Goal: Information Seeking & Learning: Learn about a topic

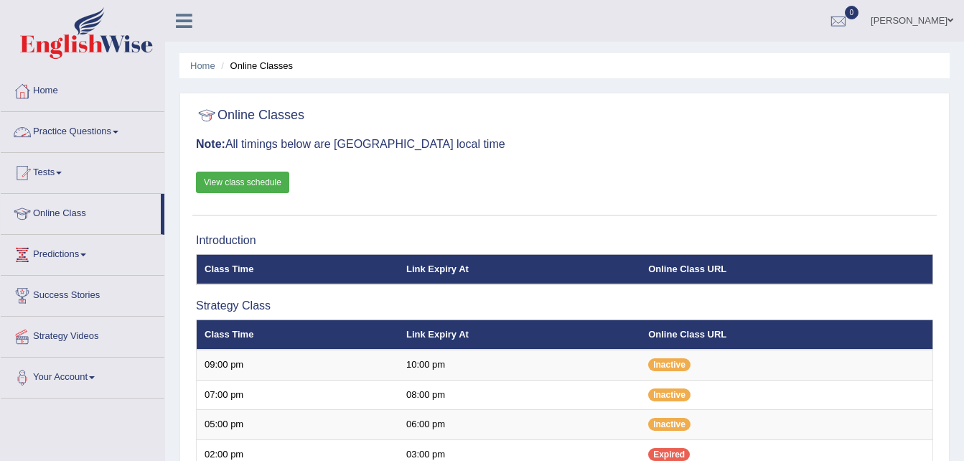
click at [83, 135] on link "Practice Questions" at bounding box center [83, 130] width 164 height 36
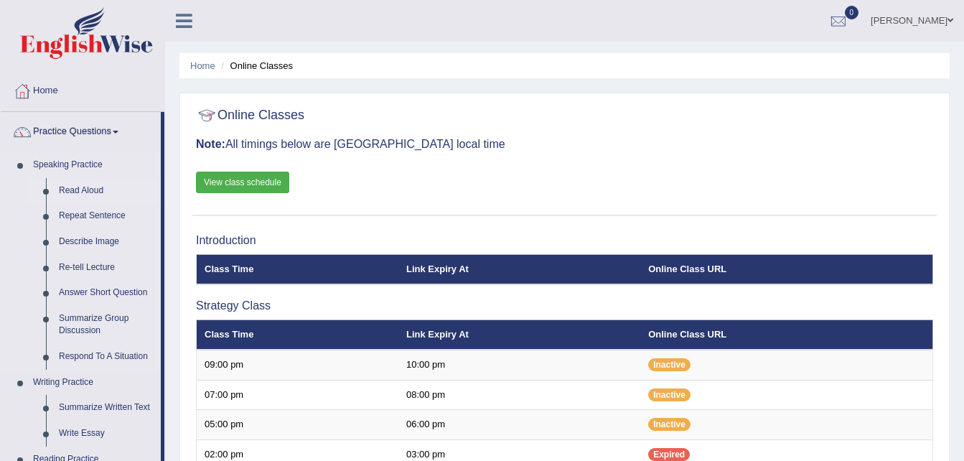
click at [90, 189] on link "Read Aloud" at bounding box center [106, 191] width 108 height 26
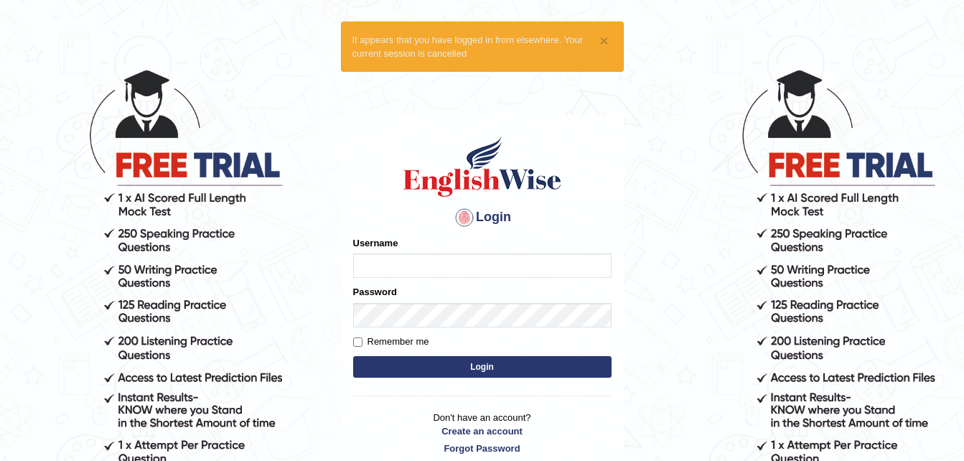
scroll to position [50, 0]
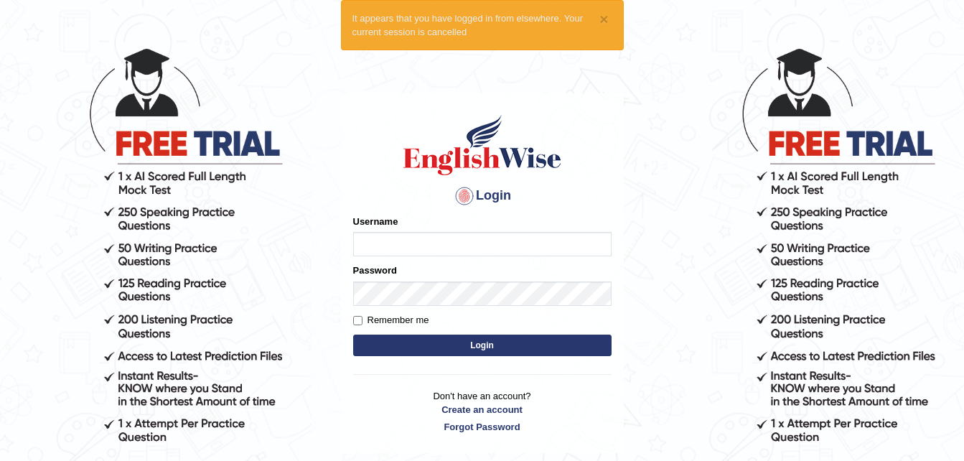
click at [401, 246] on input "Username" at bounding box center [482, 244] width 258 height 24
type input "Tenzinokks1994"
click at [431, 347] on button "Login" at bounding box center [482, 346] width 258 height 22
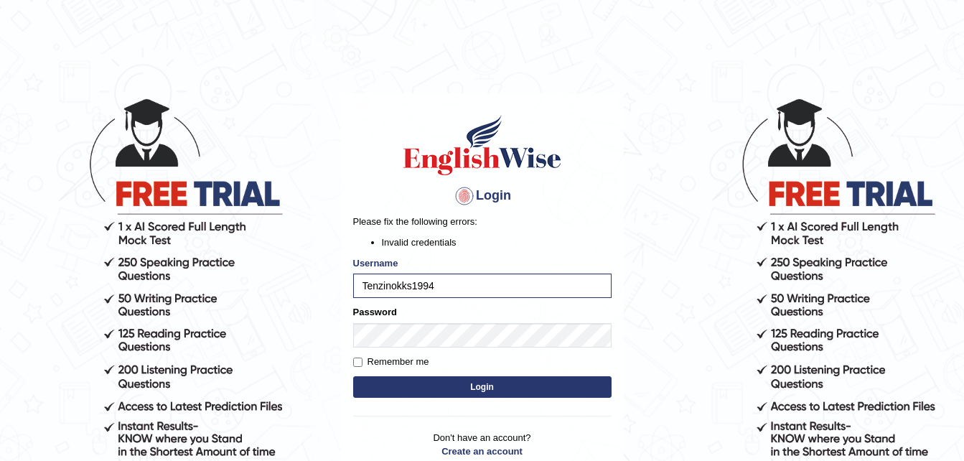
click at [406, 396] on button "Login" at bounding box center [482, 387] width 258 height 22
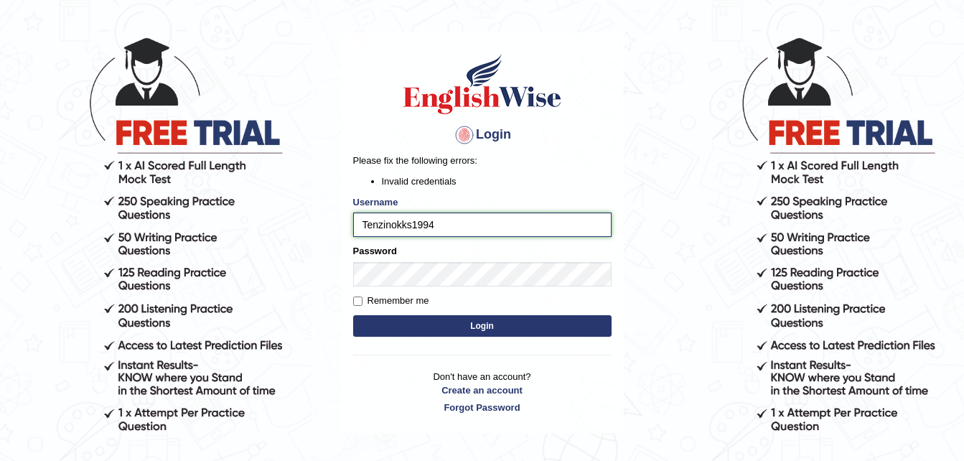
scroll to position [126, 0]
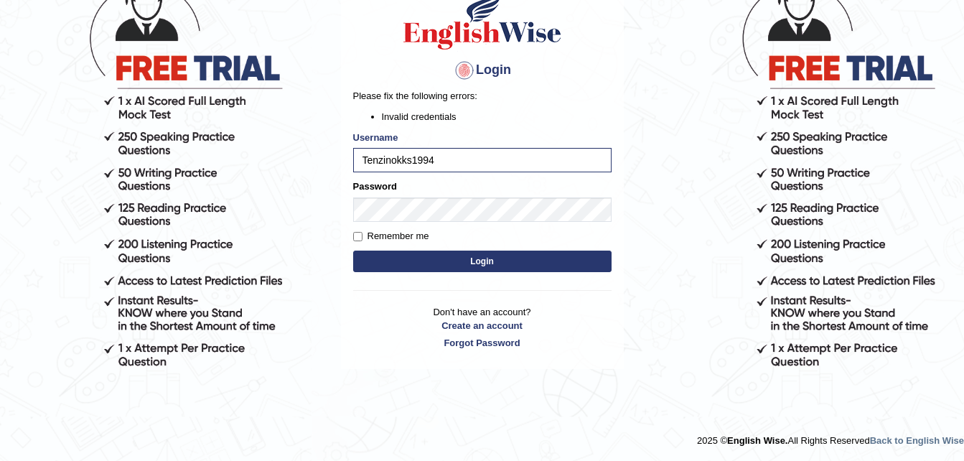
click at [519, 259] on button "Login" at bounding box center [482, 262] width 258 height 22
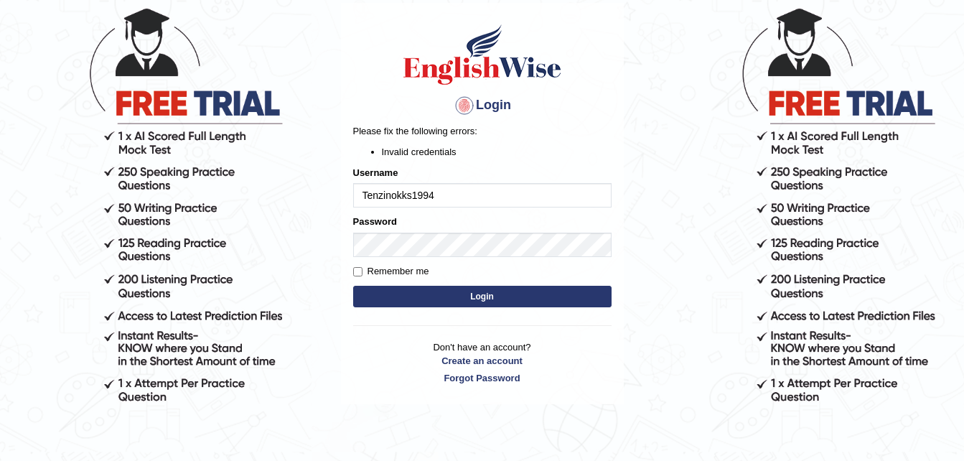
scroll to position [102, 0]
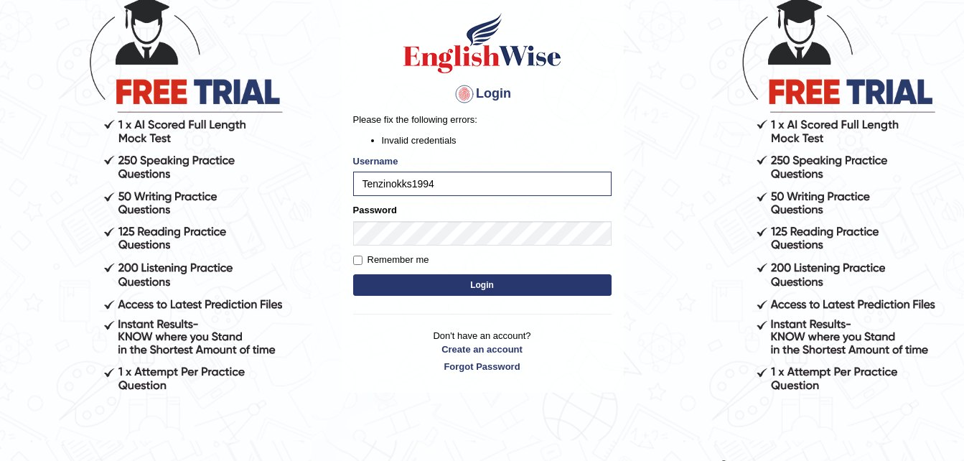
click at [496, 281] on button "Login" at bounding box center [482, 285] width 258 height 22
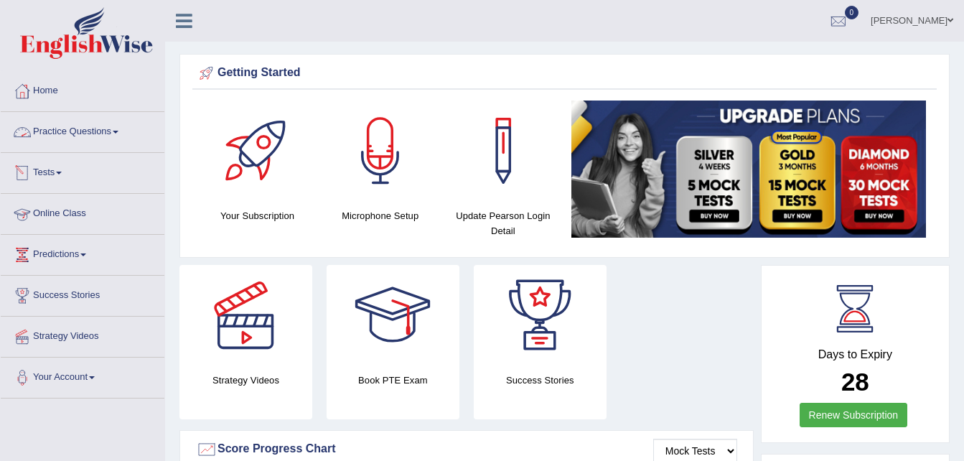
click at [74, 136] on link "Practice Questions" at bounding box center [83, 130] width 164 height 36
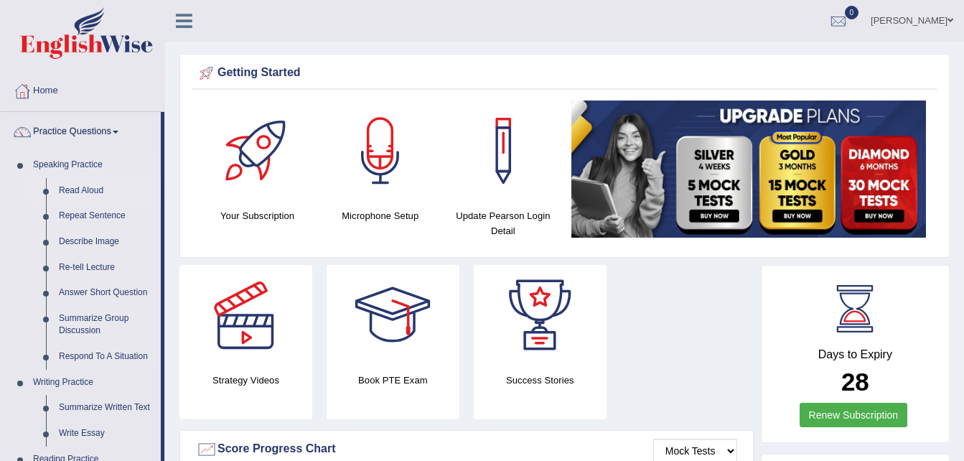
click at [94, 184] on link "Read Aloud" at bounding box center [106, 191] width 108 height 26
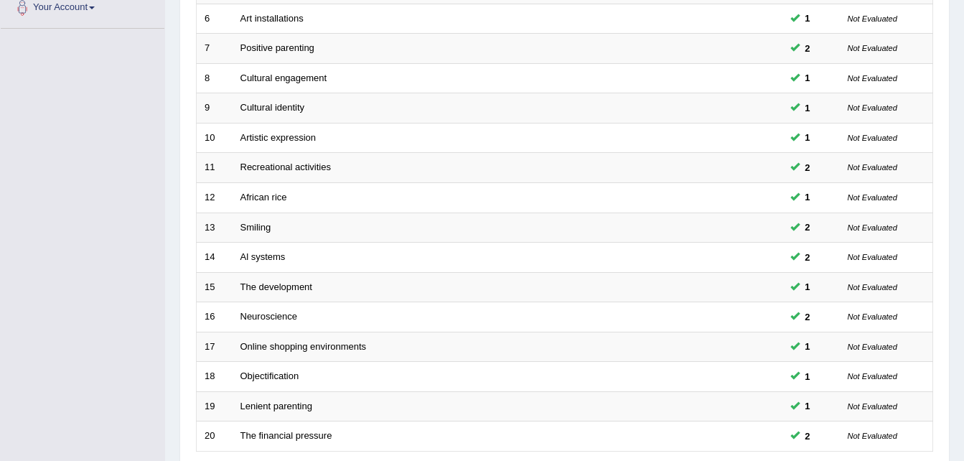
scroll to position [490, 0]
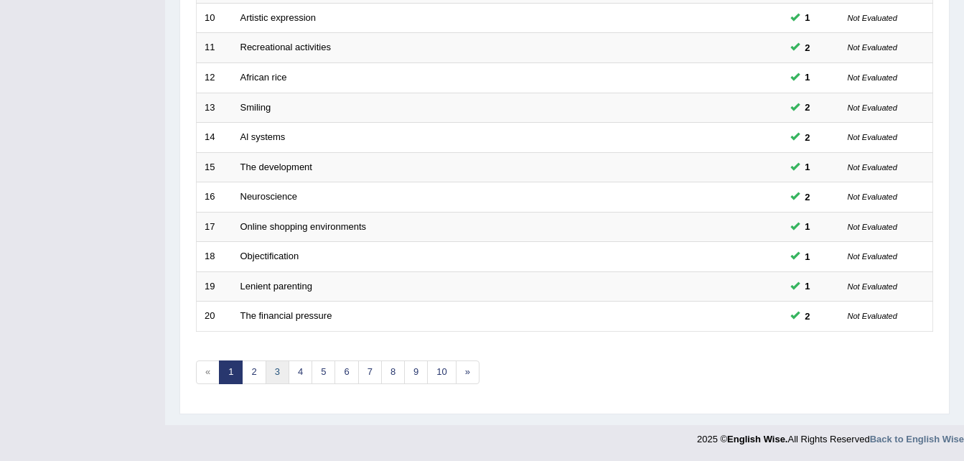
click at [279, 366] on link "3" at bounding box center [278, 372] width 24 height 24
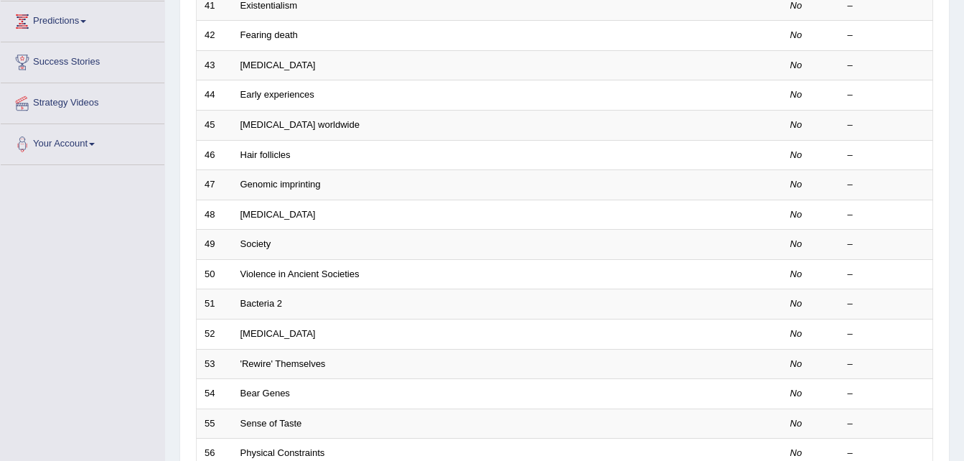
scroll to position [490, 0]
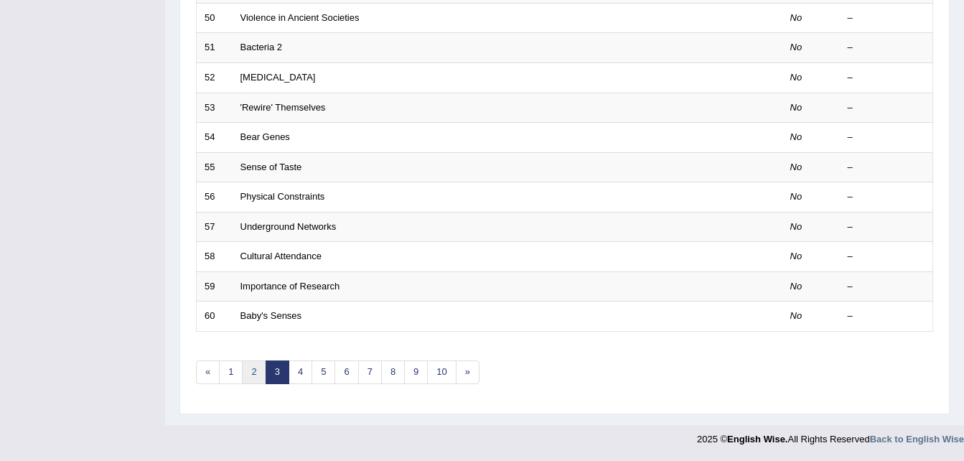
click at [256, 374] on link "2" at bounding box center [254, 372] width 24 height 24
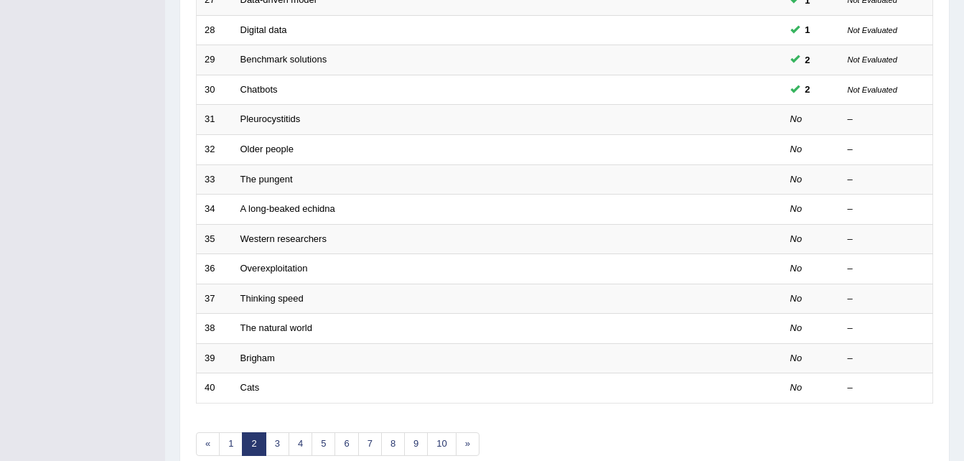
scroll to position [417, 0]
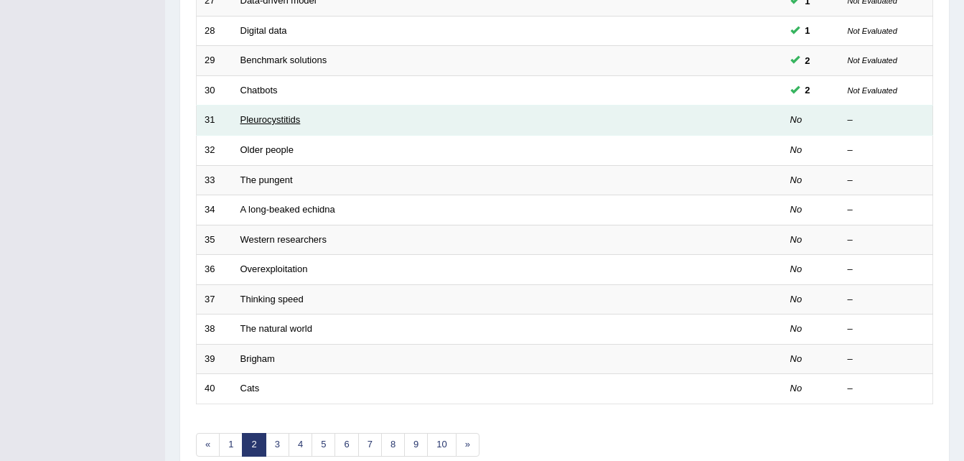
click at [261, 118] on link "Pleurocystitids" at bounding box center [270, 119] width 60 height 11
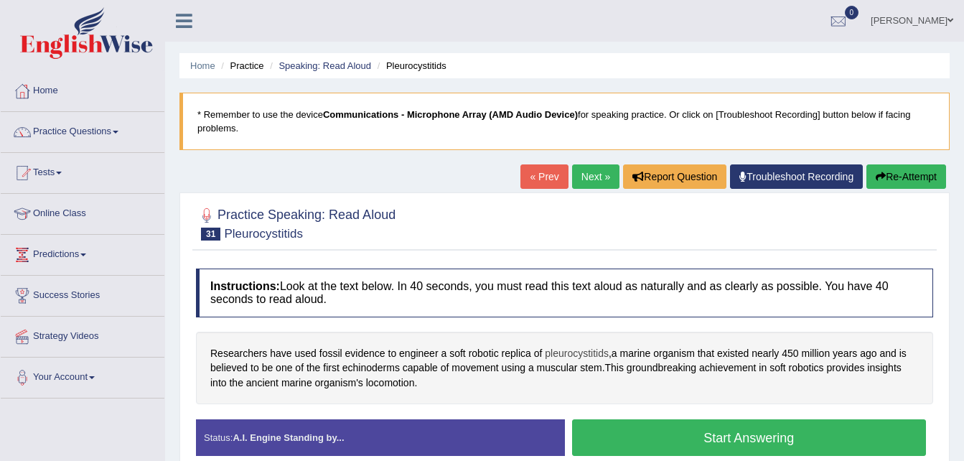
click at [563, 354] on span "pleurocystitids" at bounding box center [577, 353] width 64 height 15
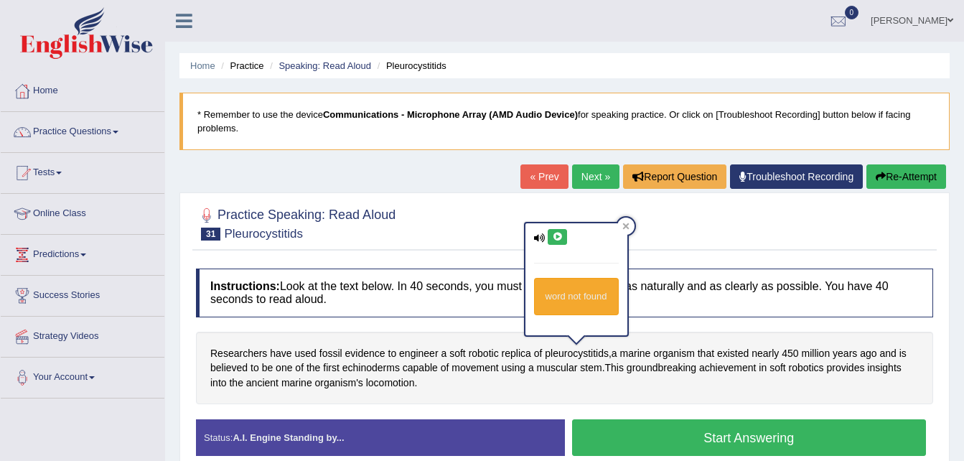
click at [559, 230] on button at bounding box center [557, 237] width 19 height 16
click at [370, 370] on span "echinoderms" at bounding box center [370, 367] width 57 height 15
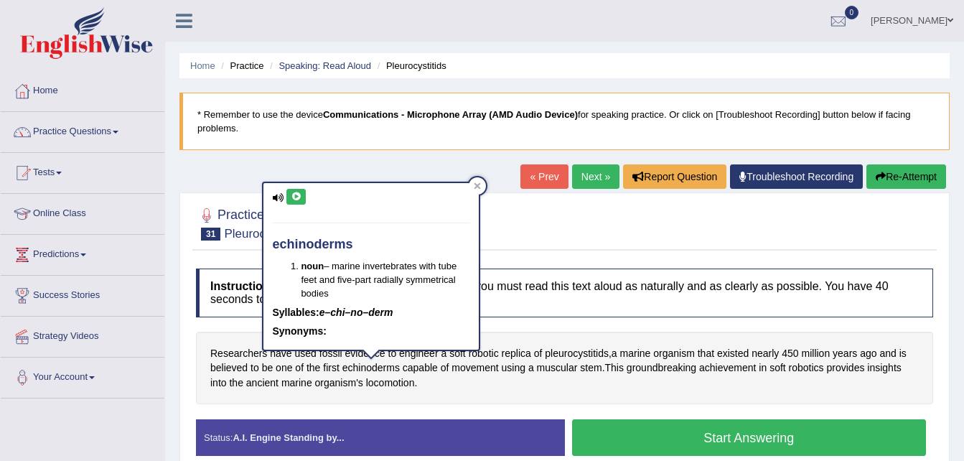
click at [299, 200] on icon at bounding box center [296, 196] width 11 height 9
click at [347, 172] on div "Home Practice Speaking: Read Aloud Pleurocystitids * Remember to use the device…" at bounding box center [564, 359] width 799 height 718
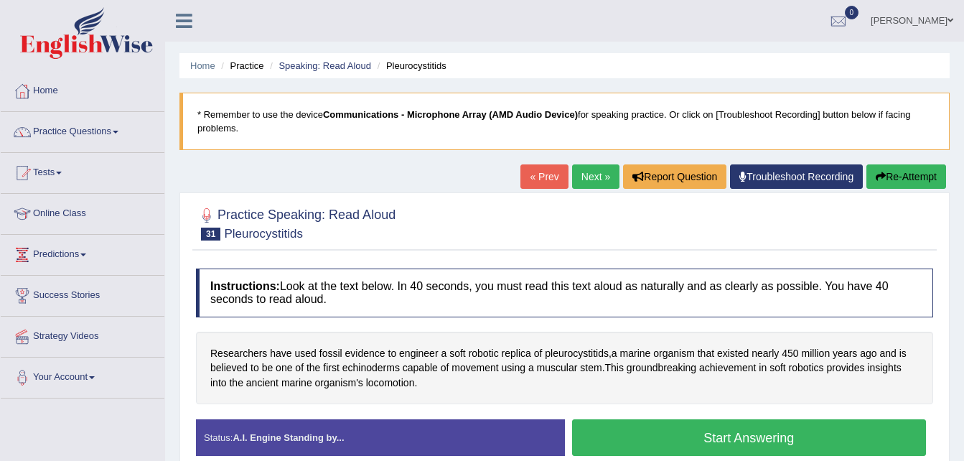
click at [627, 435] on button "Start Answering" at bounding box center [749, 437] width 355 height 37
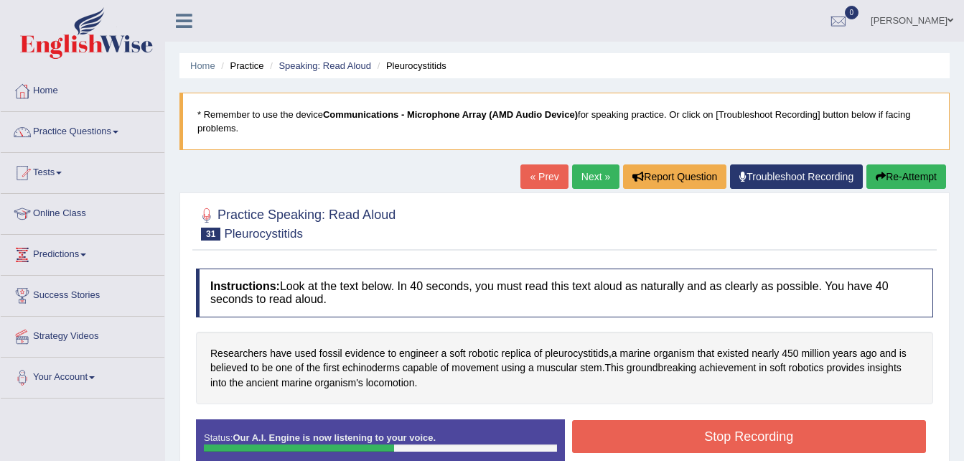
click at [627, 435] on button "Stop Recording" at bounding box center [749, 436] width 355 height 33
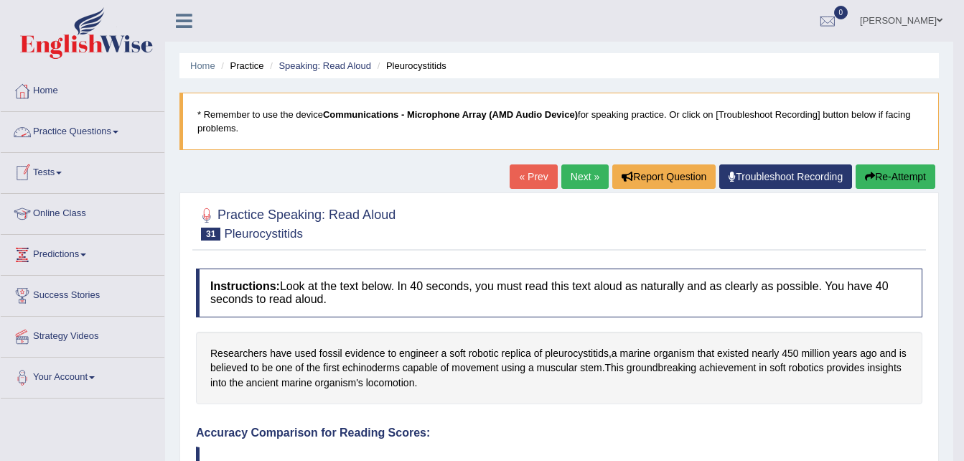
click at [93, 136] on link "Practice Questions" at bounding box center [83, 130] width 164 height 36
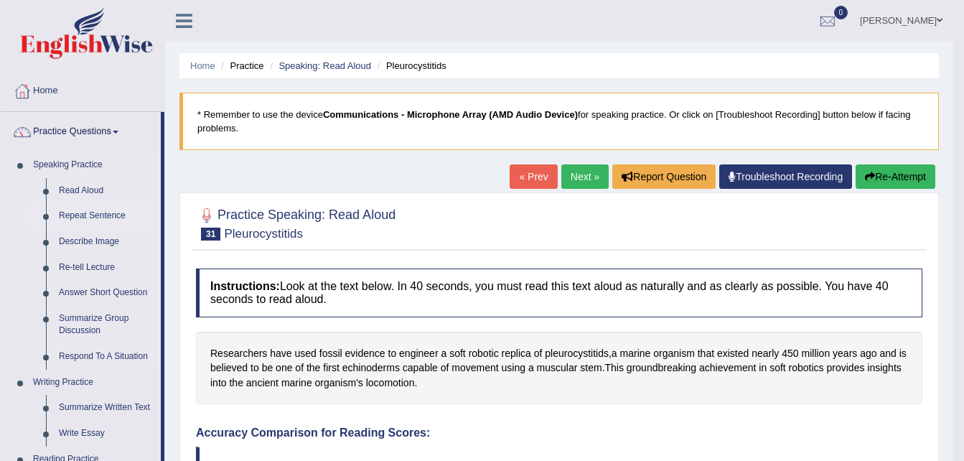
click at [91, 215] on link "Repeat Sentence" at bounding box center [106, 216] width 108 height 26
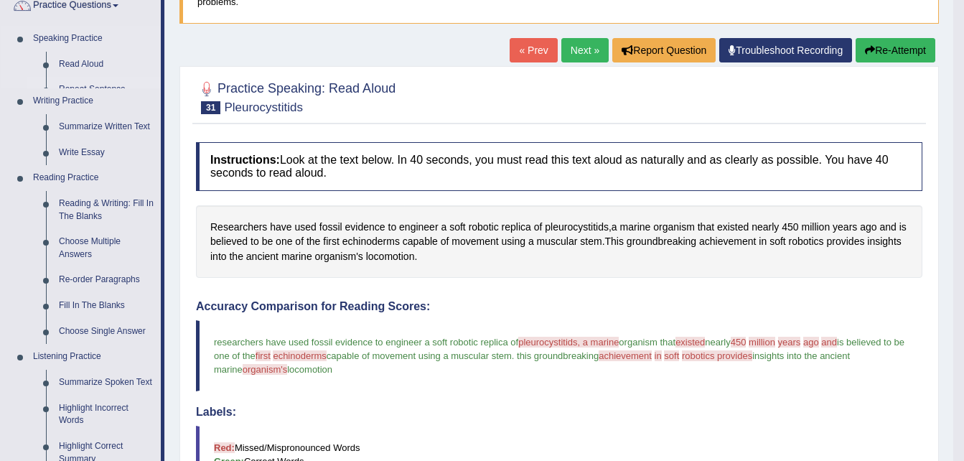
scroll to position [191, 0]
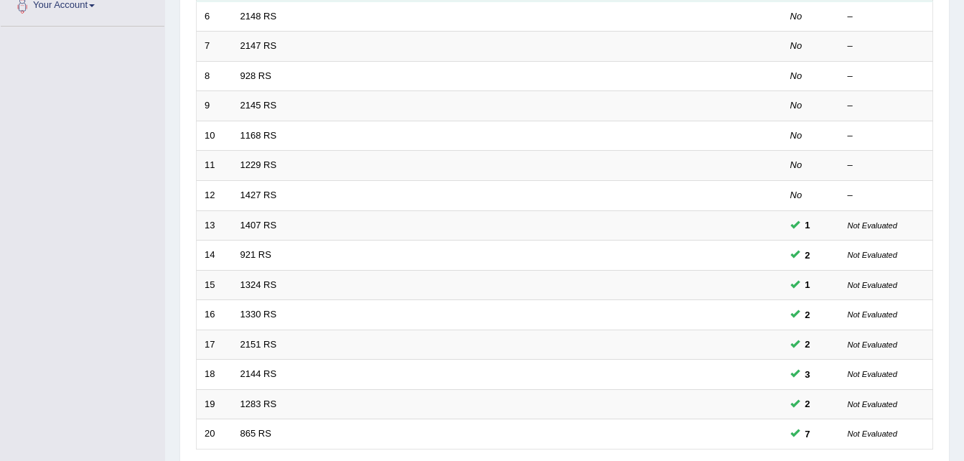
scroll to position [490, 0]
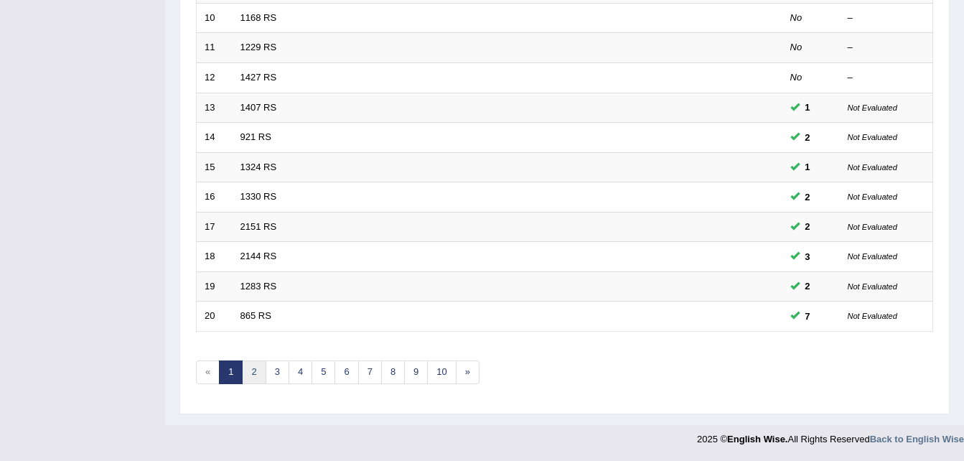
click at [251, 368] on link "2" at bounding box center [254, 372] width 24 height 24
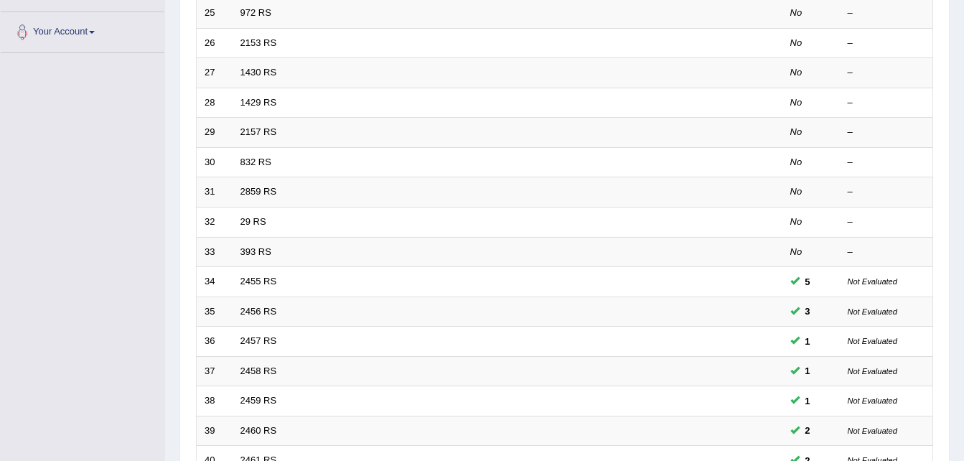
scroll to position [490, 0]
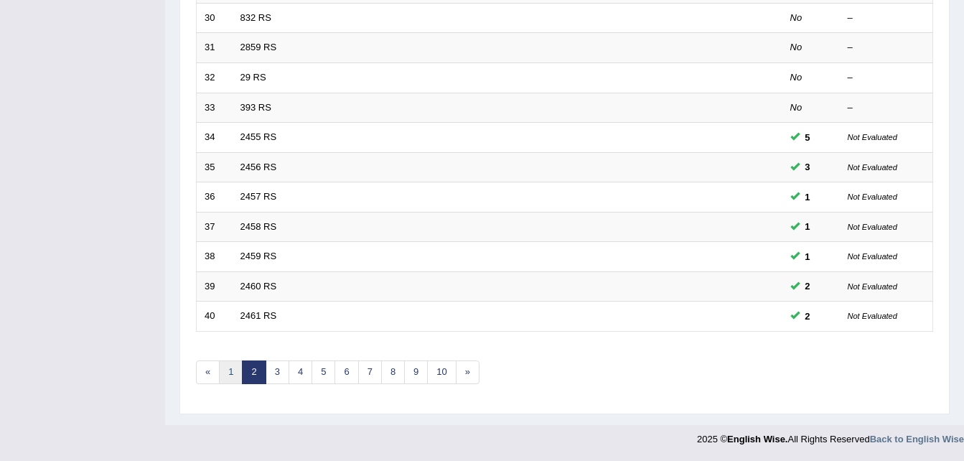
click at [235, 373] on link "1" at bounding box center [231, 372] width 24 height 24
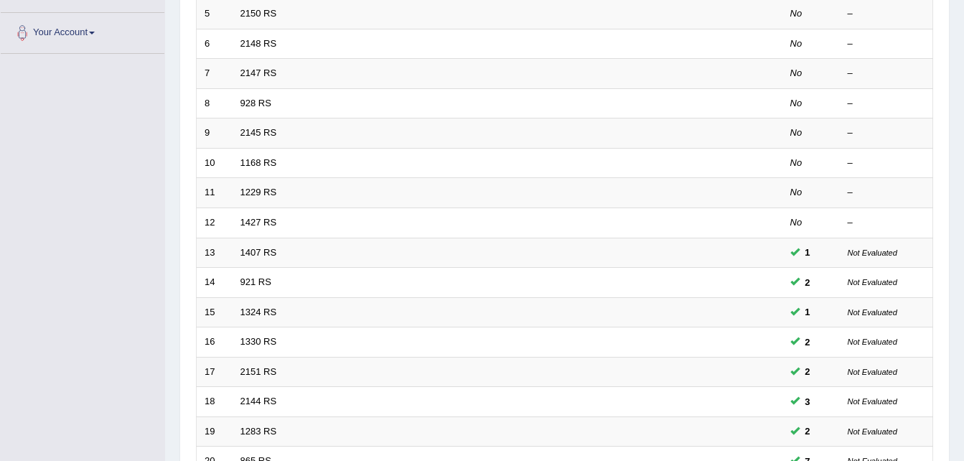
scroll to position [490, 0]
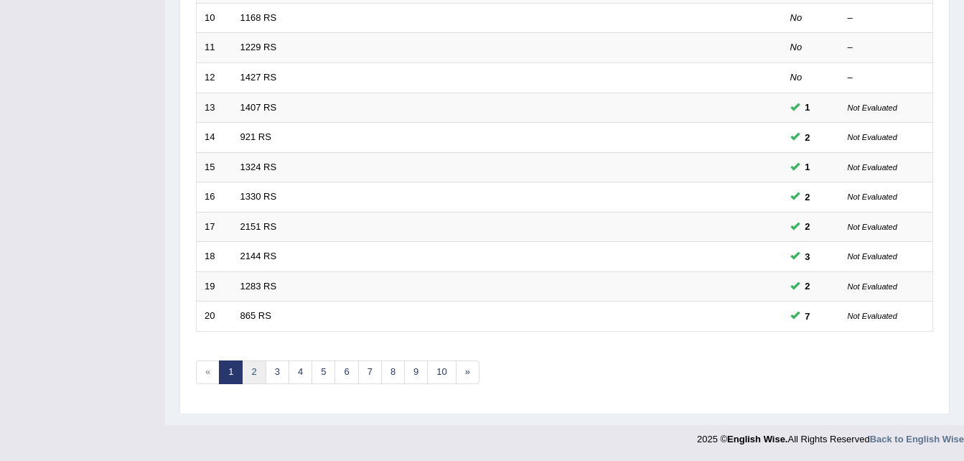
click at [254, 377] on link "2" at bounding box center [254, 372] width 24 height 24
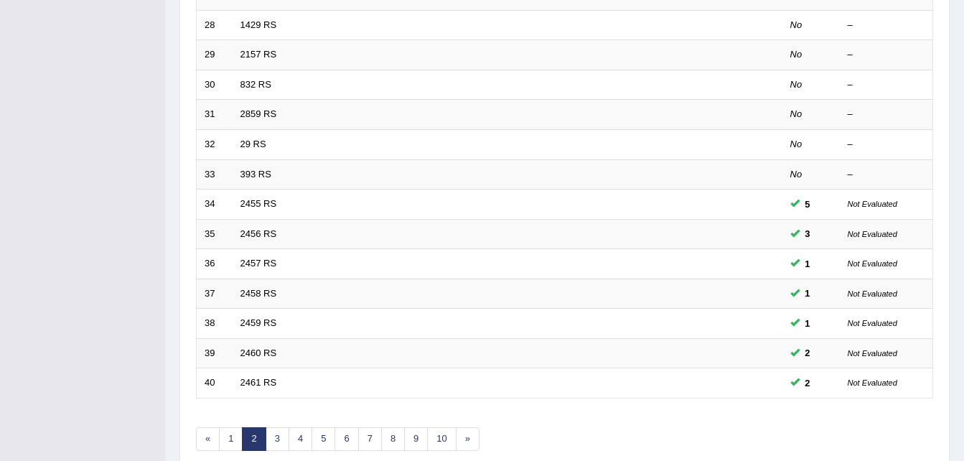
scroll to position [490, 0]
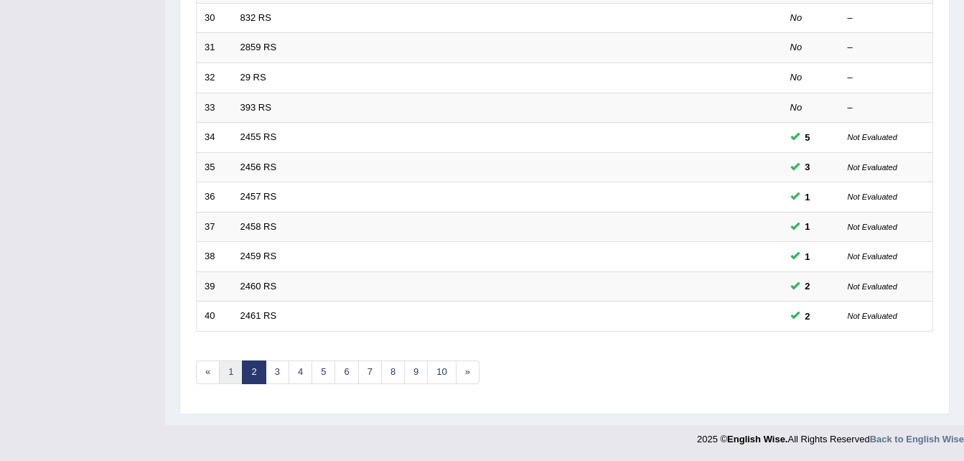
click at [235, 370] on link "1" at bounding box center [231, 372] width 24 height 24
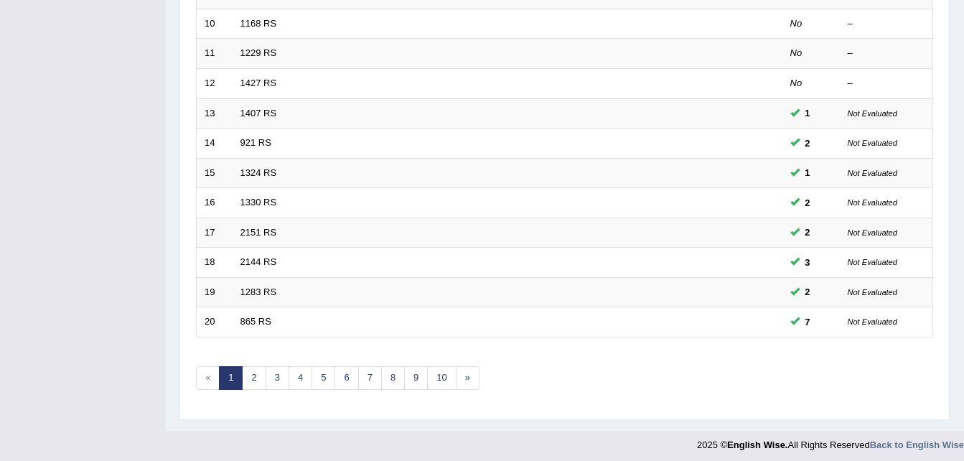
scroll to position [490, 0]
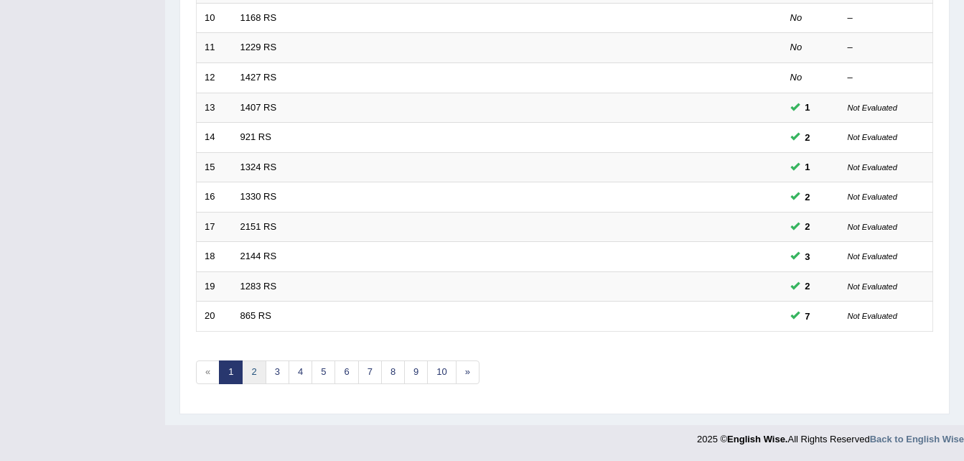
click at [257, 375] on link "2" at bounding box center [254, 372] width 24 height 24
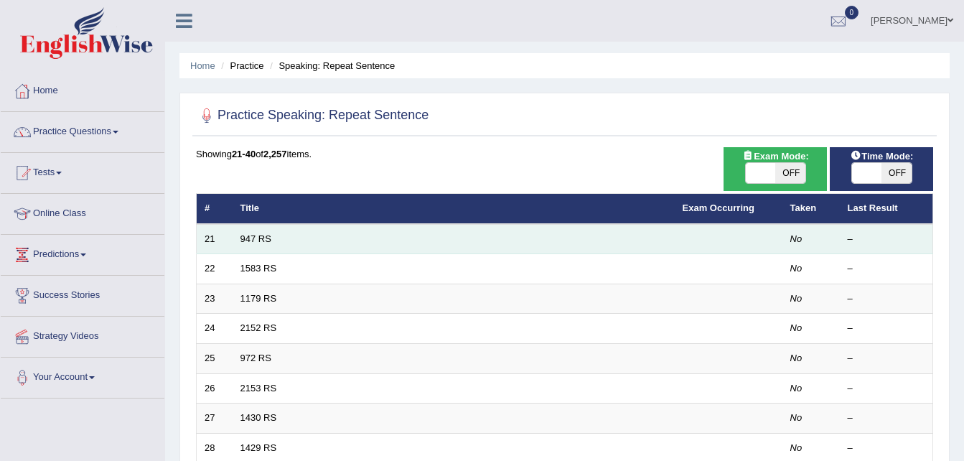
click at [296, 238] on td "947 RS" at bounding box center [454, 239] width 442 height 30
click at [251, 240] on link "947 RS" at bounding box center [255, 238] width 31 height 11
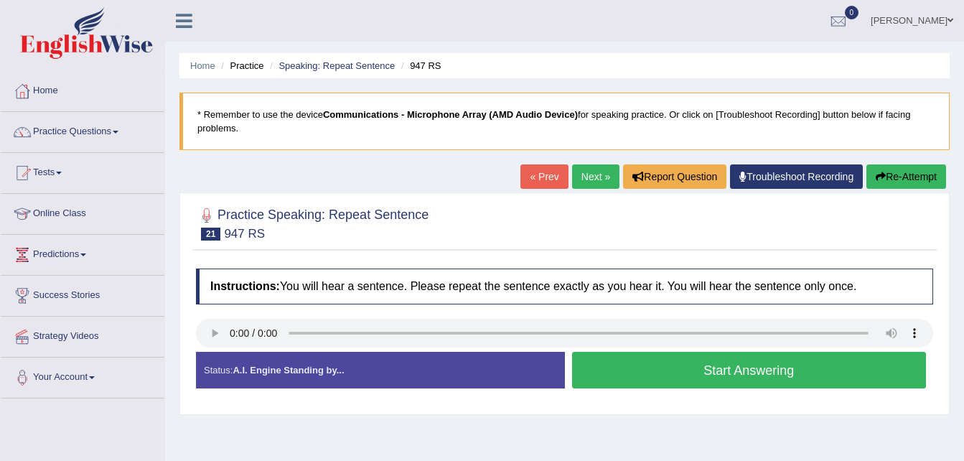
click at [741, 370] on button "Start Answering" at bounding box center [749, 370] width 355 height 37
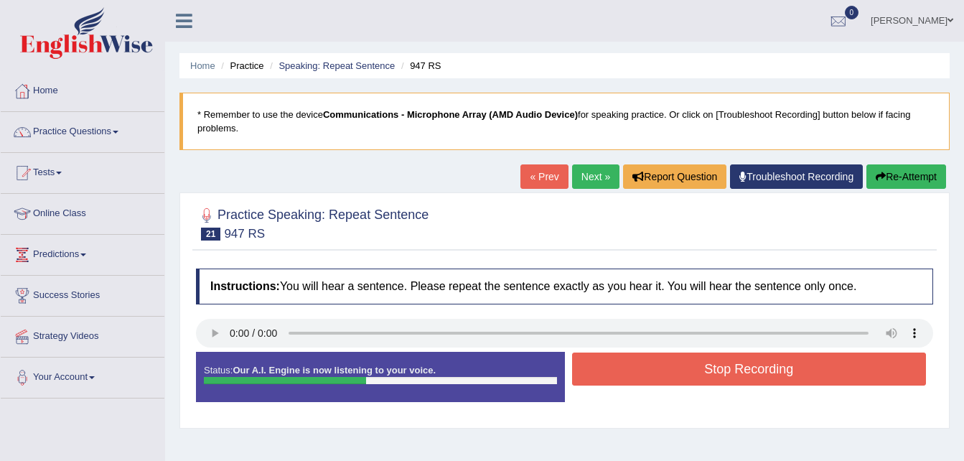
click at [741, 370] on button "Stop Recording" at bounding box center [749, 368] width 355 height 33
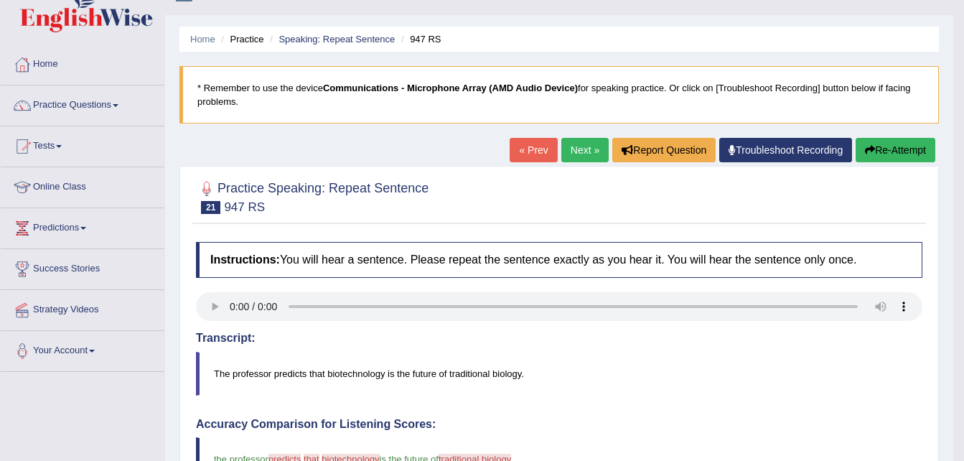
scroll to position [26, 0]
click at [880, 148] on button "Re-Attempt" at bounding box center [896, 151] width 80 height 24
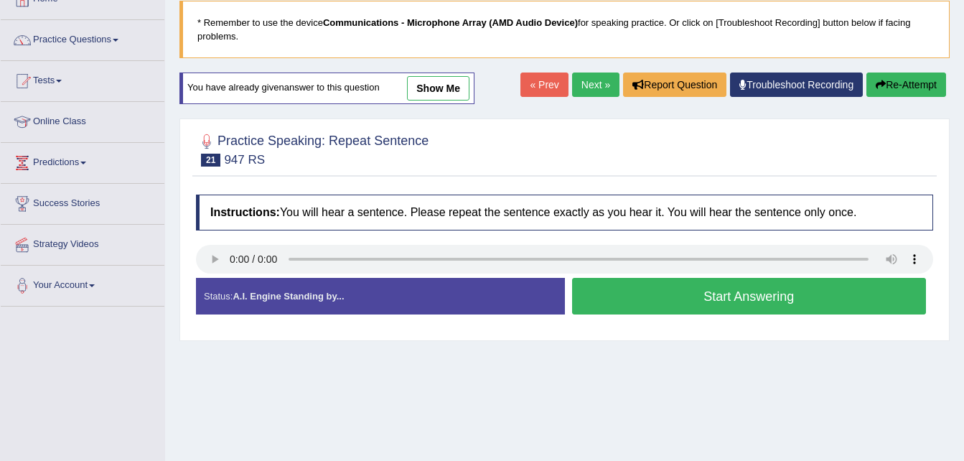
scroll to position [94, 0]
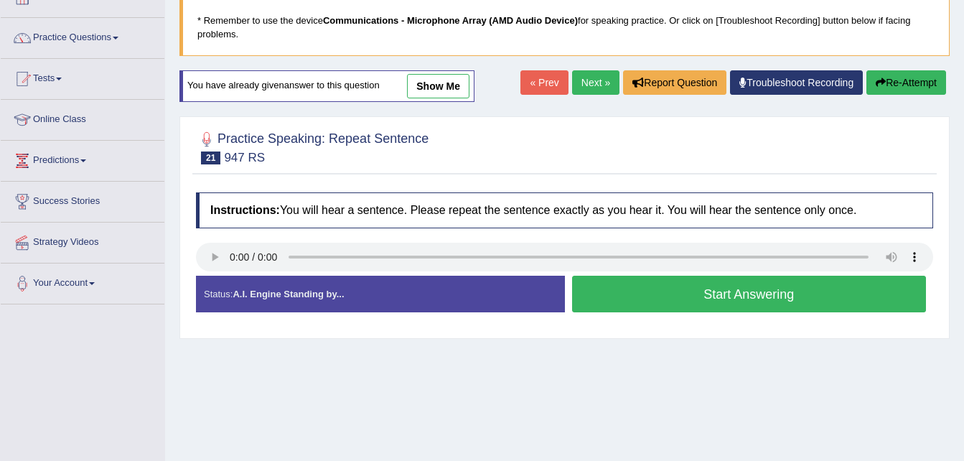
click at [630, 302] on button "Start Answering" at bounding box center [749, 294] width 355 height 37
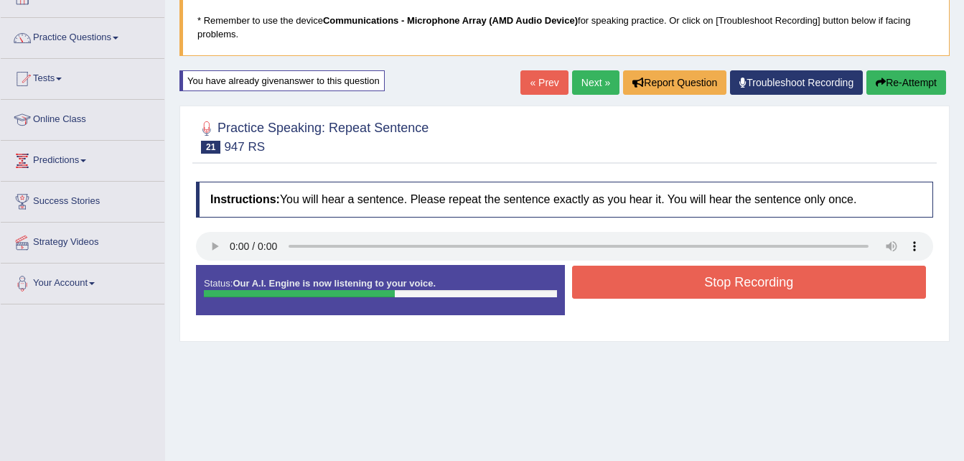
click at [642, 287] on button "Stop Recording" at bounding box center [749, 282] width 355 height 33
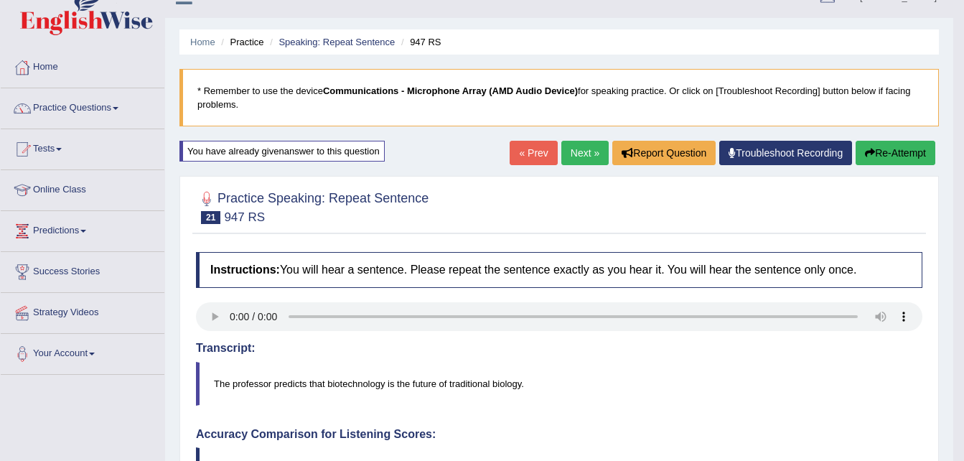
scroll to position [23, 0]
click at [83, 113] on link "Practice Questions" at bounding box center [83, 107] width 164 height 36
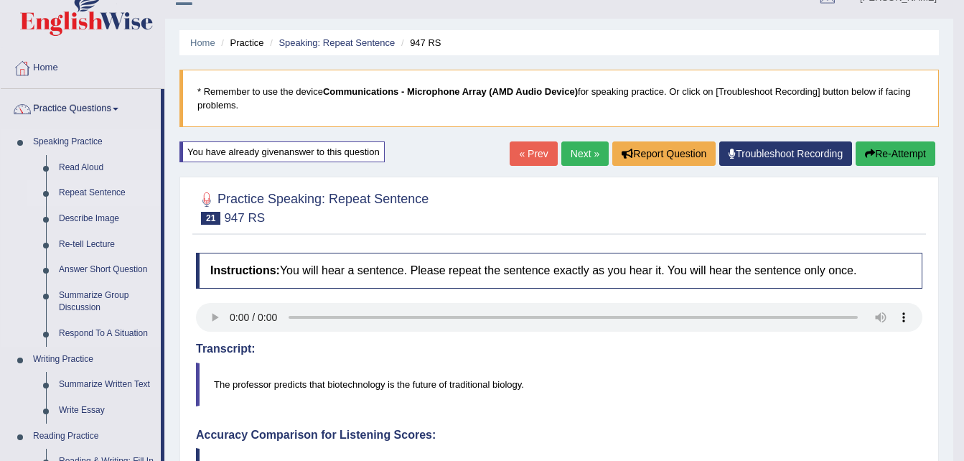
click at [95, 192] on link "Repeat Sentence" at bounding box center [106, 193] width 108 height 26
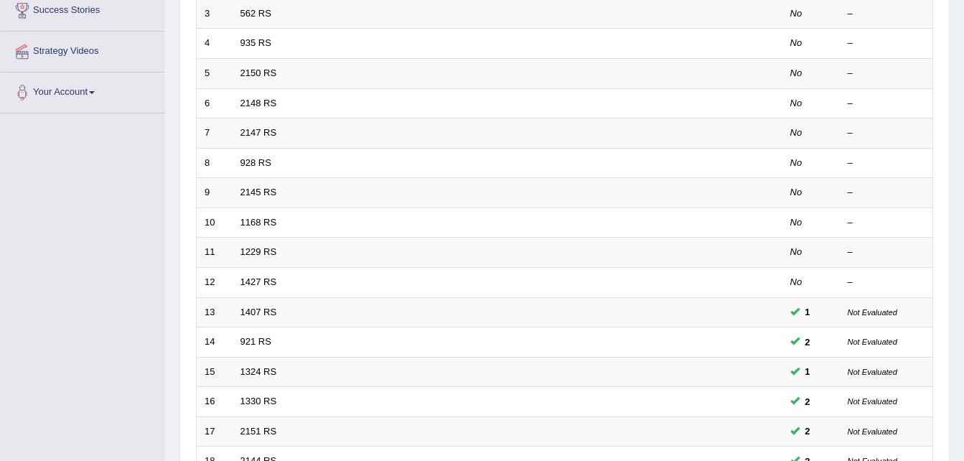
scroll to position [286, 0]
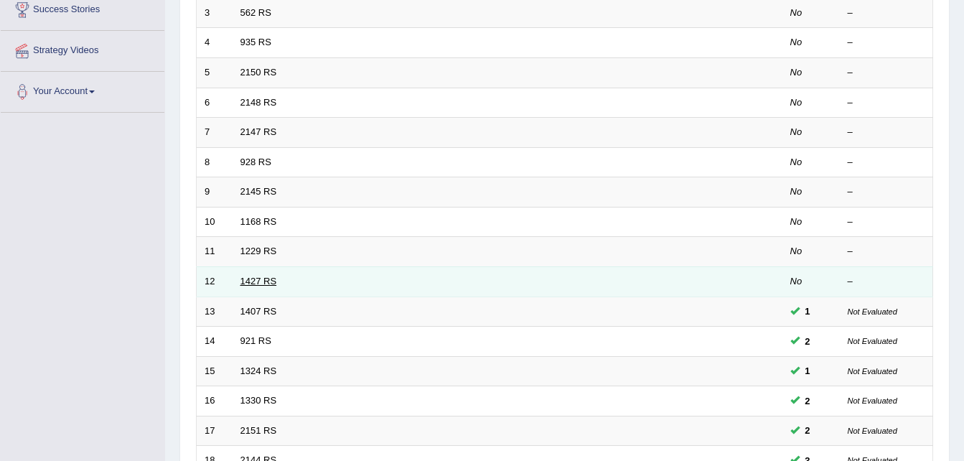
click at [261, 285] on link "1427 RS" at bounding box center [258, 281] width 37 height 11
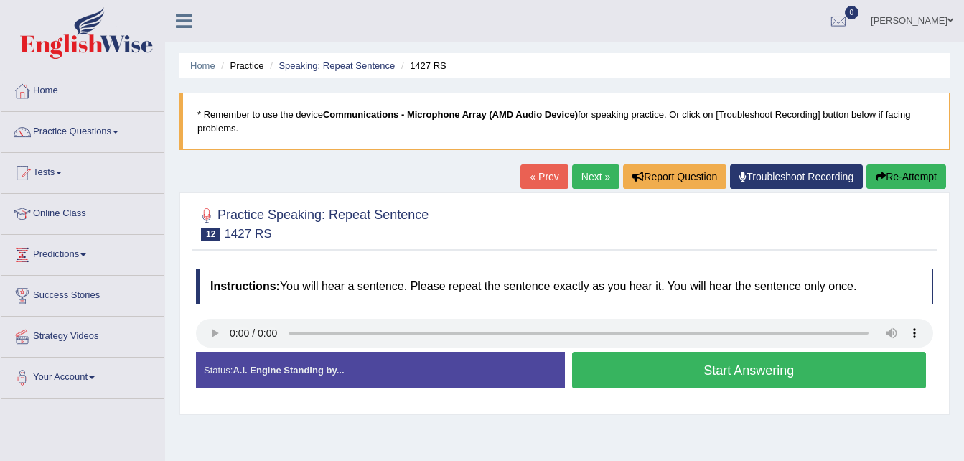
drag, startPoint x: 498, startPoint y: 307, endPoint x: 464, endPoint y: 306, distance: 34.5
click at [464, 306] on div "Instructions: You will hear a sentence. Please repeat the sentence exactly as y…" at bounding box center [564, 334] width 744 height 146
click at [602, 365] on button "Start Answering" at bounding box center [749, 370] width 355 height 37
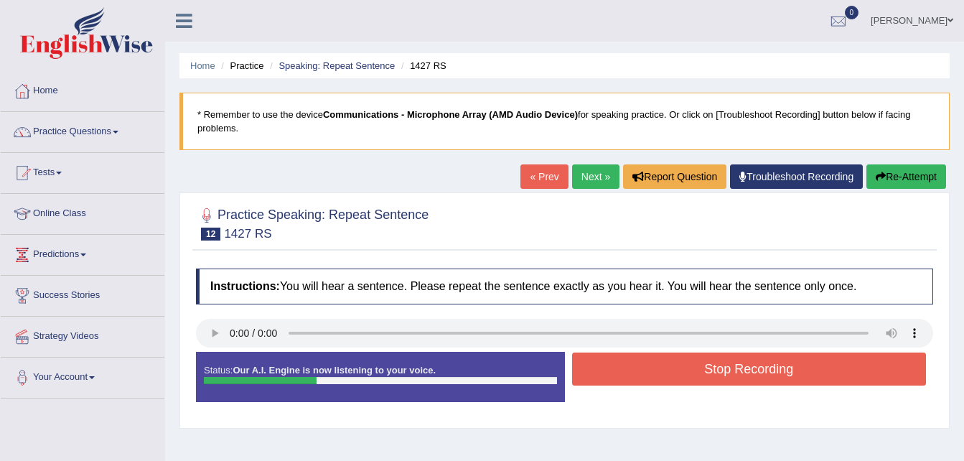
click at [873, 183] on button "Re-Attempt" at bounding box center [906, 176] width 80 height 24
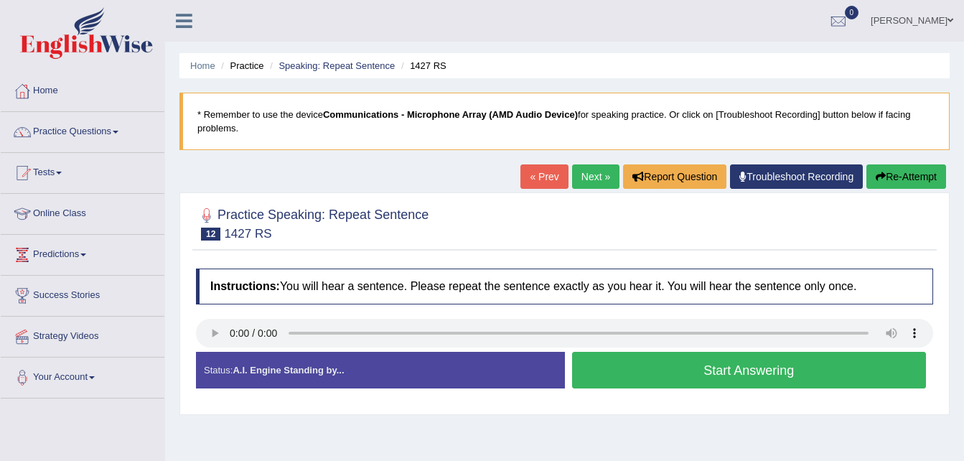
click at [642, 366] on button "Start Answering" at bounding box center [749, 370] width 355 height 37
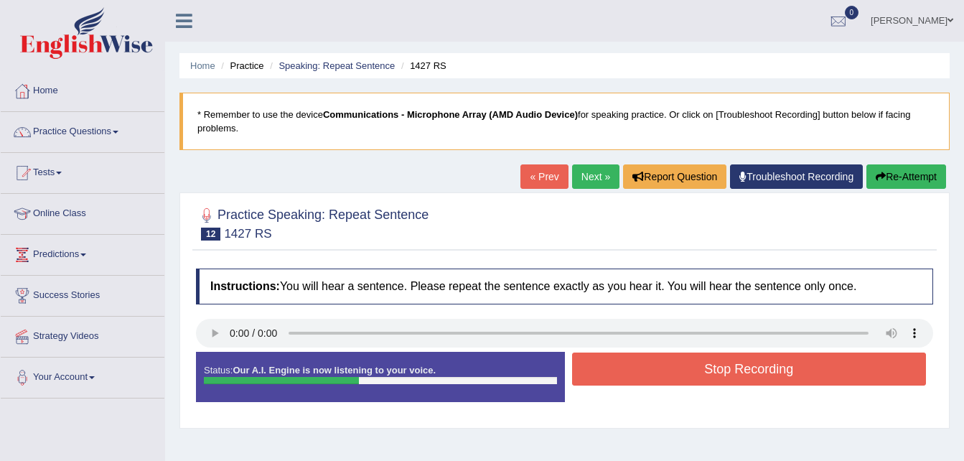
click at [642, 366] on button "Stop Recording" at bounding box center [749, 368] width 355 height 33
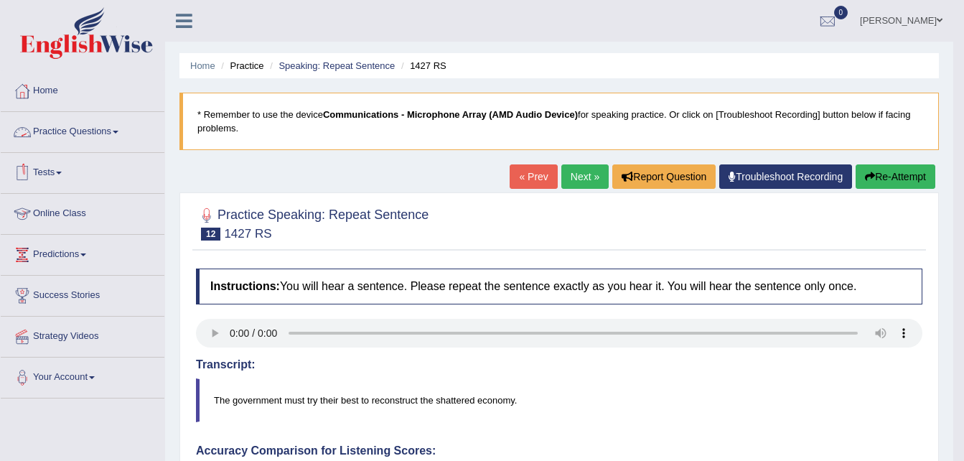
click at [46, 126] on link "Practice Questions" at bounding box center [83, 130] width 164 height 36
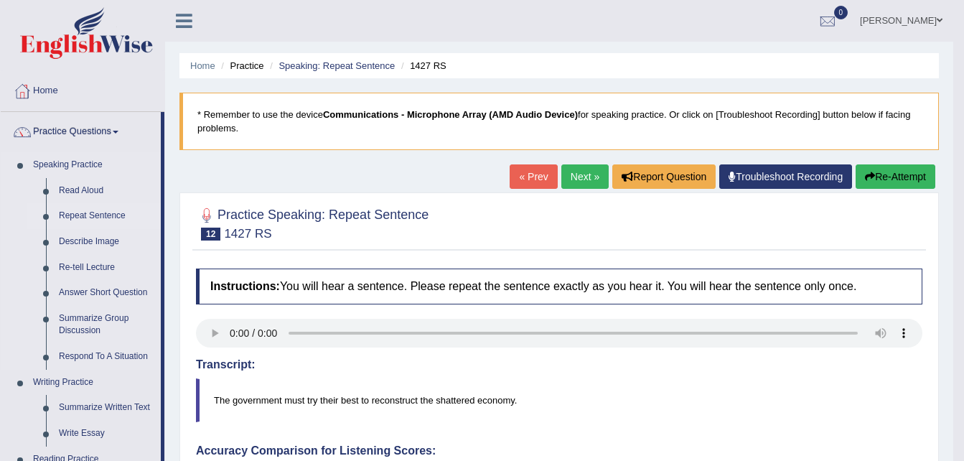
click at [80, 224] on link "Repeat Sentence" at bounding box center [106, 216] width 108 height 26
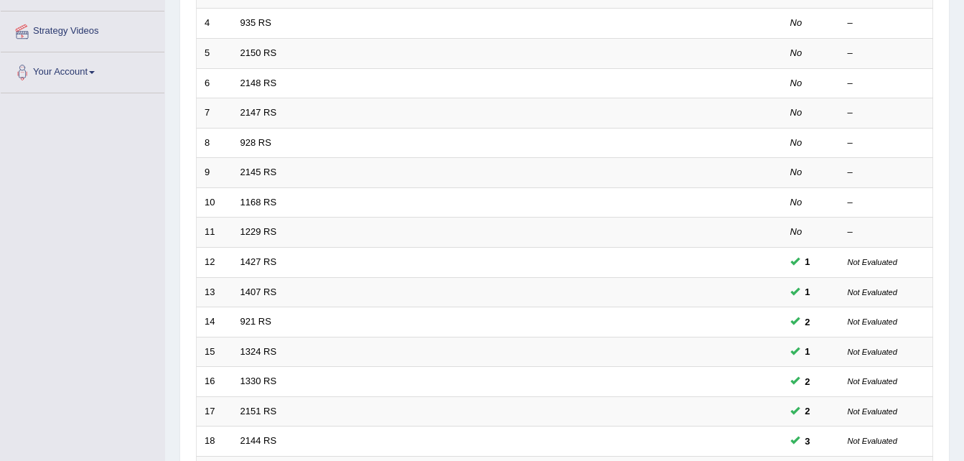
scroll to position [307, 0]
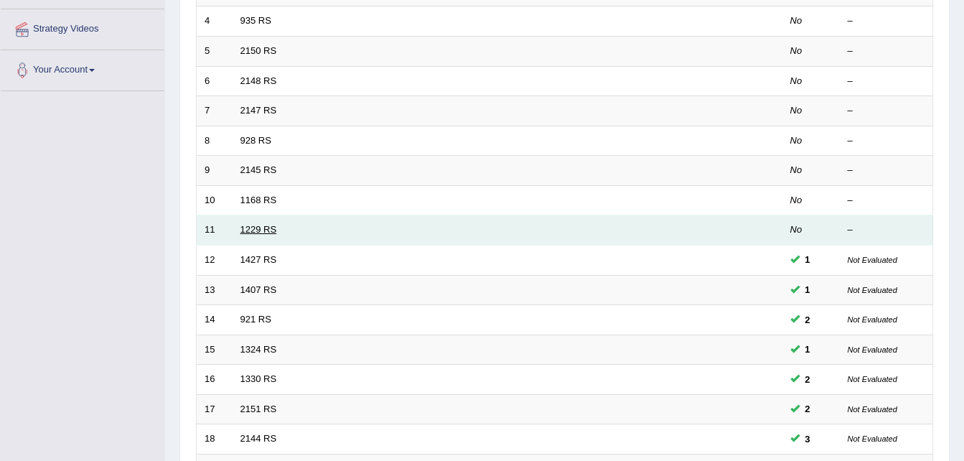
click at [261, 230] on link "1229 RS" at bounding box center [258, 229] width 37 height 11
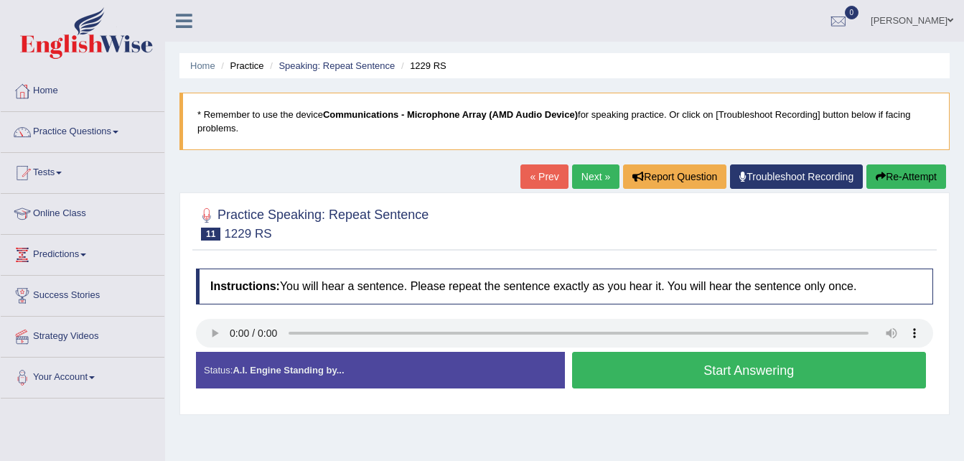
click at [607, 359] on button "Start Answering" at bounding box center [749, 370] width 355 height 37
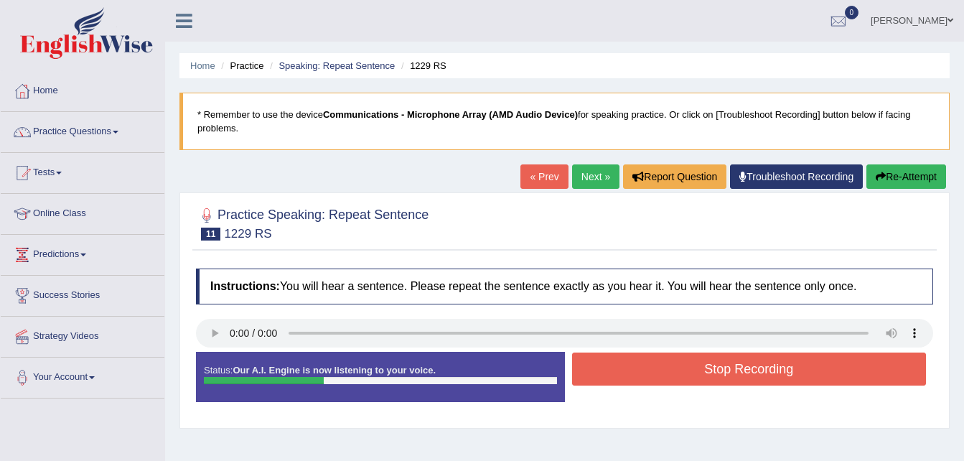
click at [607, 359] on button "Stop Recording" at bounding box center [749, 368] width 355 height 33
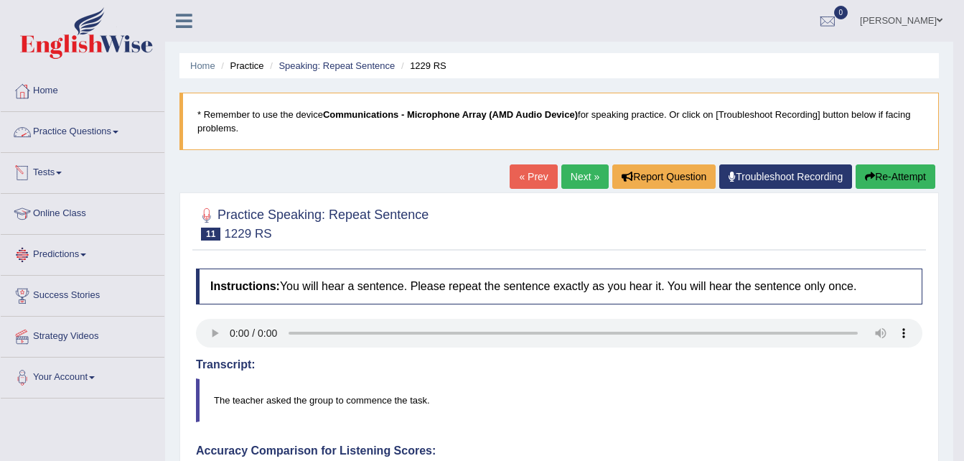
click at [86, 129] on link "Practice Questions" at bounding box center [83, 130] width 164 height 36
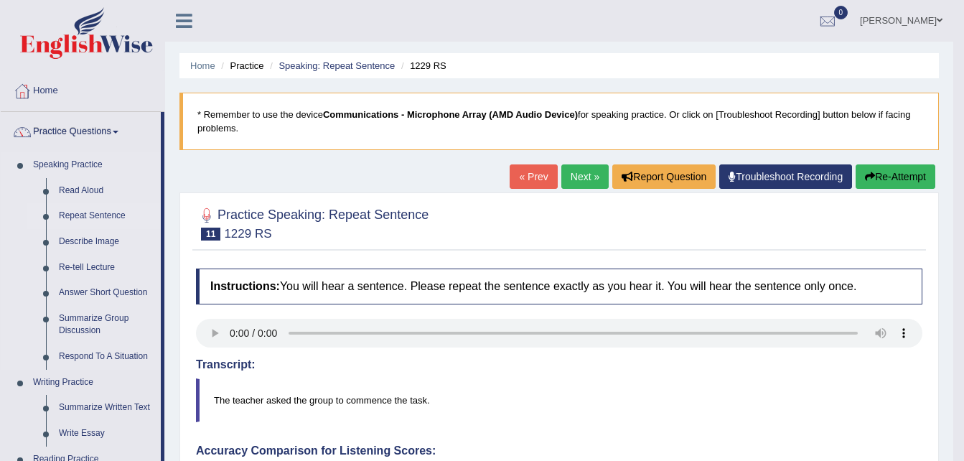
click at [101, 213] on link "Repeat Sentence" at bounding box center [106, 216] width 108 height 26
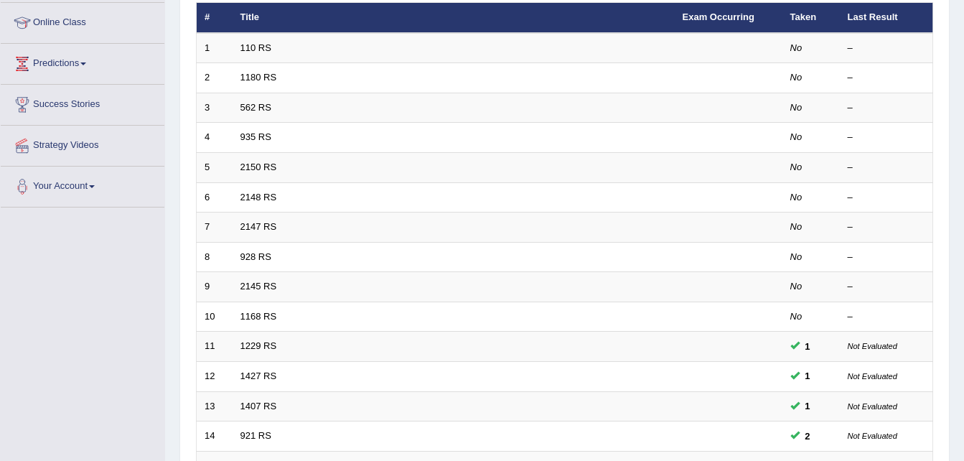
scroll to position [192, 0]
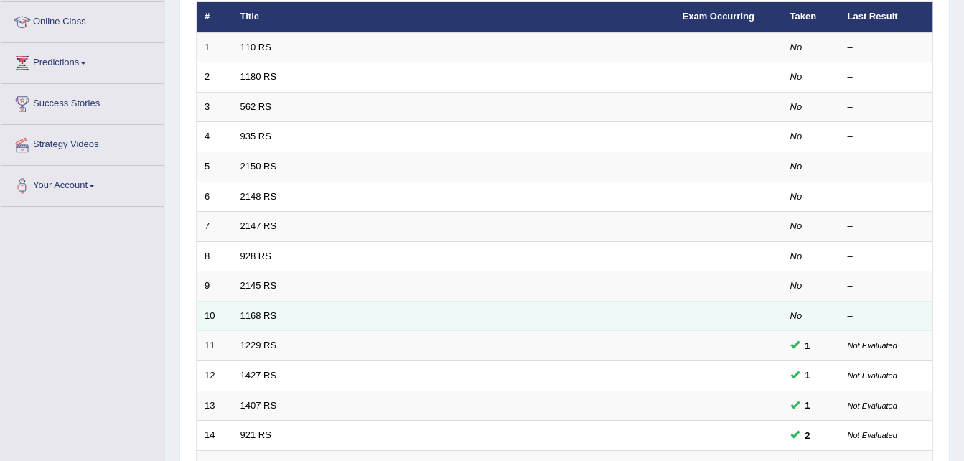
click at [267, 316] on link "1168 RS" at bounding box center [258, 315] width 37 height 11
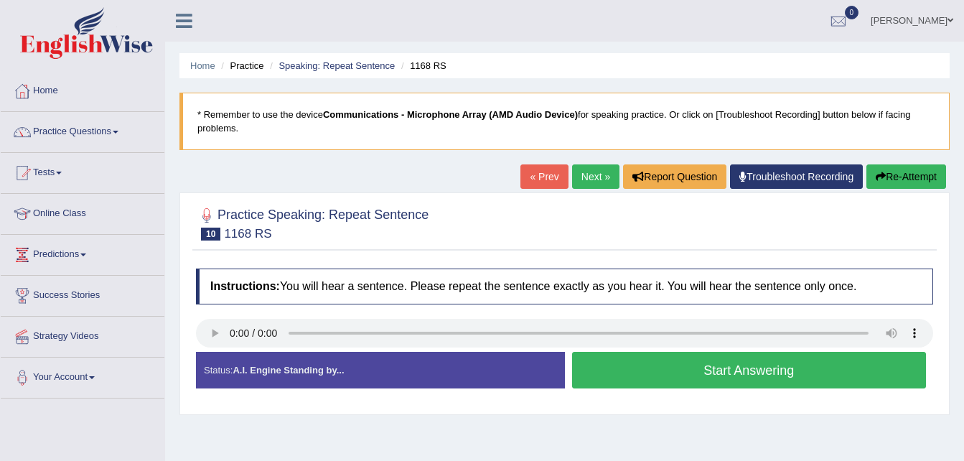
click at [607, 367] on button "Start Answering" at bounding box center [749, 370] width 355 height 37
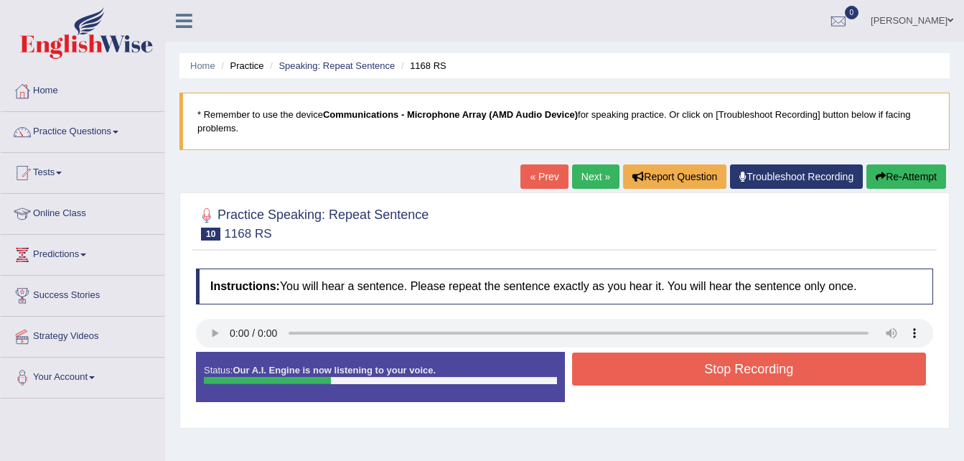
click at [607, 367] on button "Stop Recording" at bounding box center [749, 368] width 355 height 33
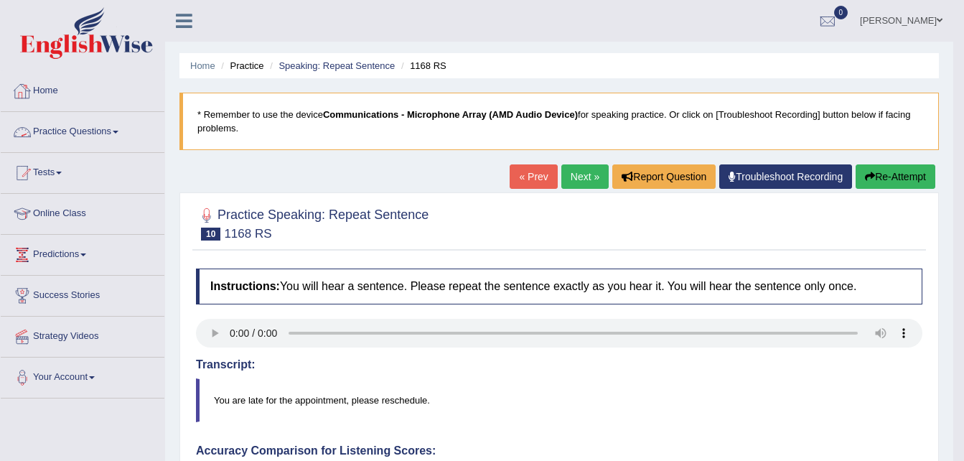
click at [109, 128] on link "Practice Questions" at bounding box center [83, 130] width 164 height 36
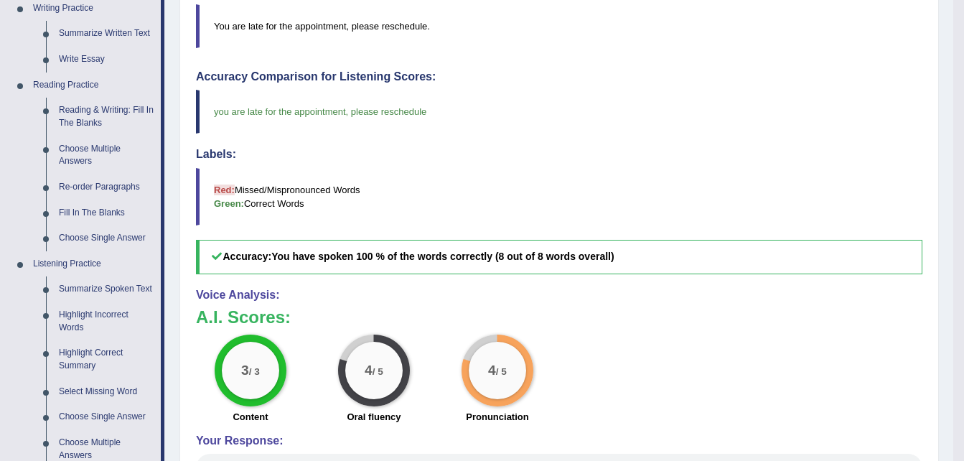
scroll to position [373, 0]
click at [121, 183] on link "Re-order Paragraphs" at bounding box center [106, 188] width 108 height 26
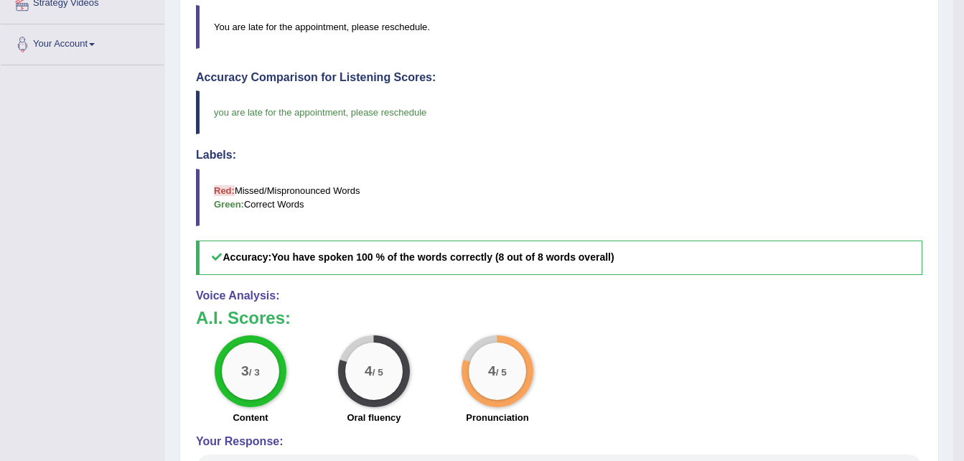
scroll to position [226, 0]
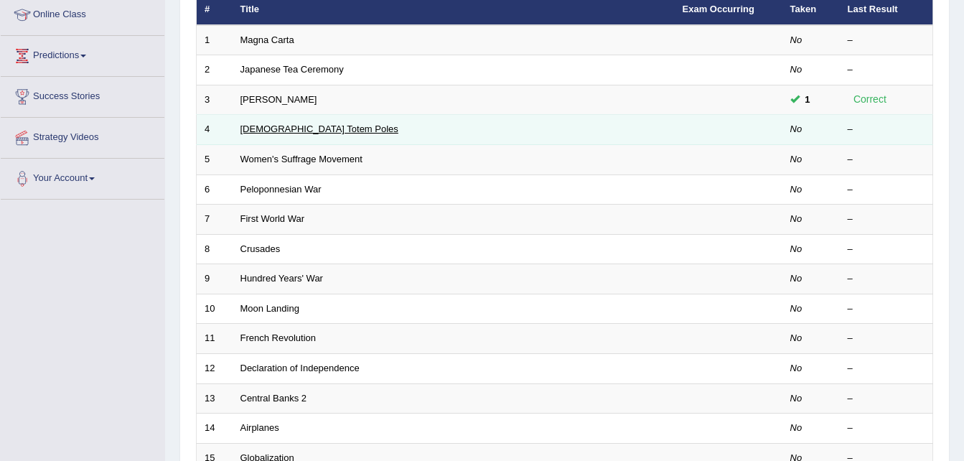
click at [321, 132] on link "[DEMOGRAPHIC_DATA] Totem Poles" at bounding box center [319, 128] width 158 height 11
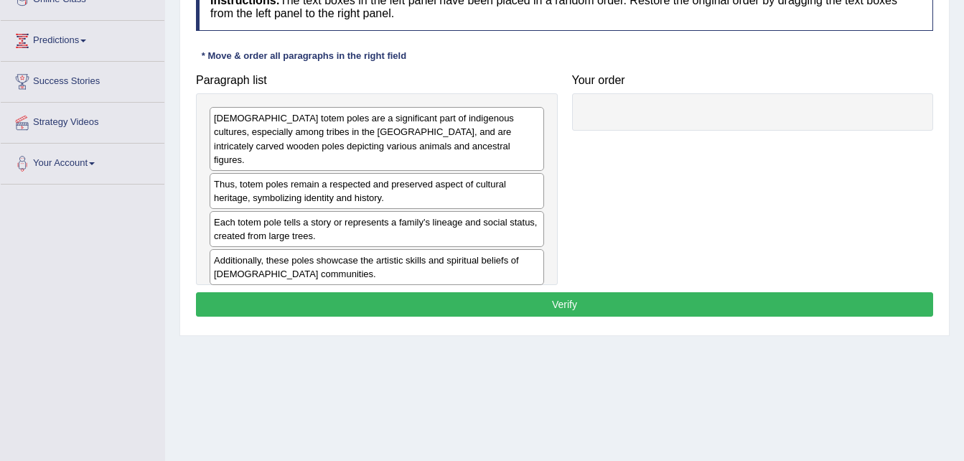
scroll to position [215, 0]
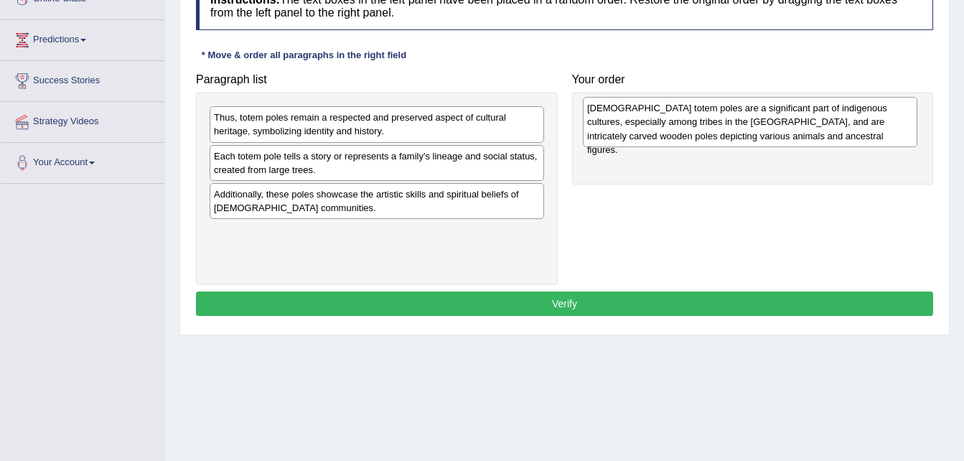
drag, startPoint x: 367, startPoint y: 141, endPoint x: 740, endPoint y: 131, distance: 373.4
click at [740, 131] on div "Native American totem poles are a significant part of indigenous cultures, espe…" at bounding box center [750, 122] width 335 height 50
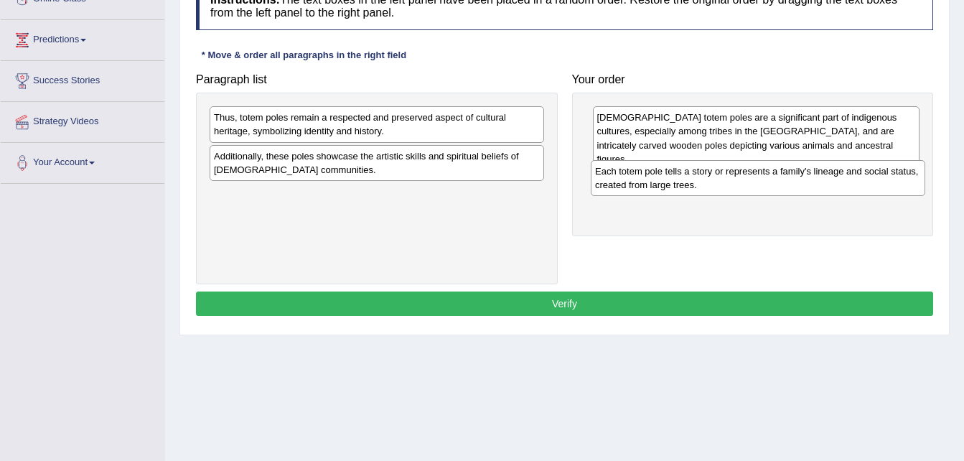
drag, startPoint x: 467, startPoint y: 172, endPoint x: 847, endPoint y: 187, distance: 380.1
click at [847, 187] on div "Each totem pole tells a story or represents a family's lineage and social statu…" at bounding box center [758, 178] width 335 height 36
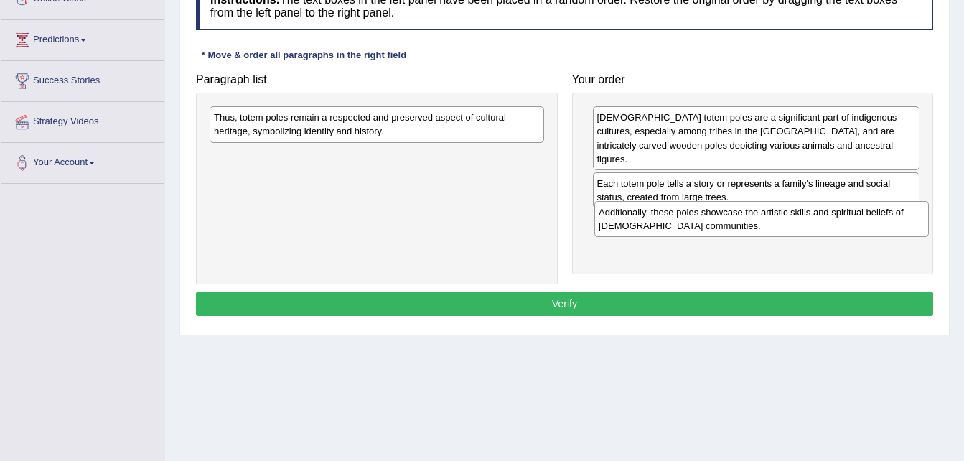
drag, startPoint x: 455, startPoint y: 164, endPoint x: 840, endPoint y: 221, distance: 388.9
click at [840, 221] on div "Additionally, these poles showcase the artistic skills and spiritual beliefs of…" at bounding box center [761, 219] width 335 height 36
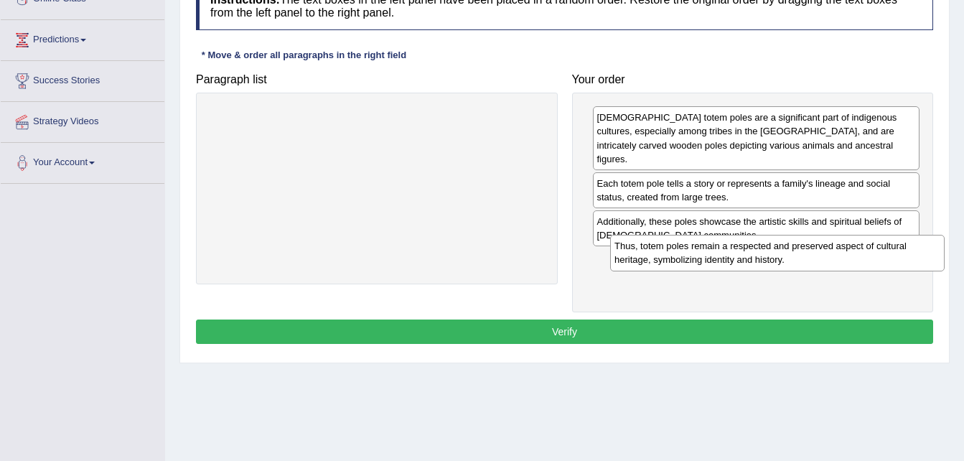
drag, startPoint x: 382, startPoint y: 126, endPoint x: 782, endPoint y: 254, distance: 420.7
click at [782, 254] on div "Thus, totem poles remain a respected and preserved aspect of cultural heritage,…" at bounding box center [777, 253] width 335 height 36
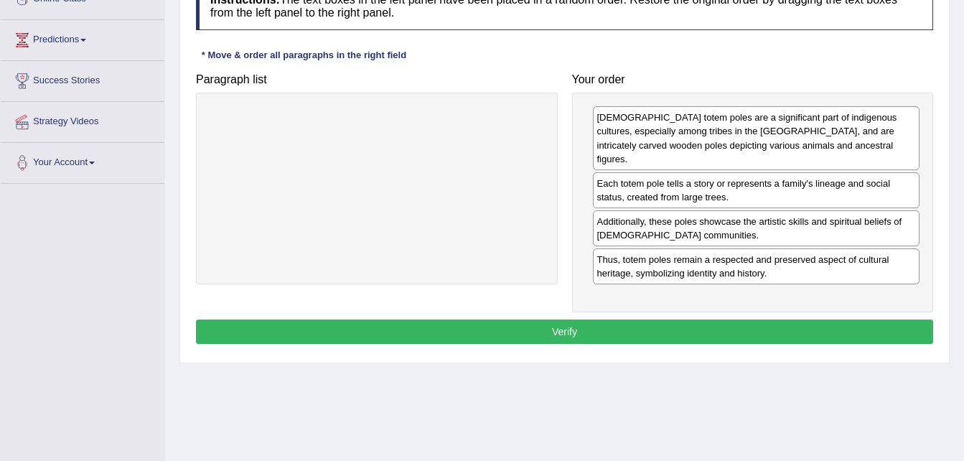
click at [622, 322] on button "Verify" at bounding box center [564, 331] width 737 height 24
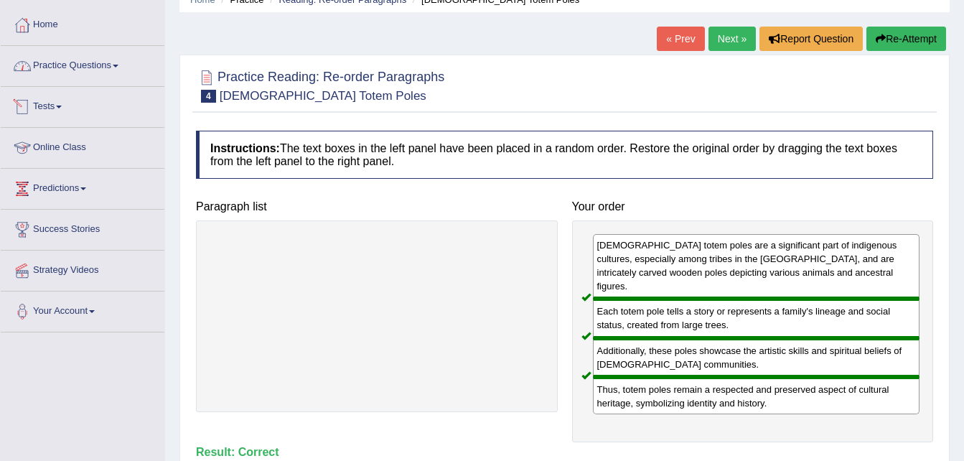
scroll to position [65, 0]
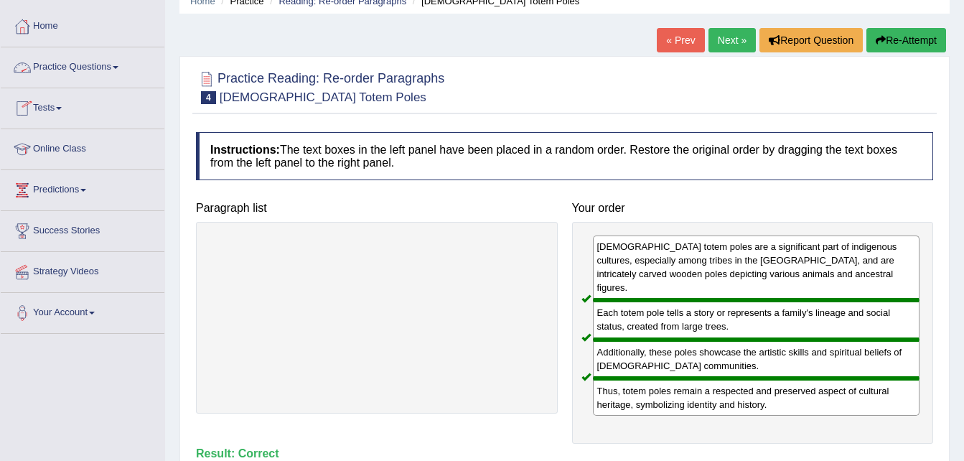
click at [79, 64] on link "Practice Questions" at bounding box center [83, 65] width 164 height 36
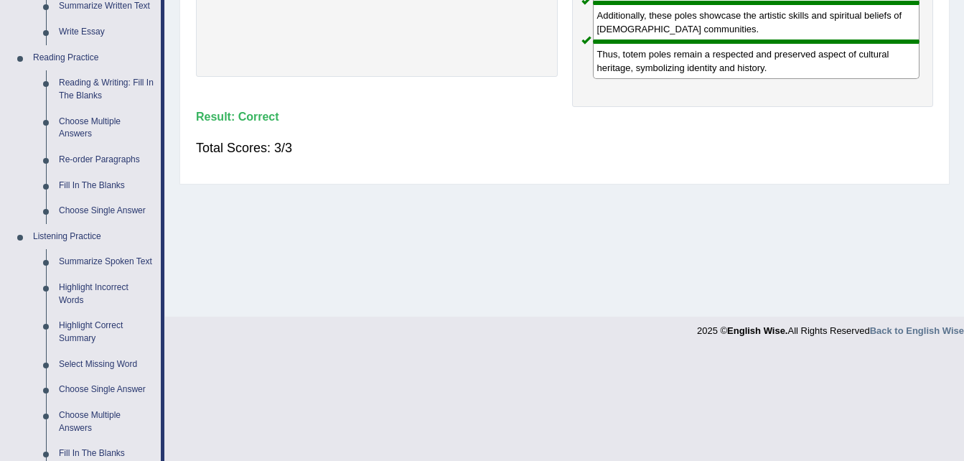
scroll to position [402, 0]
click at [101, 121] on link "Choose Multiple Answers" at bounding box center [106, 127] width 108 height 38
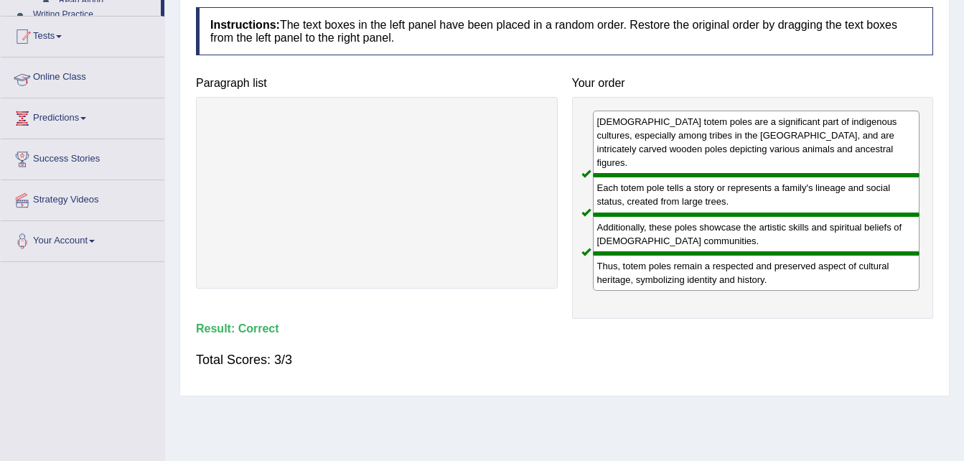
scroll to position [169, 0]
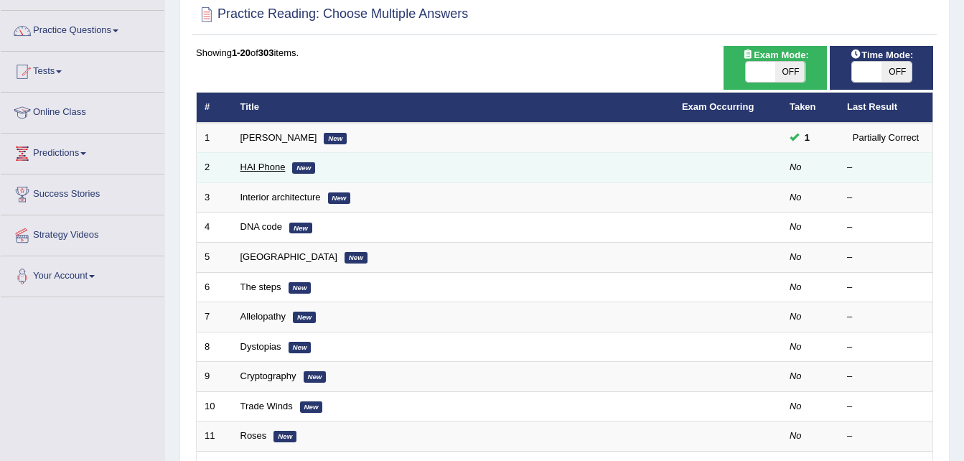
click at [260, 168] on link "HAI Phone" at bounding box center [262, 167] width 45 height 11
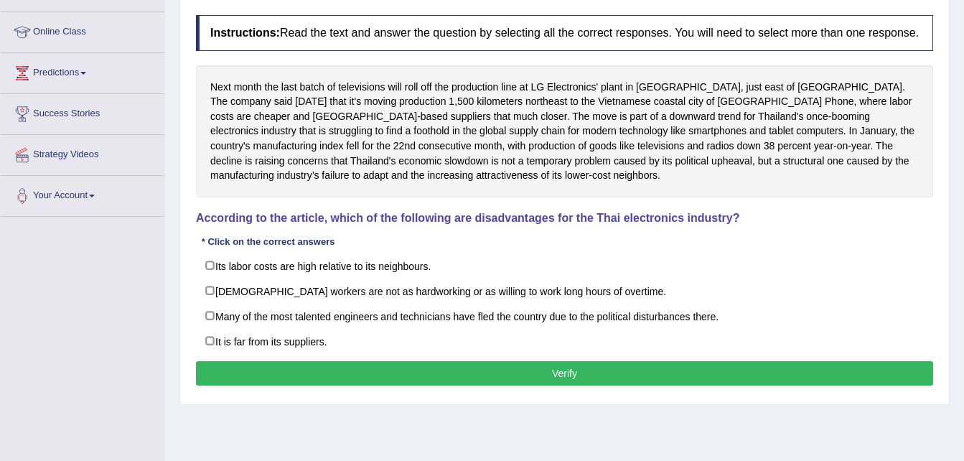
scroll to position [181, 0]
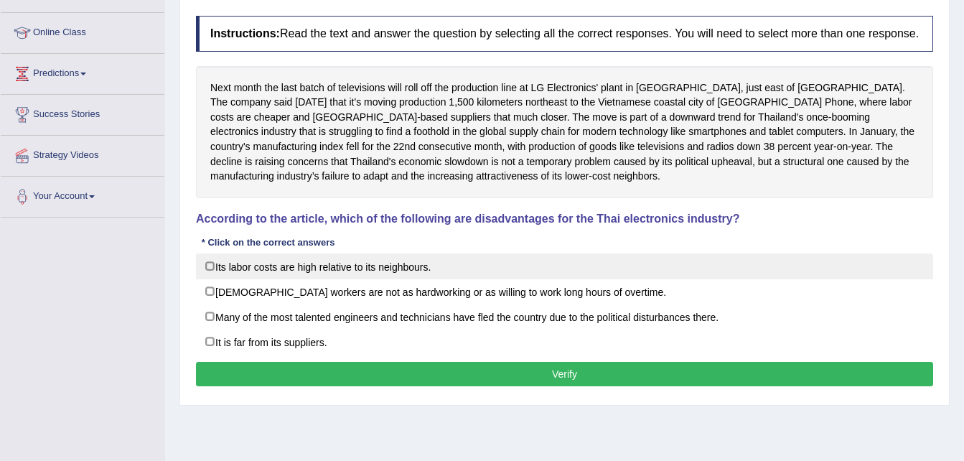
click at [284, 264] on label "Its labor costs are high relative to its neighbours." at bounding box center [564, 266] width 737 height 26
checkbox input "true"
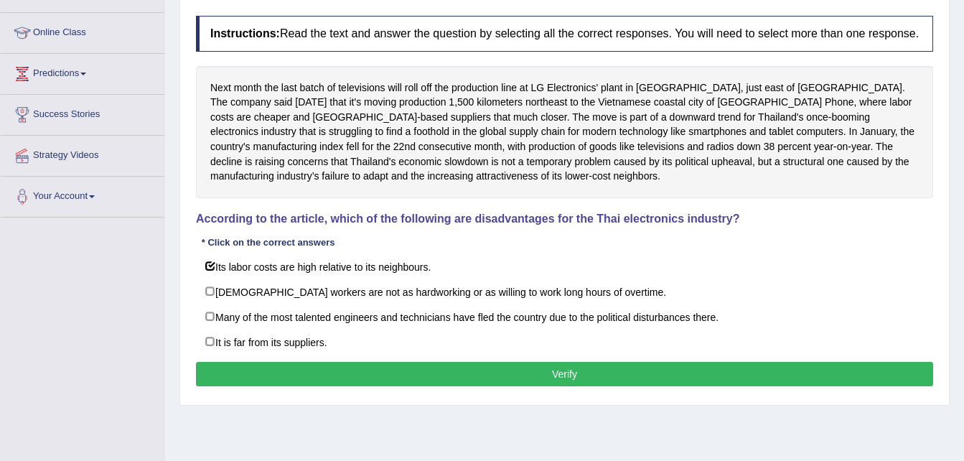
click at [287, 379] on button "Verify" at bounding box center [564, 374] width 737 height 24
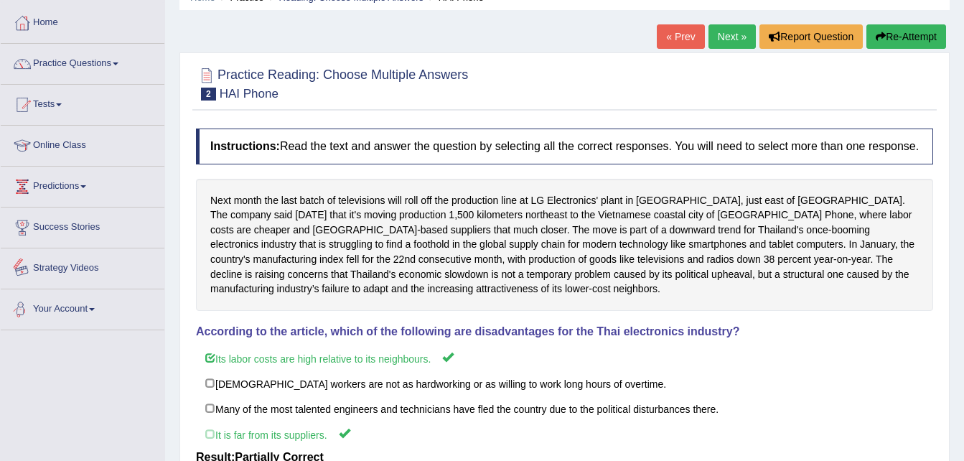
scroll to position [67, 0]
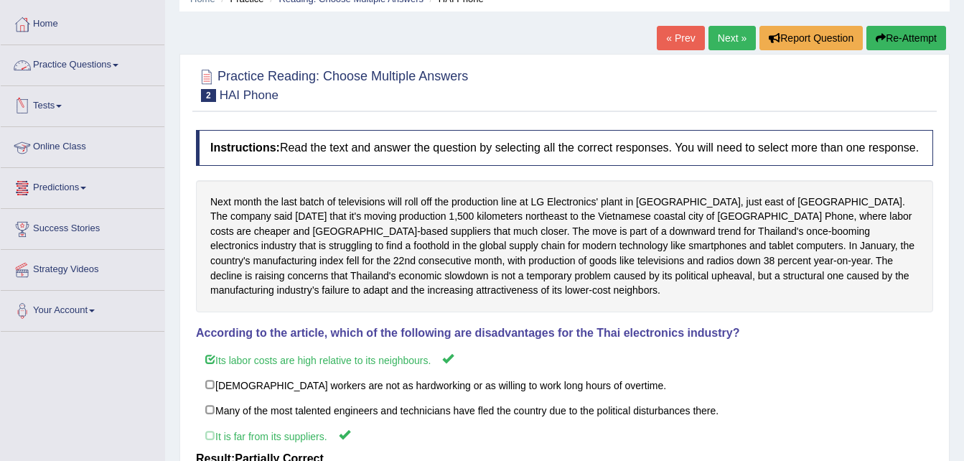
click at [58, 64] on link "Practice Questions" at bounding box center [83, 63] width 164 height 36
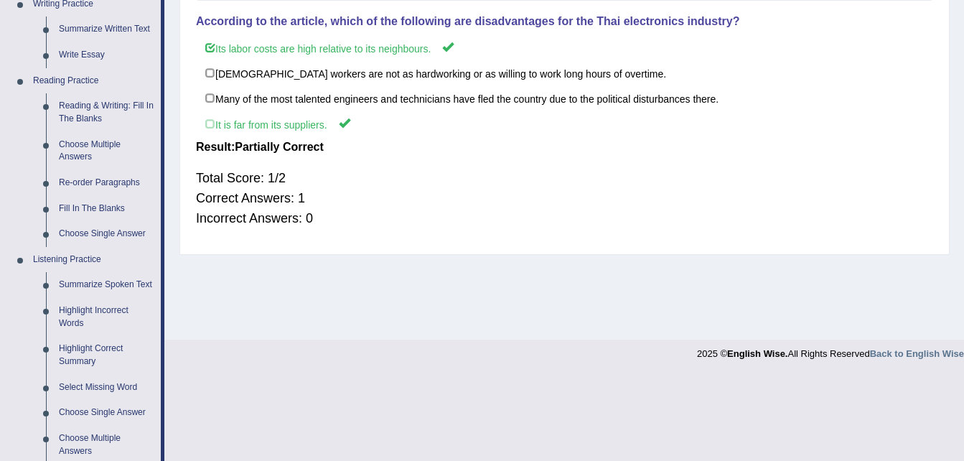
scroll to position [379, 0]
click at [97, 211] on link "Fill In The Blanks" at bounding box center [106, 208] width 108 height 26
click at [97, 211] on ul "Speaking Practice Read Aloud Repeat Sentence Describe Image Re-tell Lecture Ans…" at bounding box center [81, 156] width 160 height 767
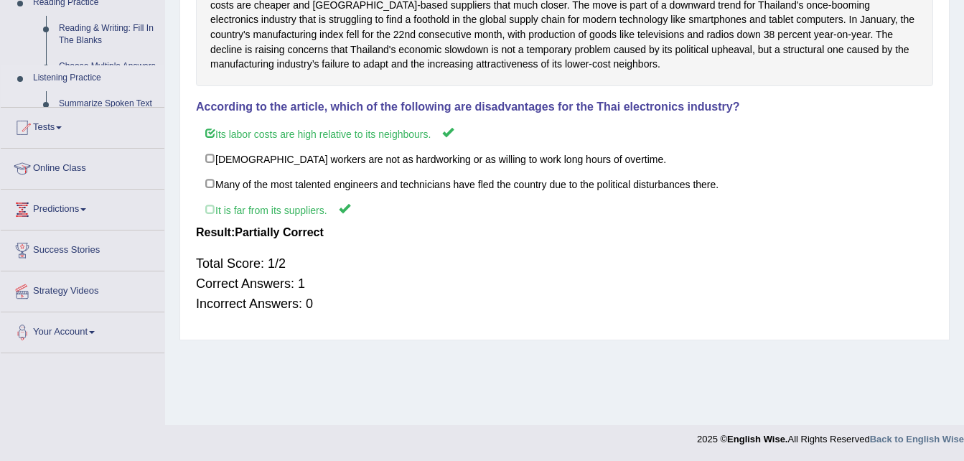
scroll to position [199, 0]
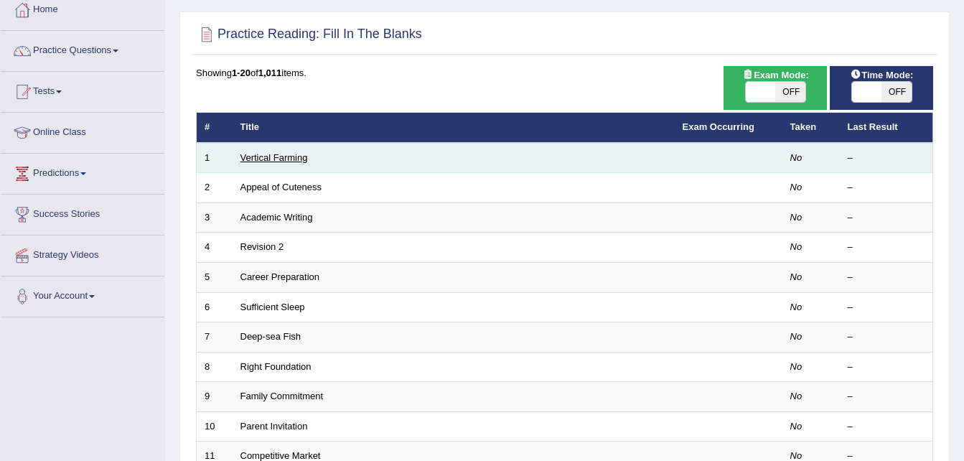
click at [248, 160] on link "Vertical Farming" at bounding box center [273, 157] width 67 height 11
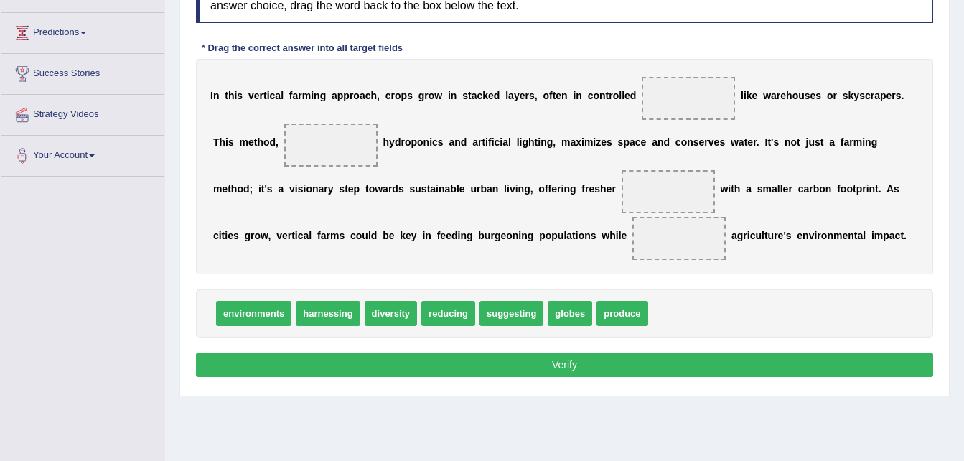
scroll to position [223, 0]
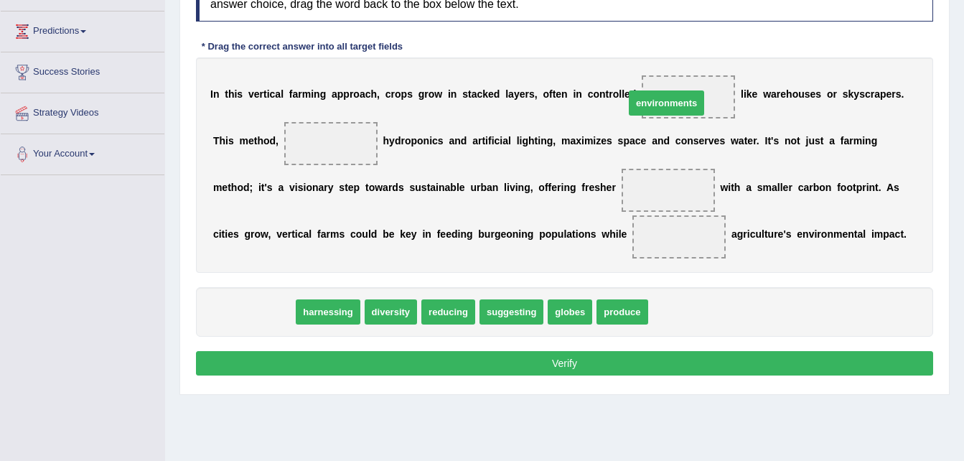
drag, startPoint x: 254, startPoint y: 317, endPoint x: 667, endPoint y: 108, distance: 462.6
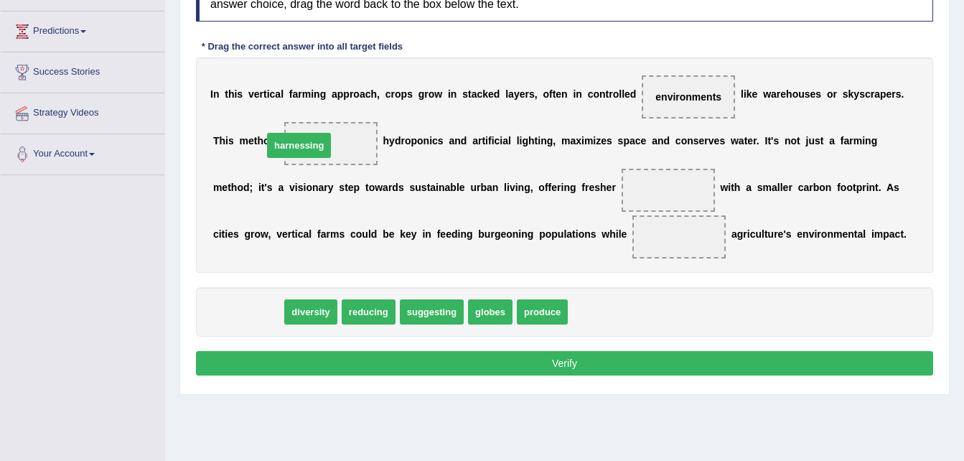
drag, startPoint x: 262, startPoint y: 314, endPoint x: 313, endPoint y: 147, distance: 174.2
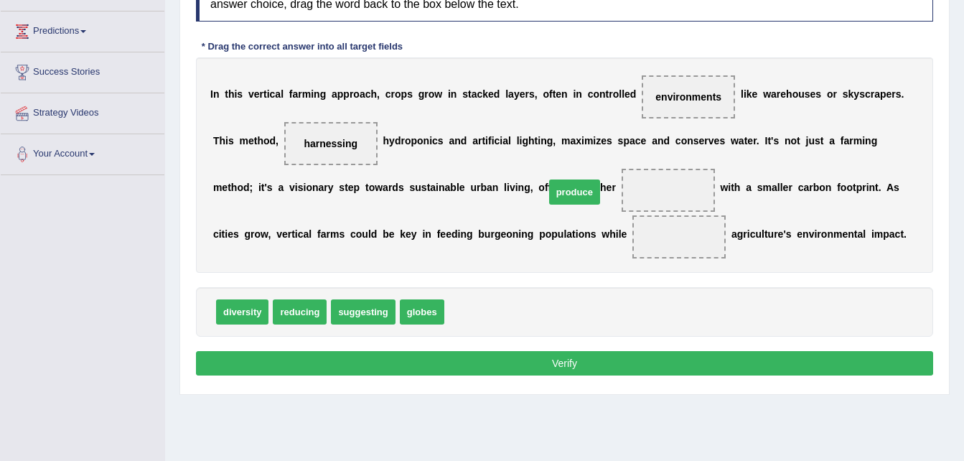
drag, startPoint x: 458, startPoint y: 314, endPoint x: 559, endPoint y: 194, distance: 156.4
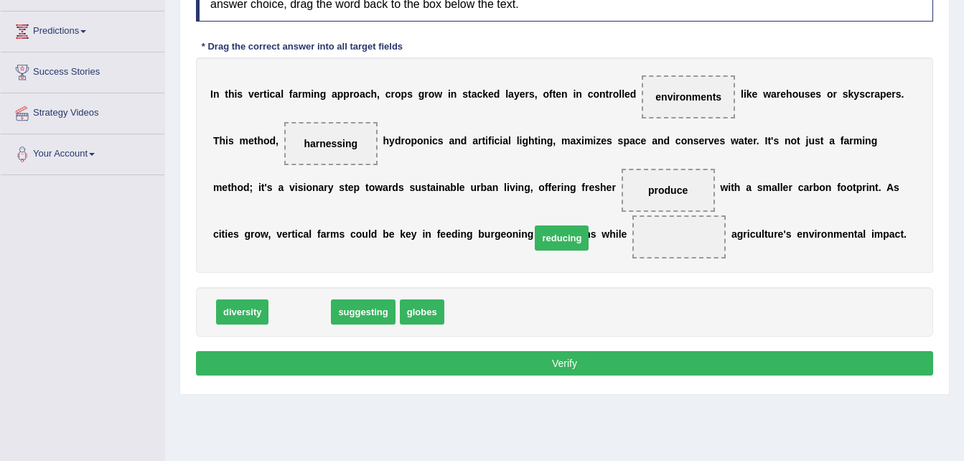
drag, startPoint x: 293, startPoint y: 310, endPoint x: 555, endPoint y: 236, distance: 272.3
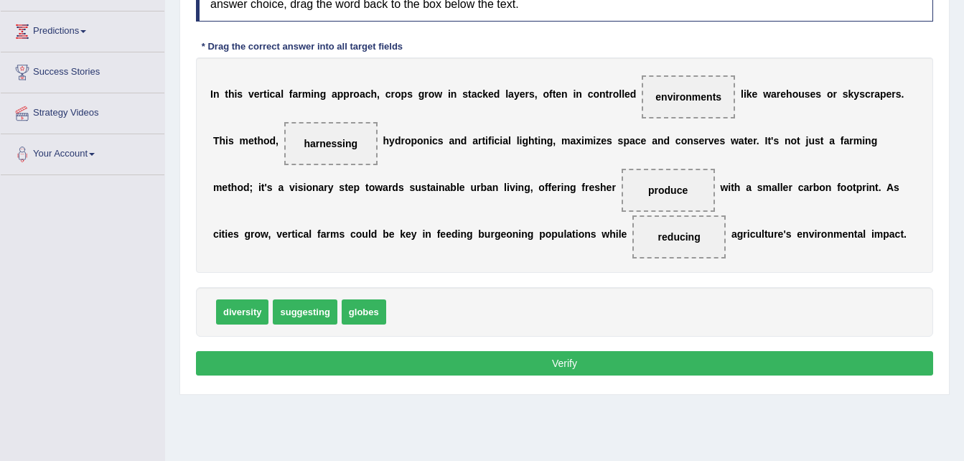
click at [502, 358] on button "Verify" at bounding box center [564, 363] width 737 height 24
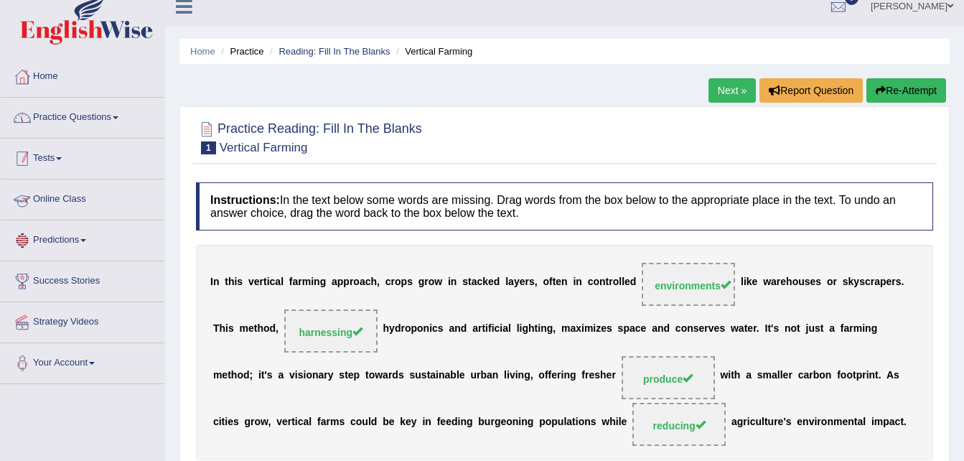
scroll to position [6, 0]
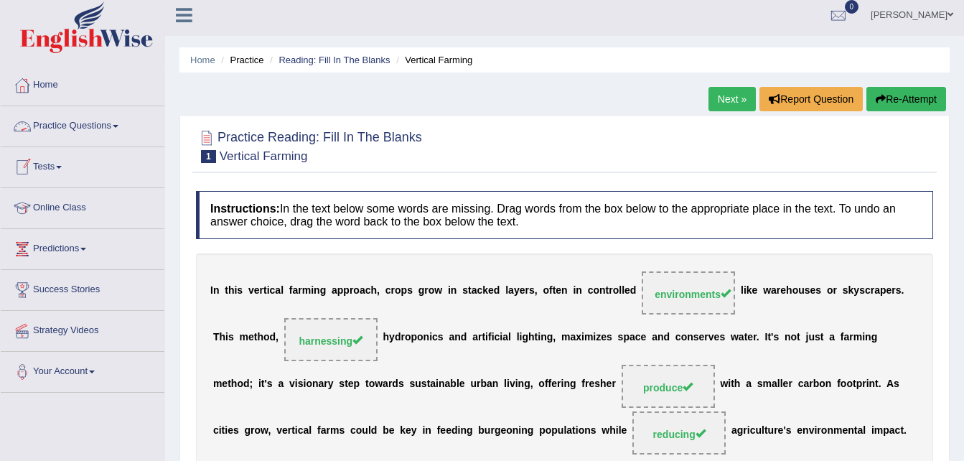
click at [113, 121] on link "Practice Questions" at bounding box center [83, 124] width 164 height 36
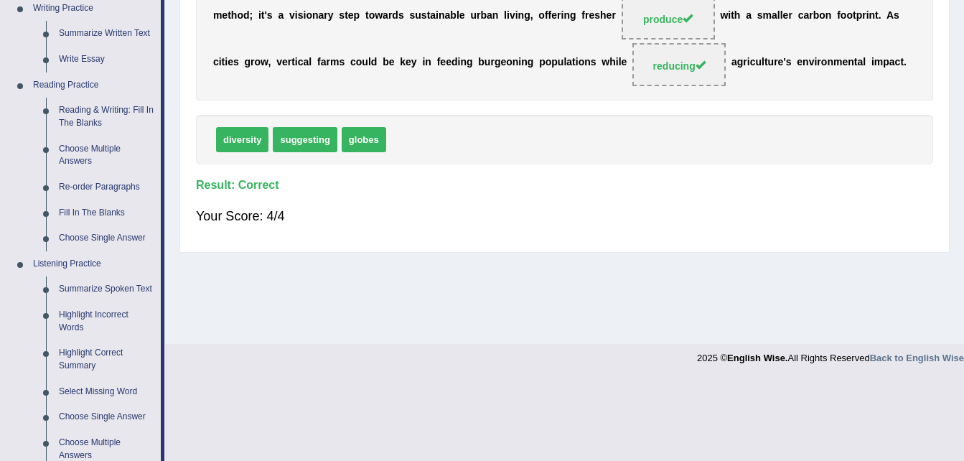
scroll to position [375, 0]
click at [110, 210] on link "Fill In The Blanks" at bounding box center [106, 213] width 108 height 26
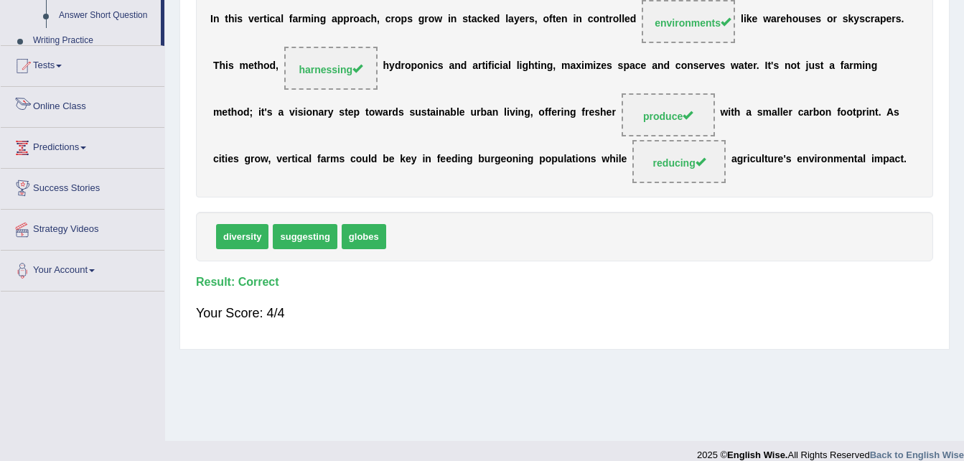
scroll to position [293, 0]
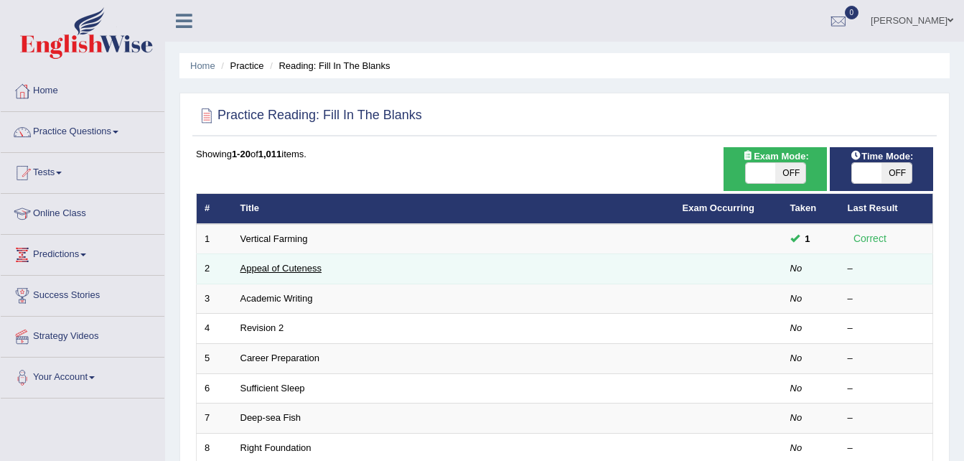
click at [291, 267] on link "Appeal of Cuteness" at bounding box center [280, 268] width 81 height 11
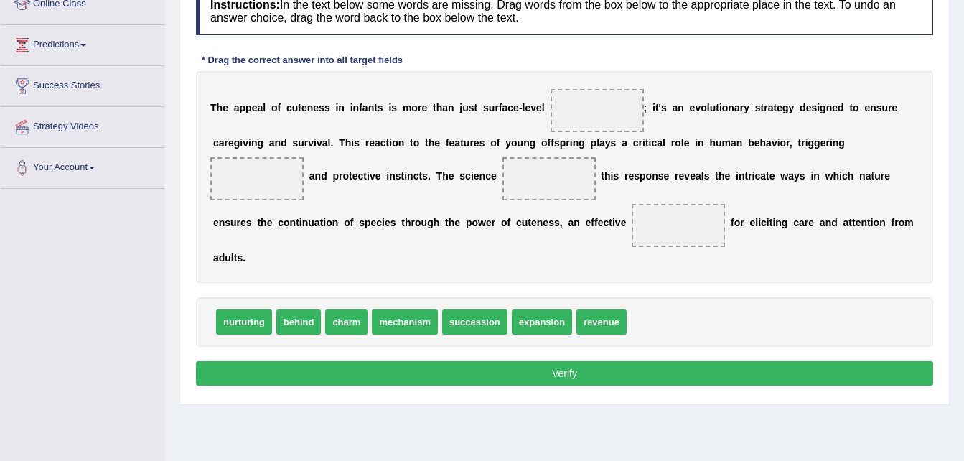
scroll to position [228, 0]
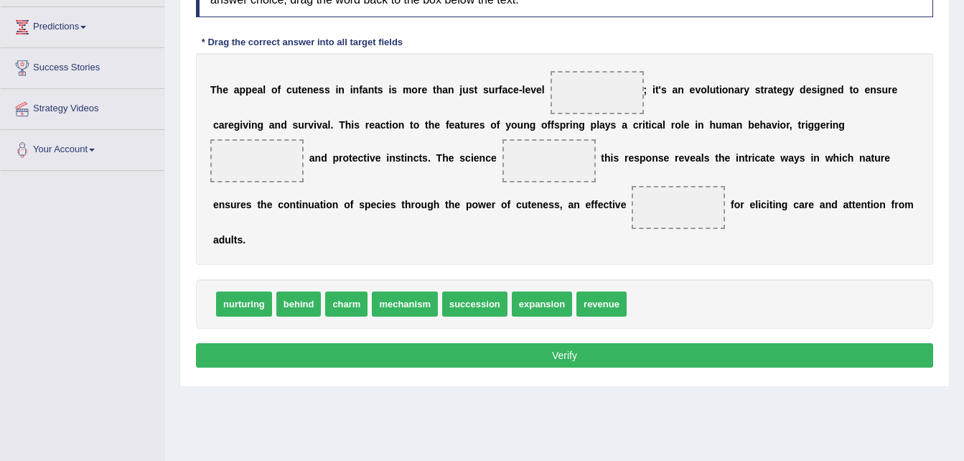
click at [325, 307] on span "charm" at bounding box center [346, 303] width 42 height 25
drag, startPoint x: 337, startPoint y: 307, endPoint x: 564, endPoint y: 100, distance: 307.9
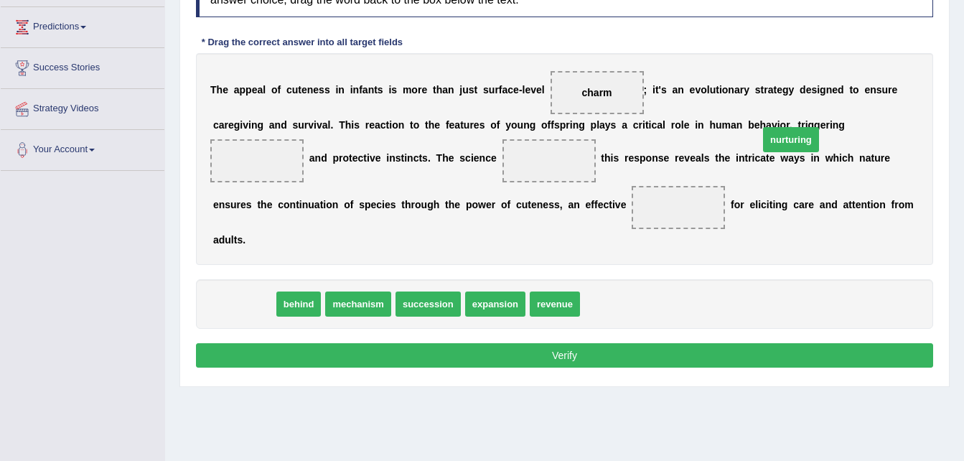
drag, startPoint x: 242, startPoint y: 305, endPoint x: 790, endPoint y: 141, distance: 571.9
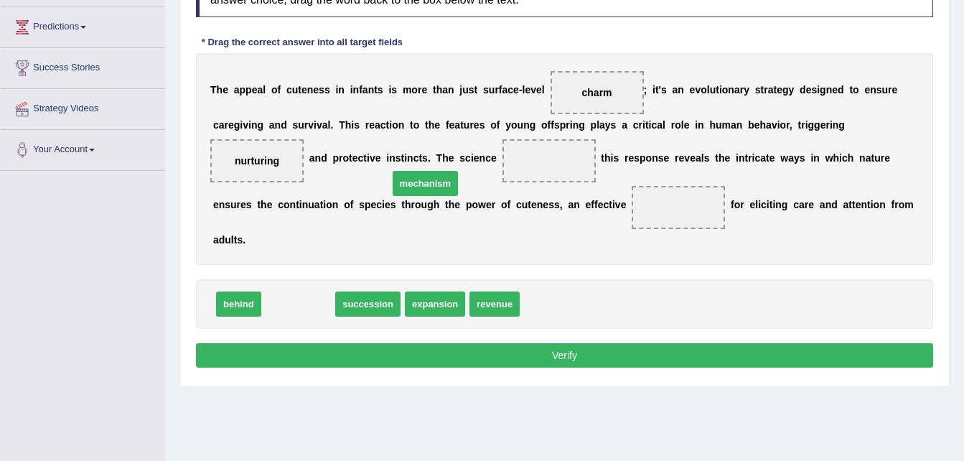
drag, startPoint x: 304, startPoint y: 310, endPoint x: 431, endPoint y: 190, distance: 175.2
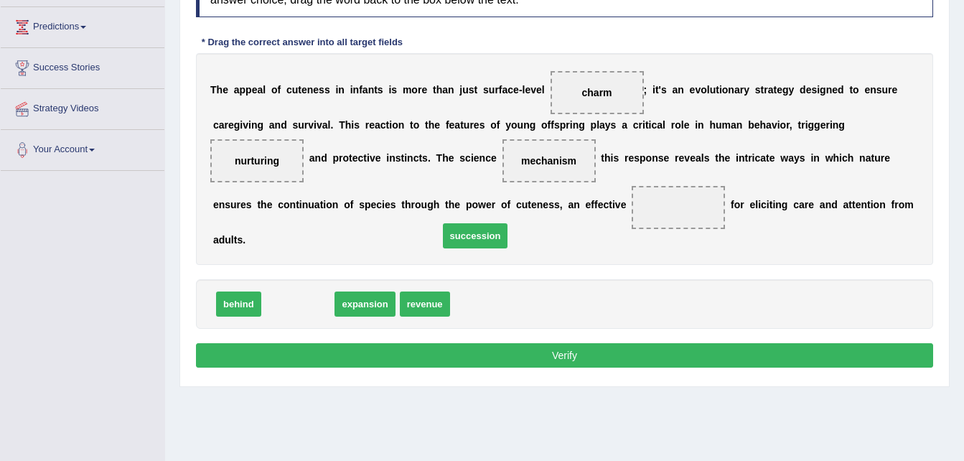
drag, startPoint x: 307, startPoint y: 310, endPoint x: 488, endPoint y: 241, distance: 194.3
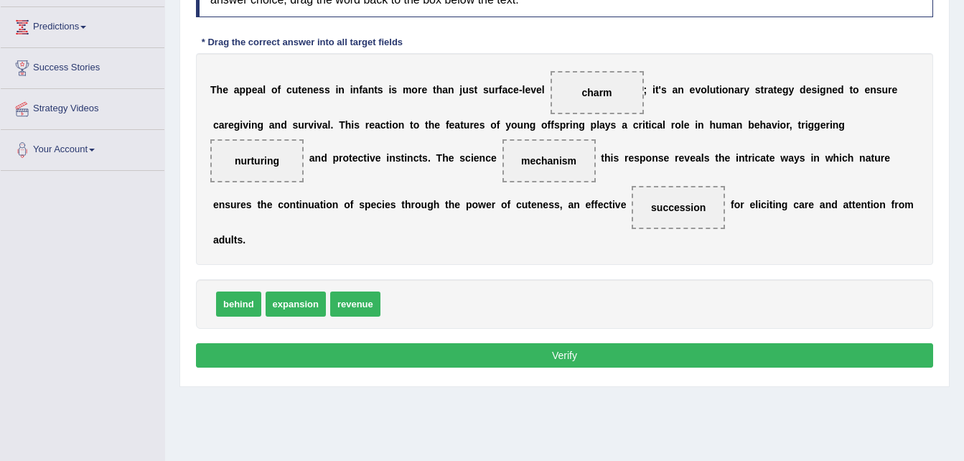
click at [474, 357] on button "Verify" at bounding box center [564, 355] width 737 height 24
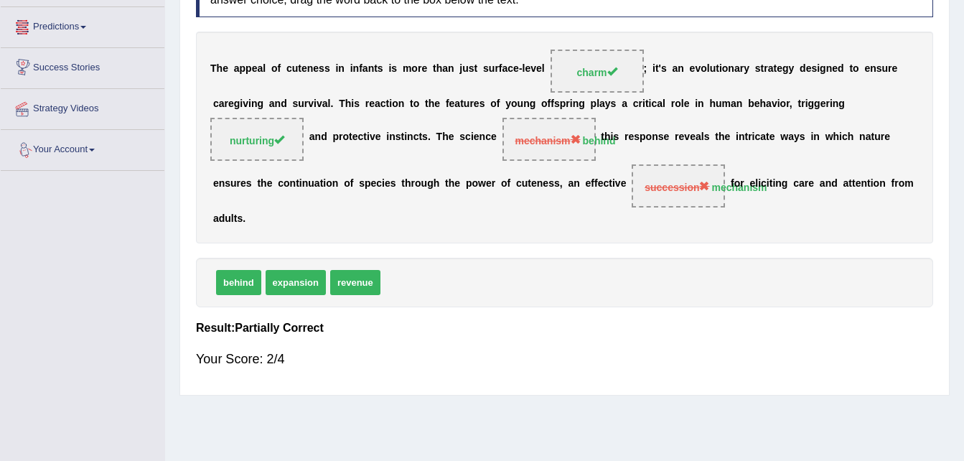
click at [72, 24] on link "Predictions" at bounding box center [83, 25] width 164 height 36
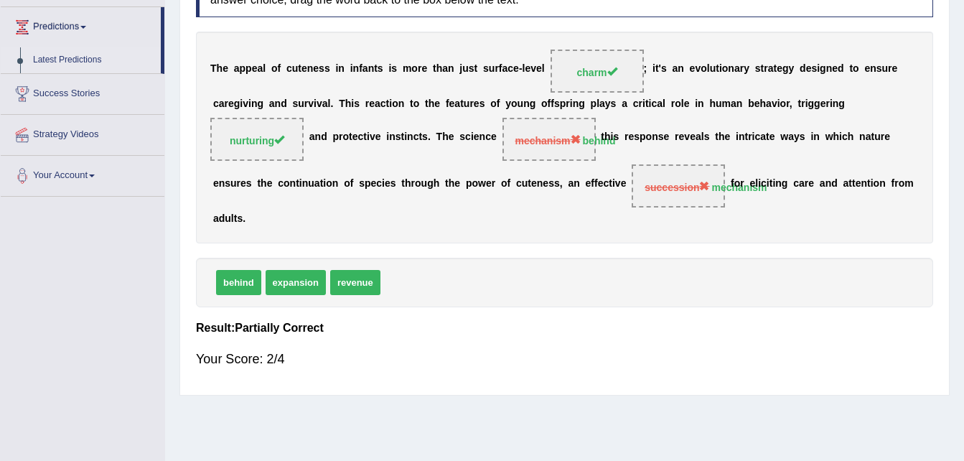
scroll to position [168, 0]
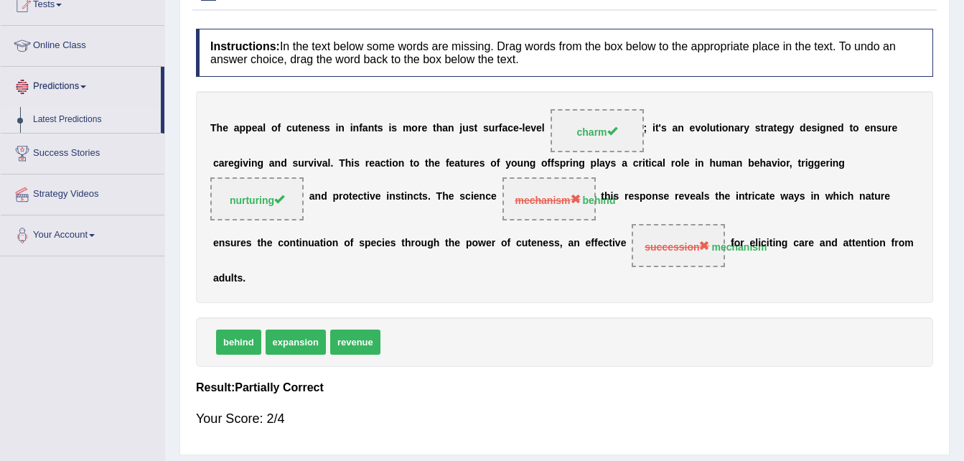
click at [77, 121] on link "Latest Predictions" at bounding box center [94, 120] width 134 height 26
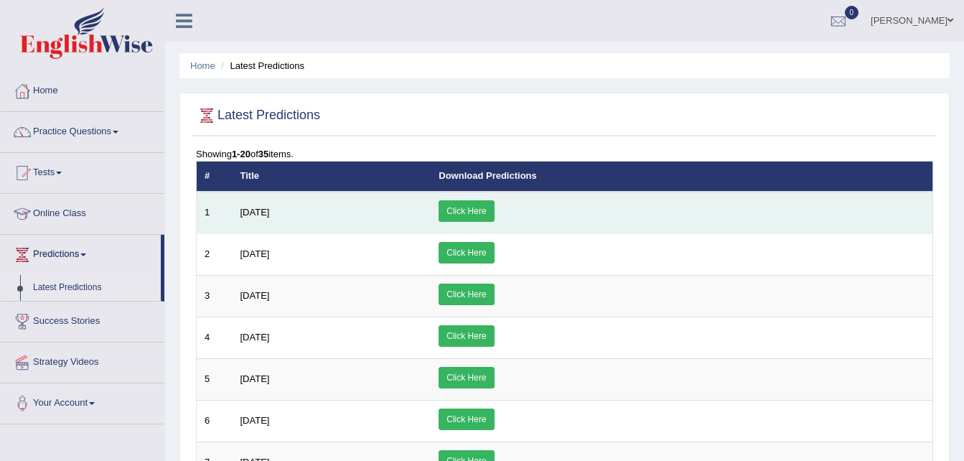
click at [494, 207] on link "Click Here" at bounding box center [466, 211] width 55 height 22
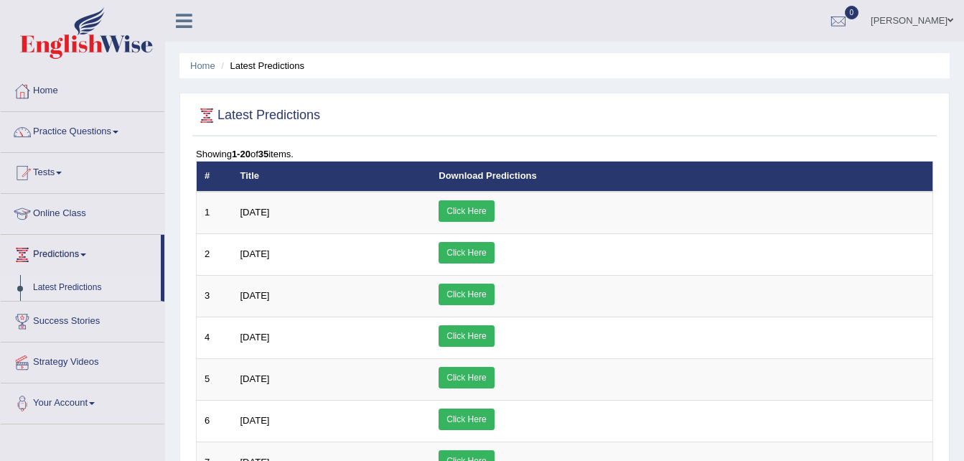
click at [73, 130] on link "Practice Questions" at bounding box center [83, 130] width 164 height 36
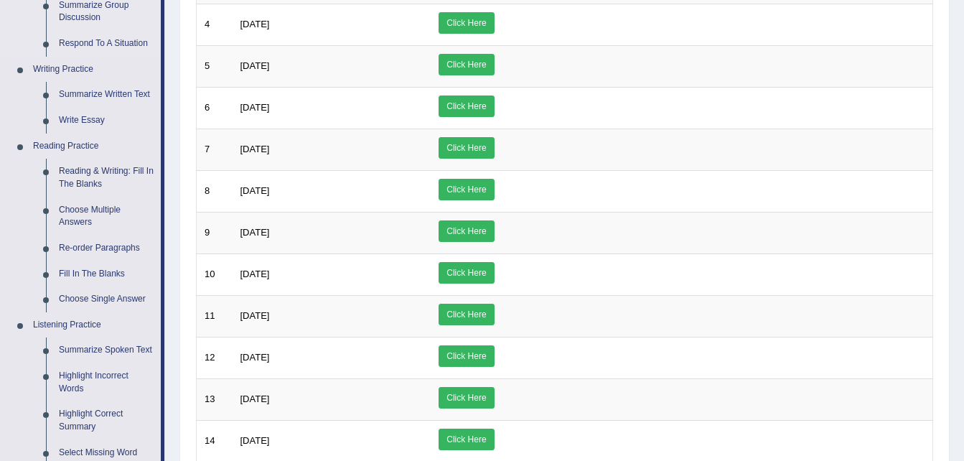
scroll to position [385, 0]
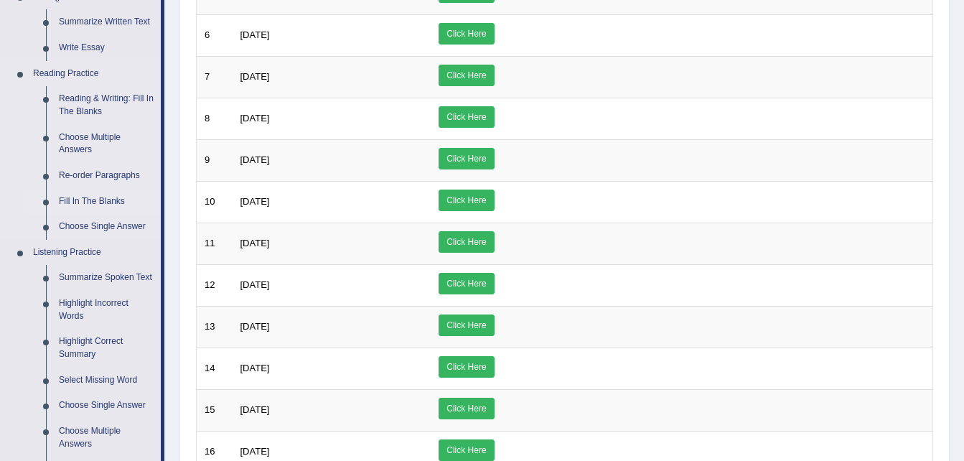
click at [93, 198] on link "Fill In The Blanks" at bounding box center [106, 202] width 108 height 26
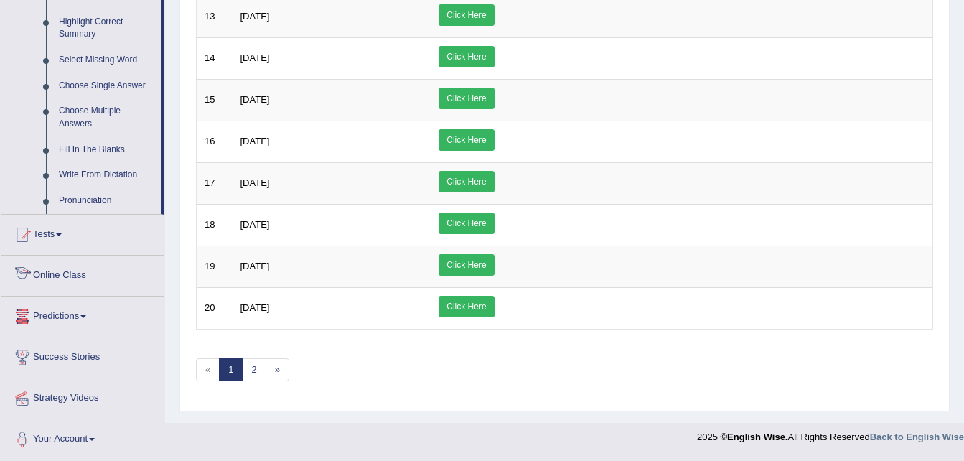
scroll to position [693, 0]
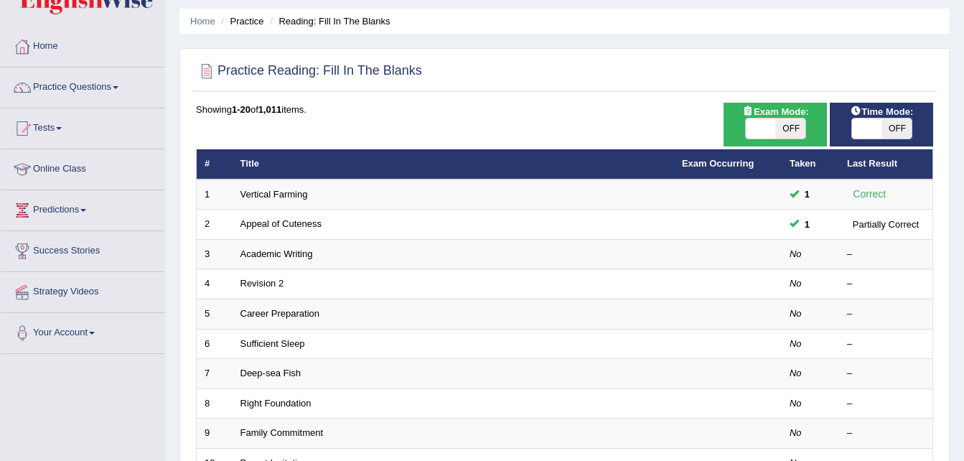
scroll to position [60, 0]
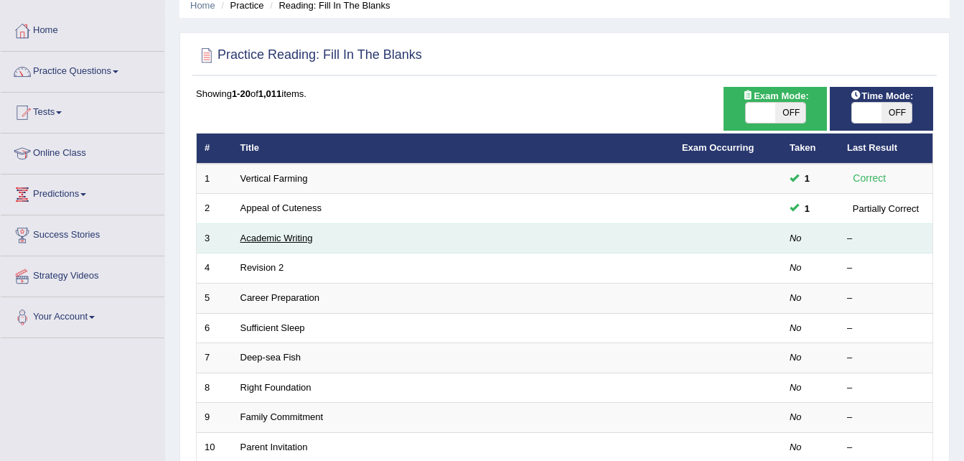
click at [266, 235] on link "Academic Writing" at bounding box center [276, 238] width 73 height 11
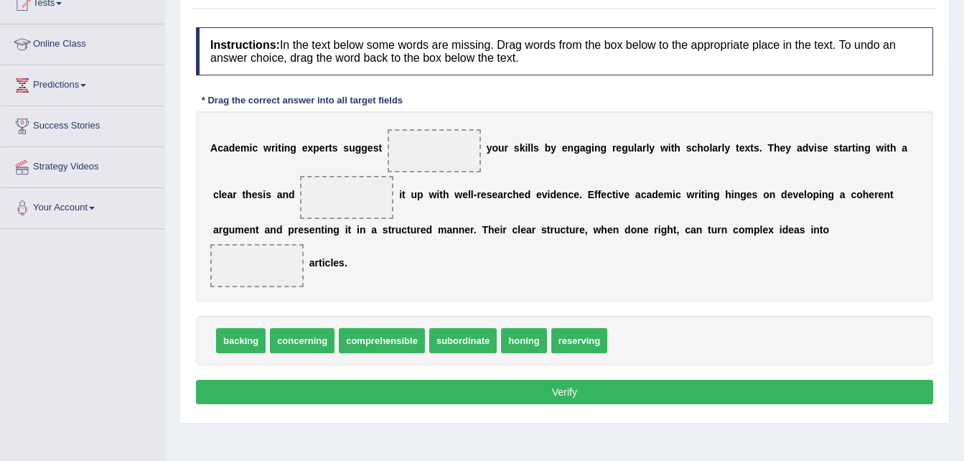
scroll to position [170, 0]
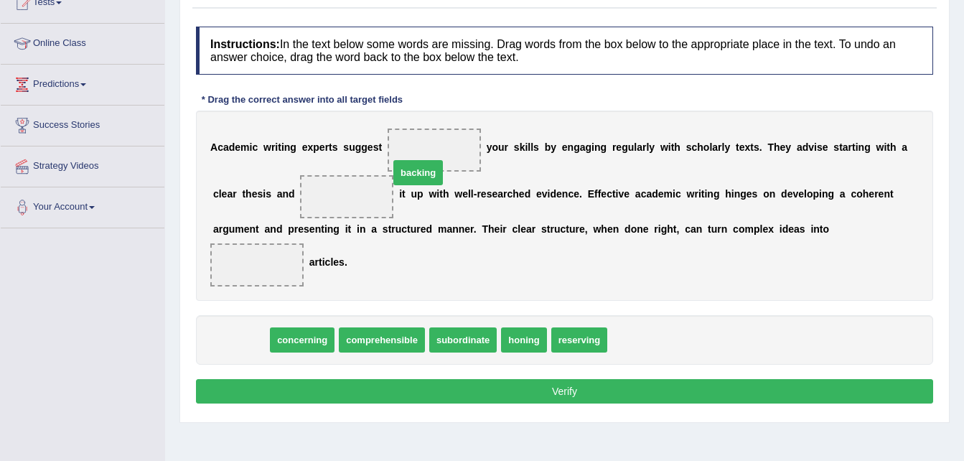
drag, startPoint x: 242, startPoint y: 315, endPoint x: 419, endPoint y: 148, distance: 243.8
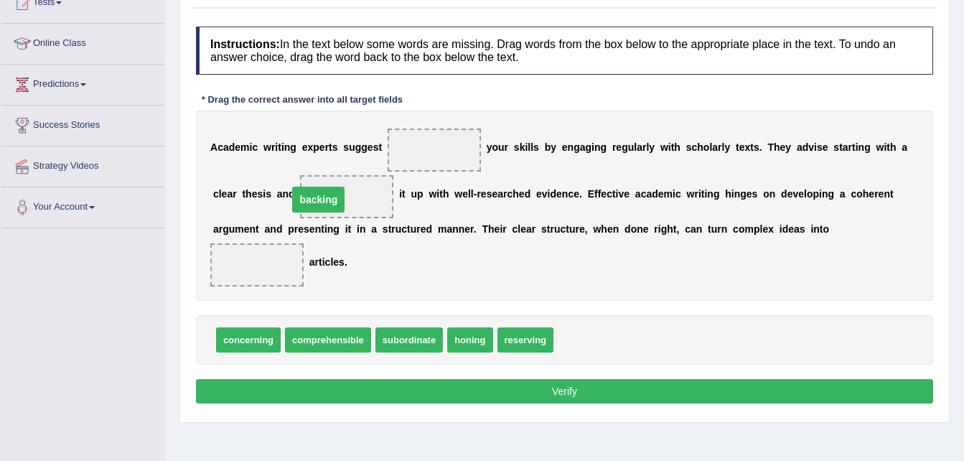
drag, startPoint x: 419, startPoint y: 148, endPoint x: 304, endPoint y: 197, distance: 125.7
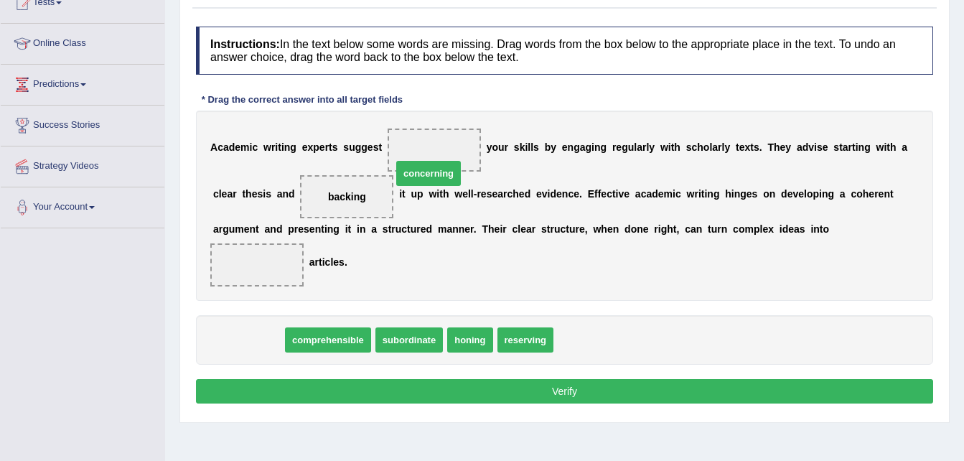
drag, startPoint x: 255, startPoint y: 324, endPoint x: 435, endPoint y: 158, distance: 245.4
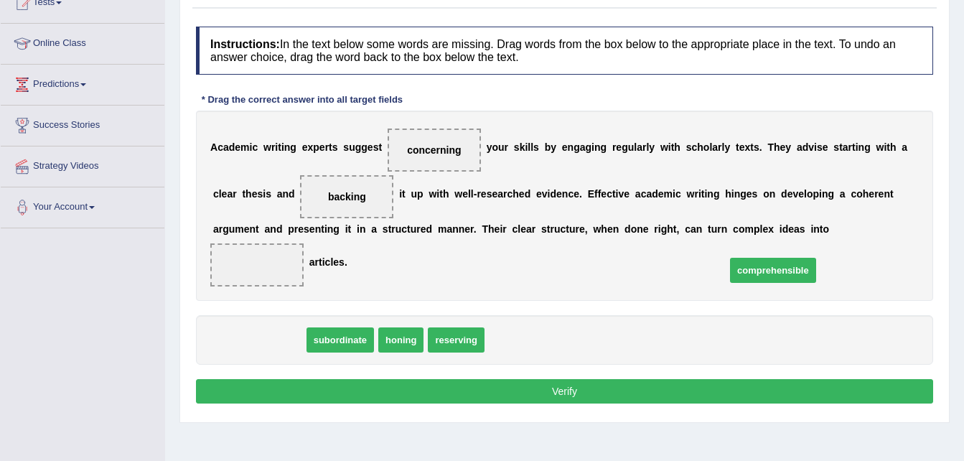
drag, startPoint x: 276, startPoint y: 322, endPoint x: 790, endPoint y: 251, distance: 518.8
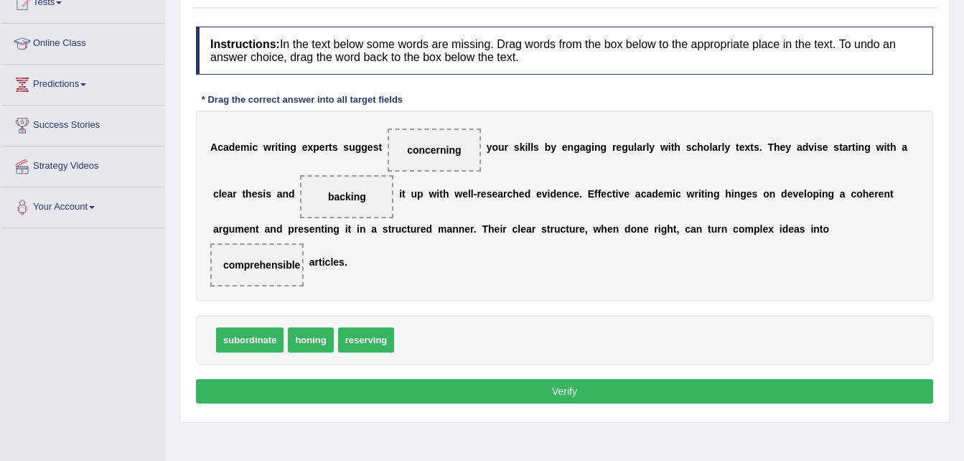
click at [661, 379] on button "Verify" at bounding box center [564, 391] width 737 height 24
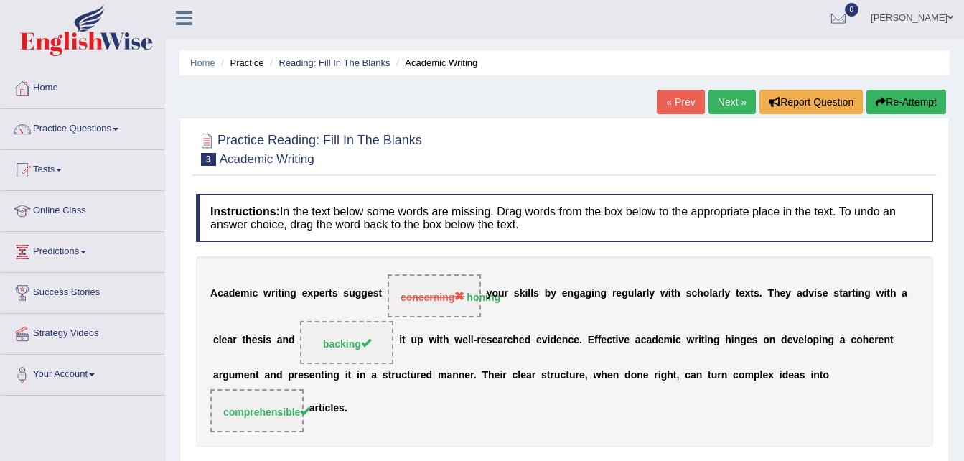
scroll to position [0, 0]
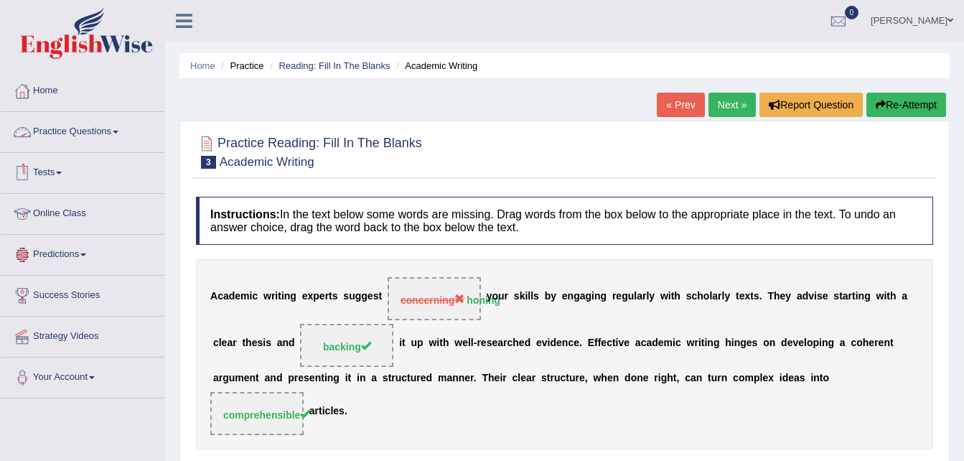
click at [75, 128] on link "Practice Questions" at bounding box center [83, 130] width 164 height 36
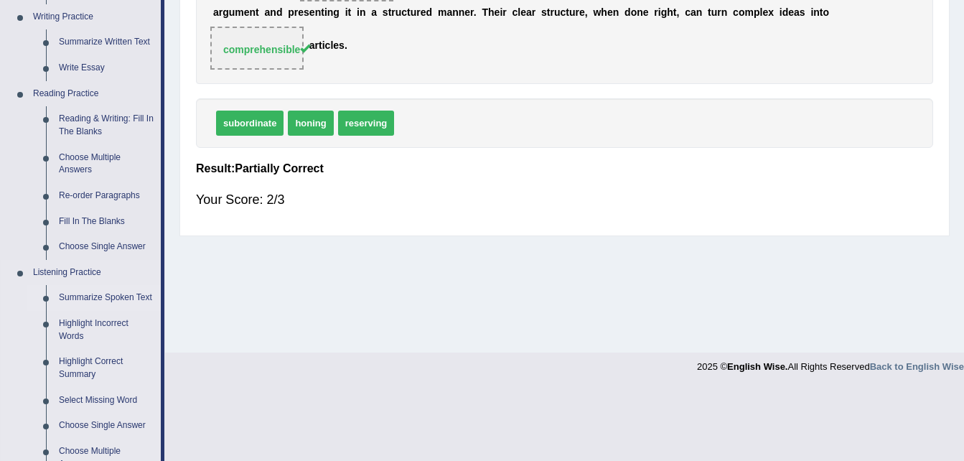
scroll to position [366, 0]
click at [113, 240] on link "Choose Single Answer" at bounding box center [106, 246] width 108 height 26
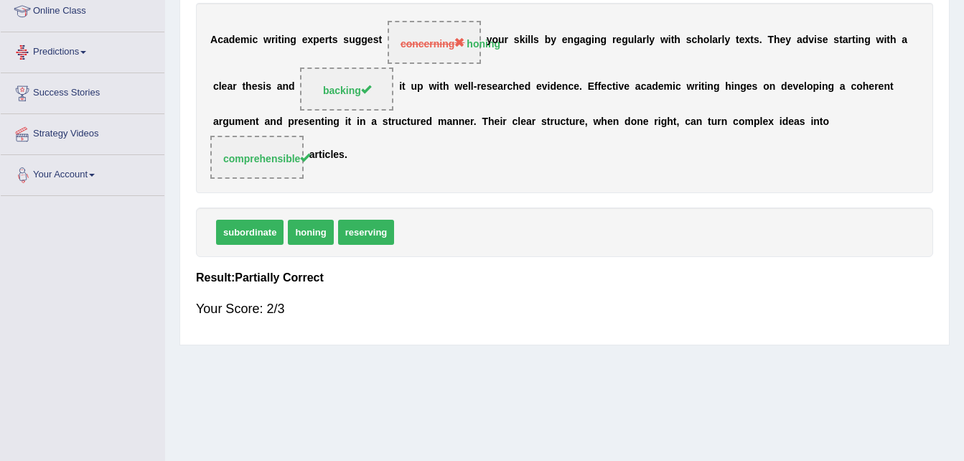
scroll to position [293, 0]
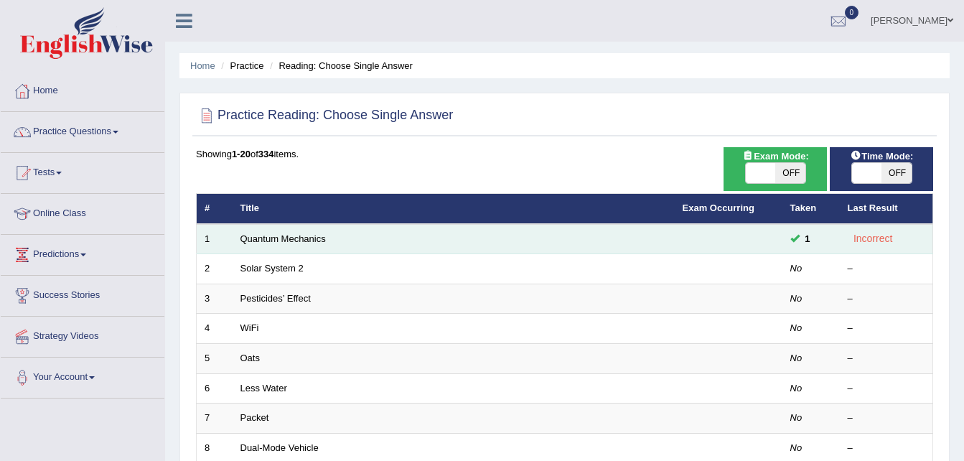
click at [775, 240] on td at bounding box center [729, 239] width 108 height 30
click at [285, 240] on link "Quantum Mechanics" at bounding box center [282, 238] width 85 height 11
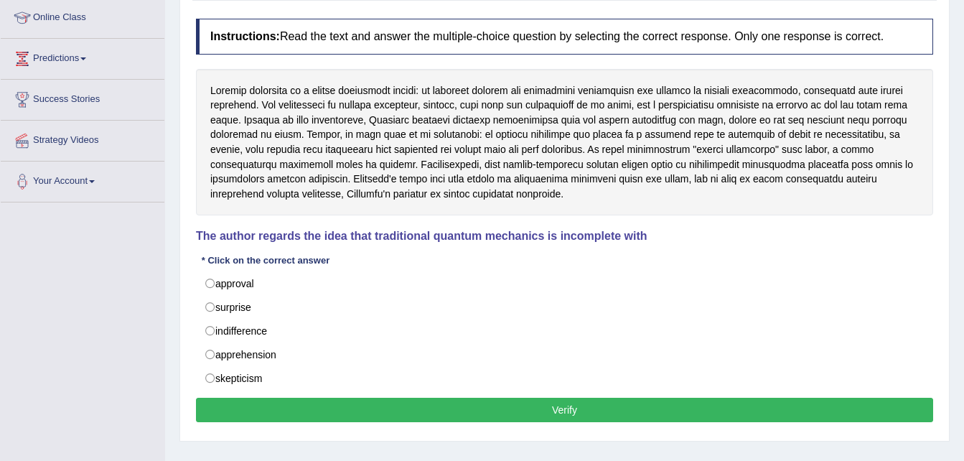
scroll to position [195, 0]
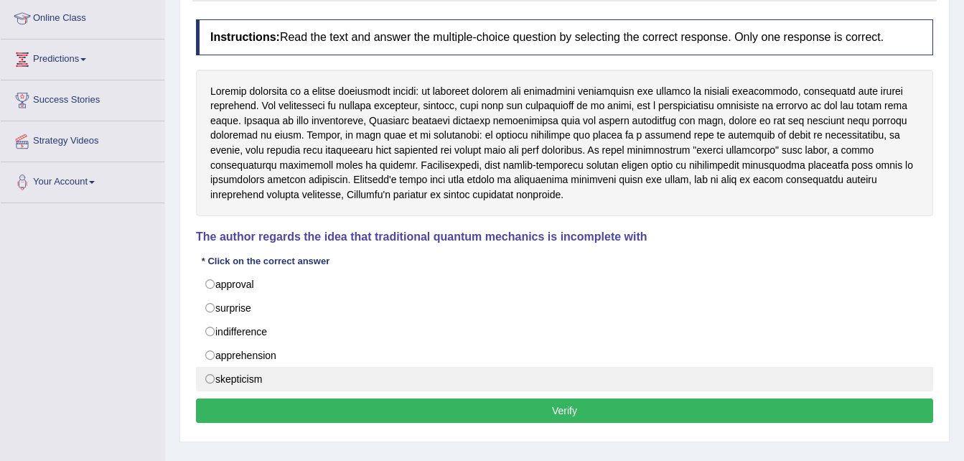
click at [210, 383] on label "skepticism" at bounding box center [564, 379] width 737 height 24
radio input "true"
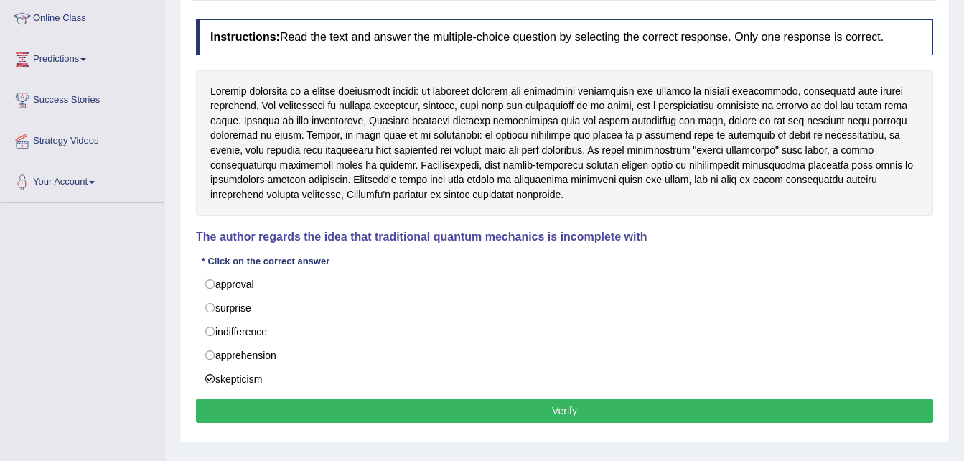
click at [249, 413] on button "Verify" at bounding box center [564, 410] width 737 height 24
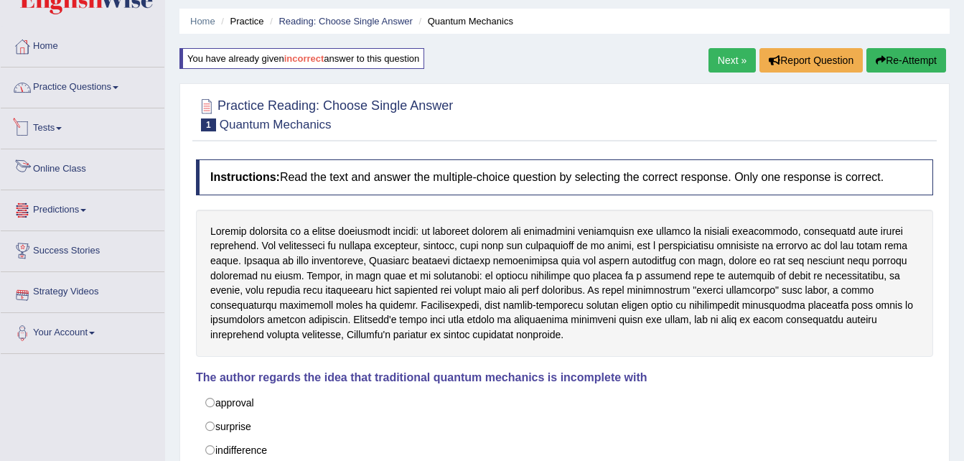
scroll to position [42, 0]
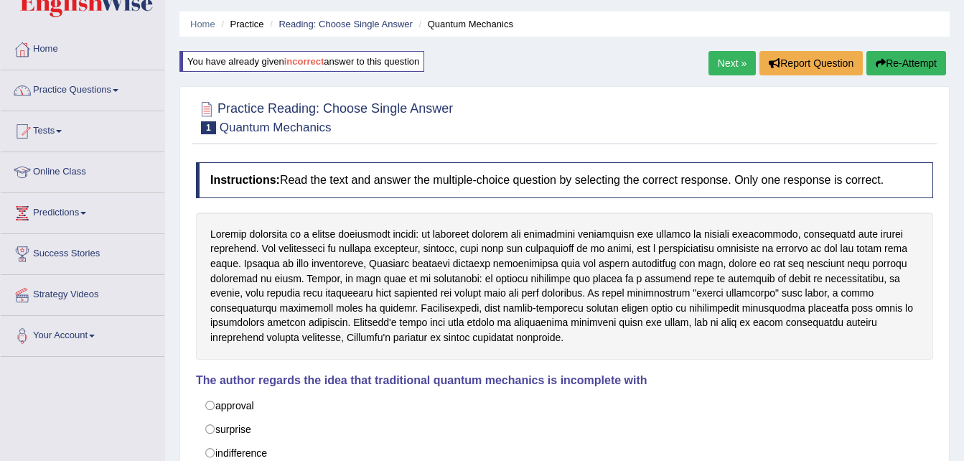
click at [108, 90] on link "Practice Questions" at bounding box center [83, 88] width 164 height 36
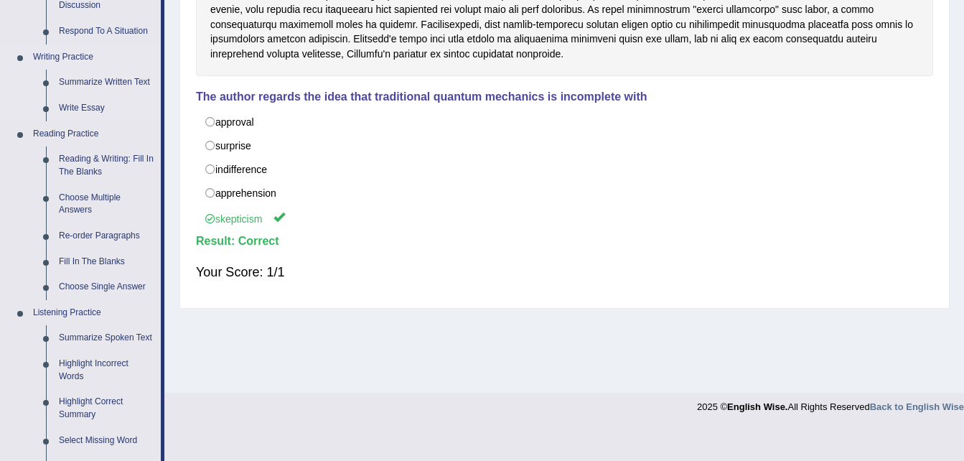
scroll to position [326, 0]
click at [118, 286] on link "Choose Single Answer" at bounding box center [106, 287] width 108 height 26
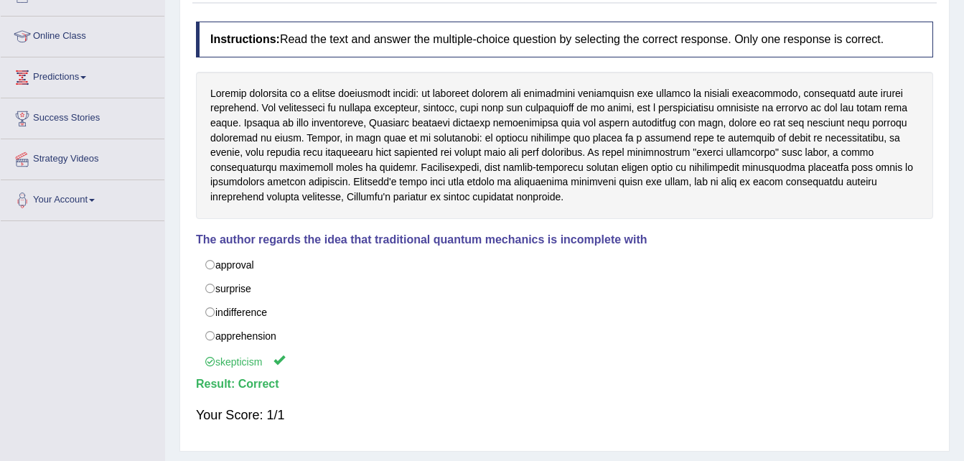
scroll to position [293, 0]
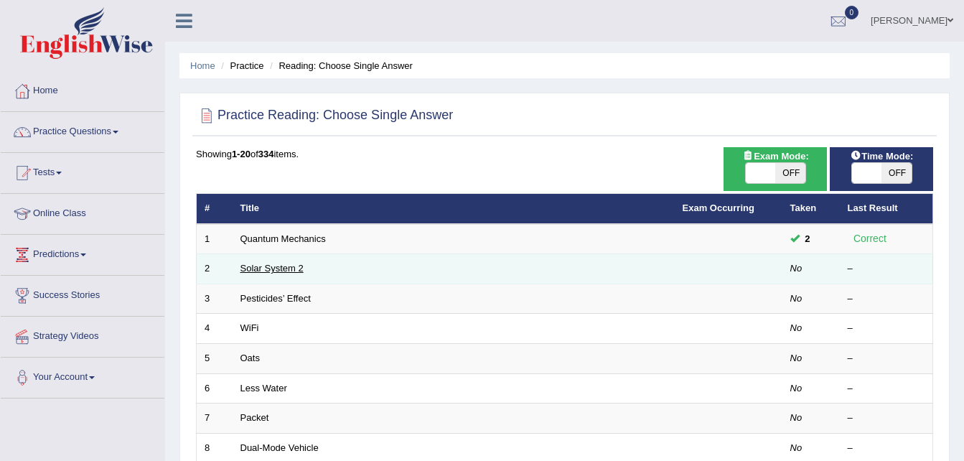
click at [281, 266] on link "Solar System 2" at bounding box center [271, 268] width 63 height 11
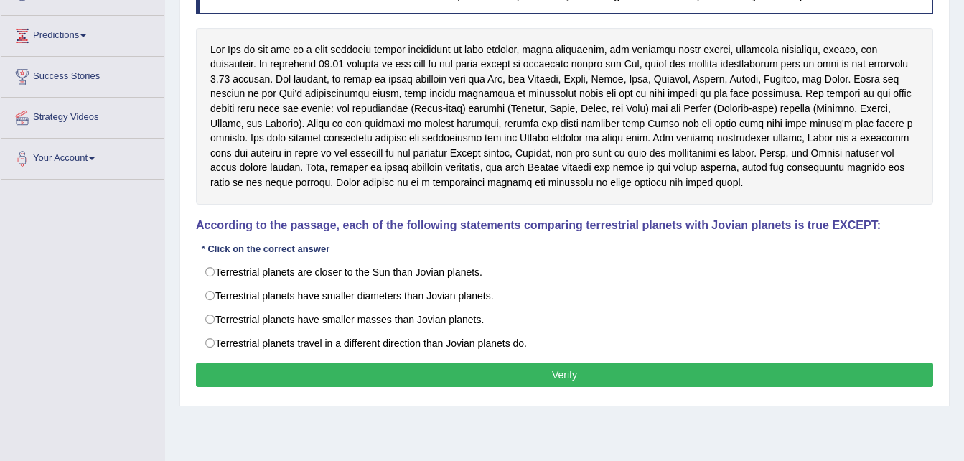
scroll to position [220, 0]
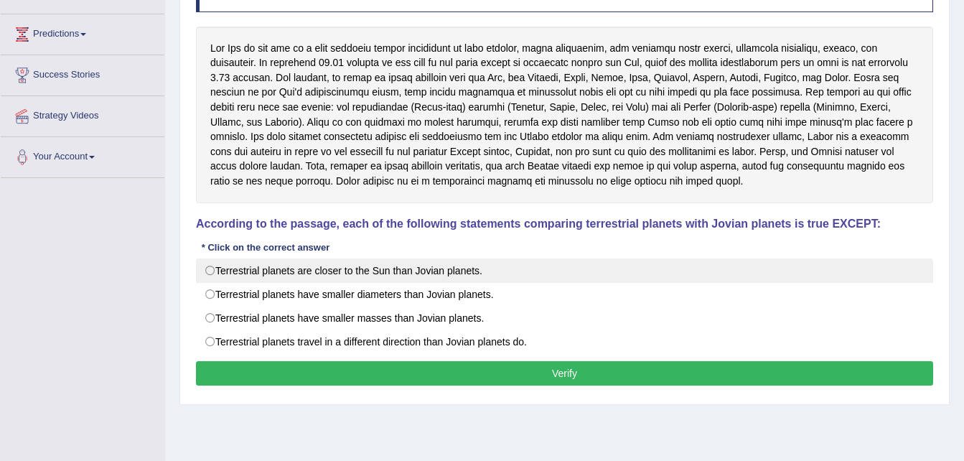
click at [207, 274] on label "Terrestrial planets are closer to the Sun than Jovian planets." at bounding box center [564, 270] width 737 height 24
radio input "true"
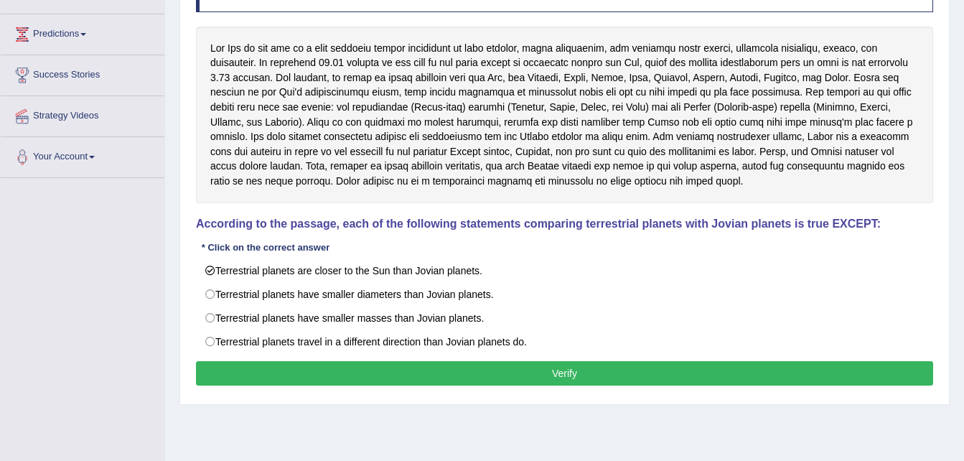
click at [250, 373] on button "Verify" at bounding box center [564, 373] width 737 height 24
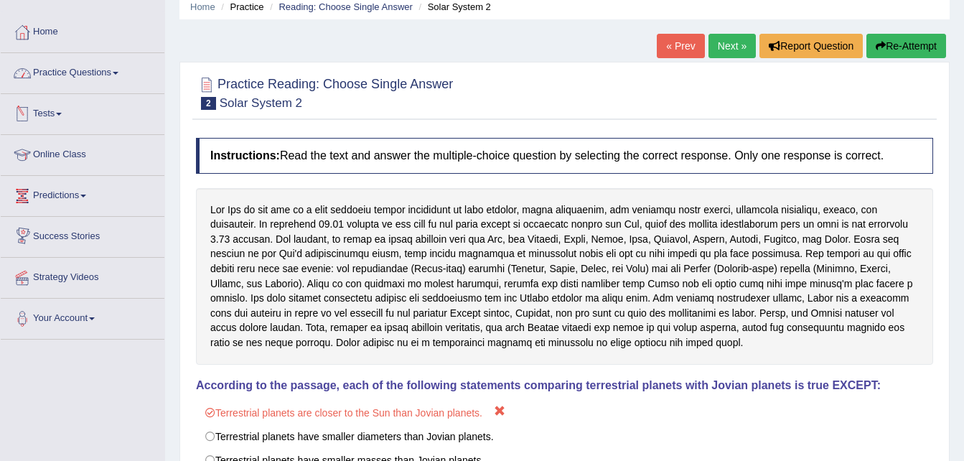
scroll to position [58, 0]
click at [82, 75] on link "Practice Questions" at bounding box center [83, 72] width 164 height 36
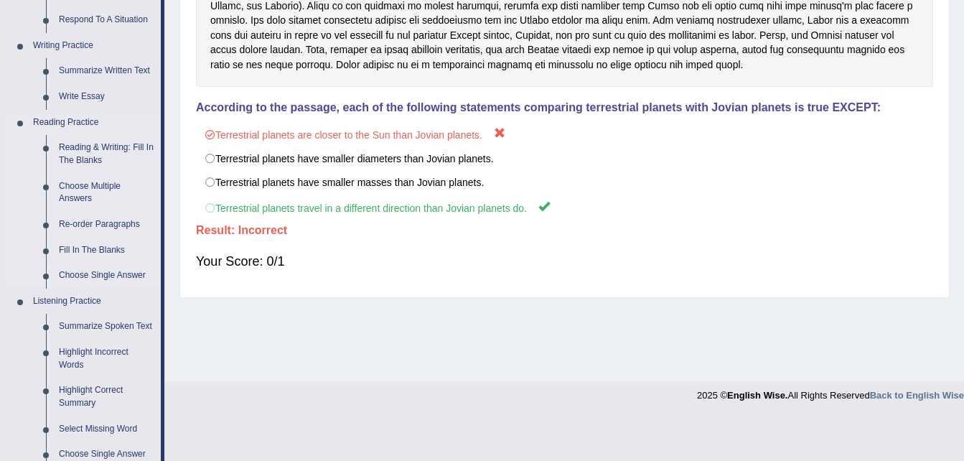
scroll to position [330, 0]
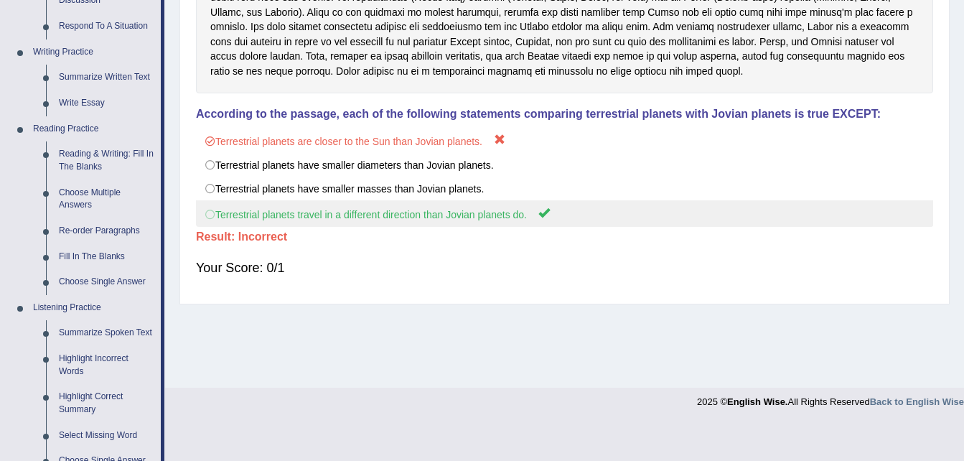
click at [210, 215] on label "Terrestrial planets travel in a different direction than Jovian planets do." at bounding box center [564, 213] width 737 height 27
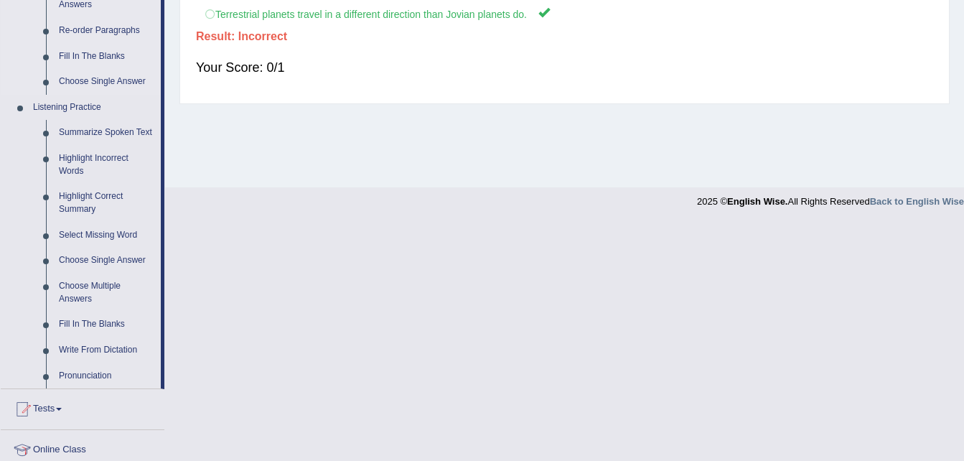
scroll to position [565, 0]
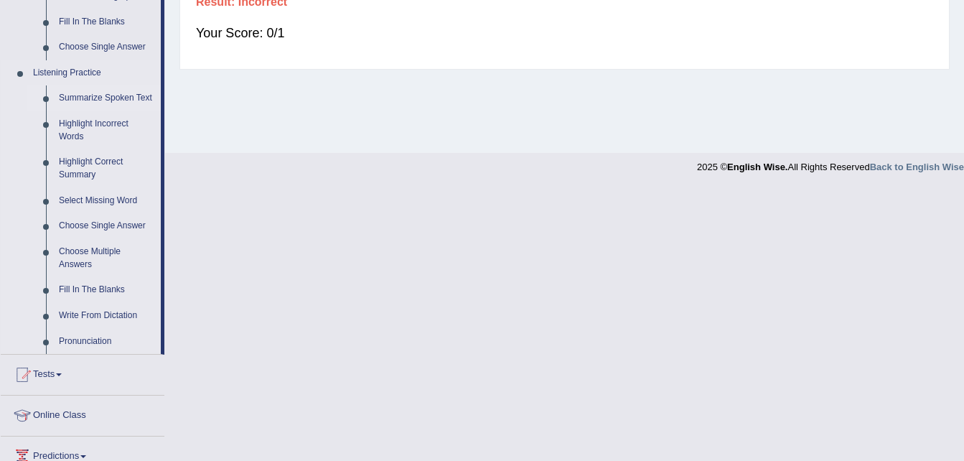
click at [113, 98] on link "Summarize Spoken Text" at bounding box center [106, 98] width 108 height 26
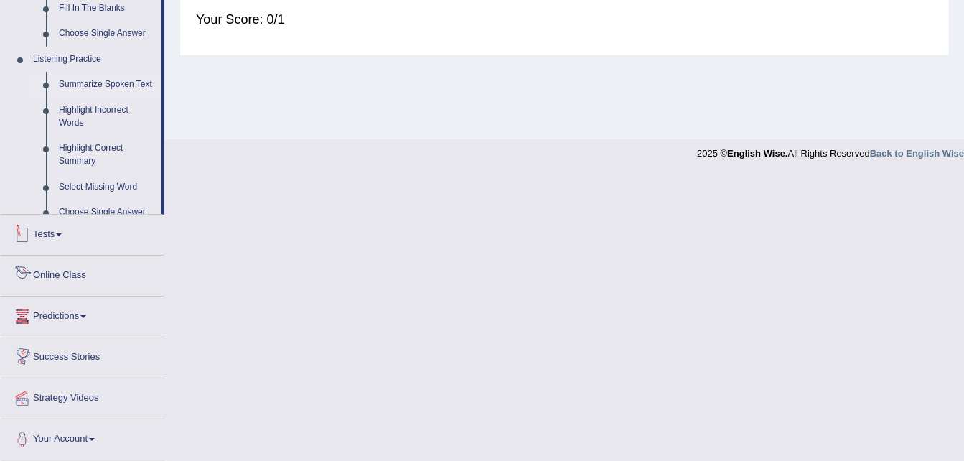
scroll to position [439, 0]
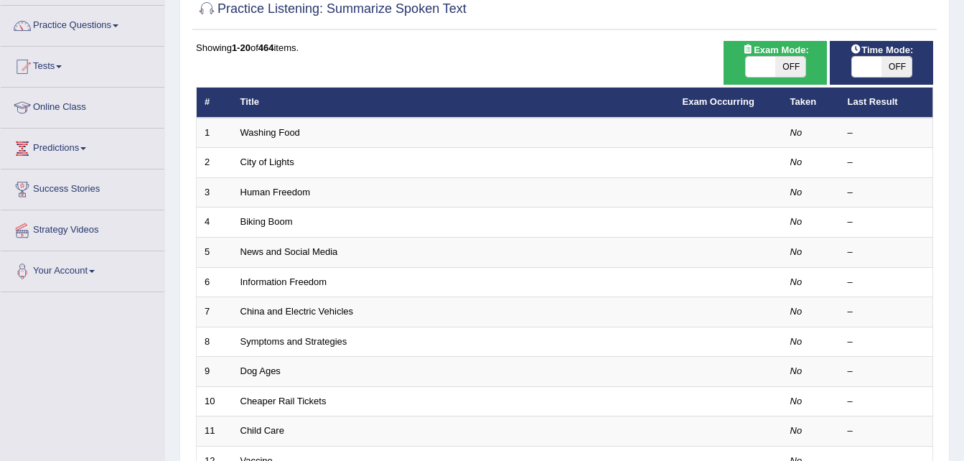
scroll to position [106, 0]
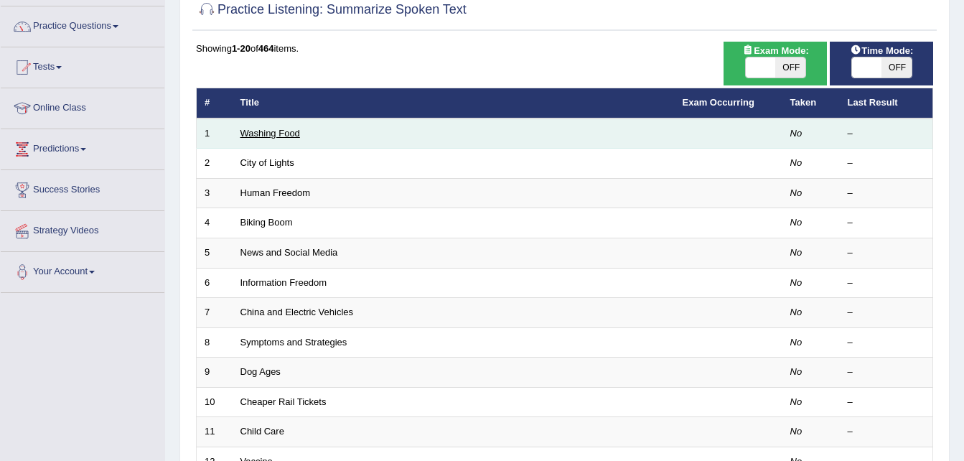
click at [261, 131] on link "Washing Food" at bounding box center [270, 133] width 60 height 11
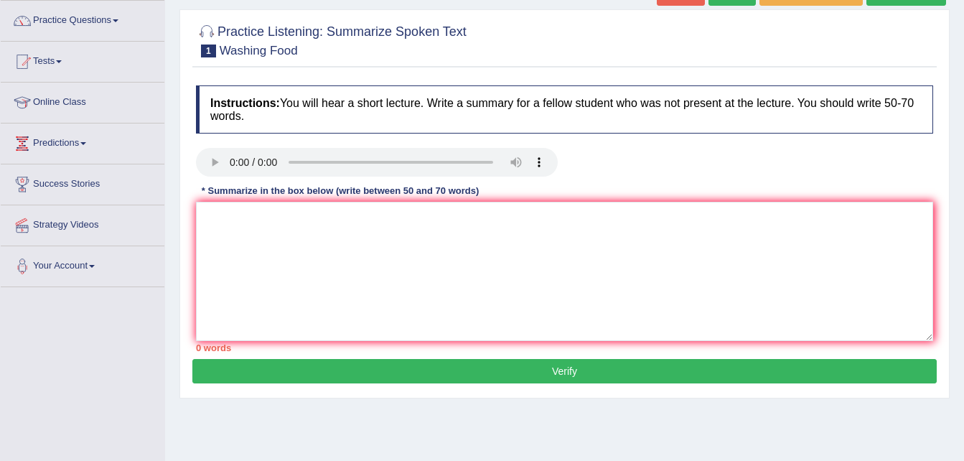
scroll to position [111, 0]
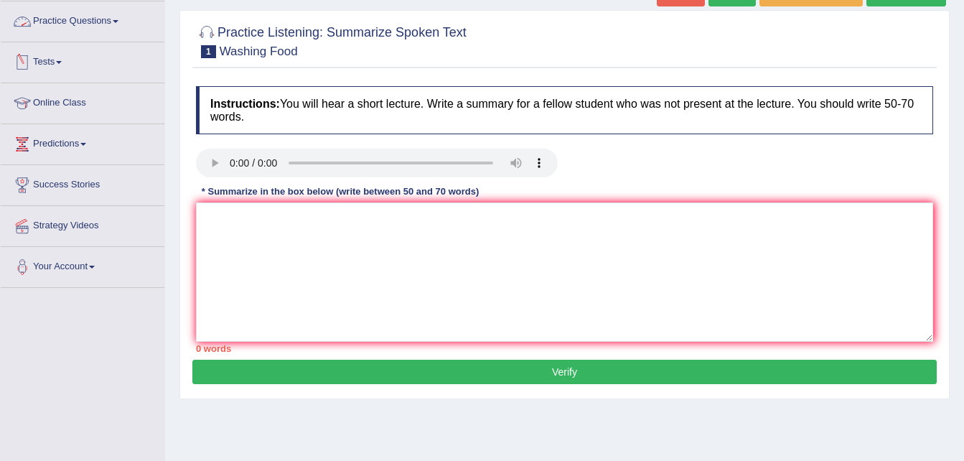
click at [101, 18] on link "Practice Questions" at bounding box center [83, 19] width 164 height 36
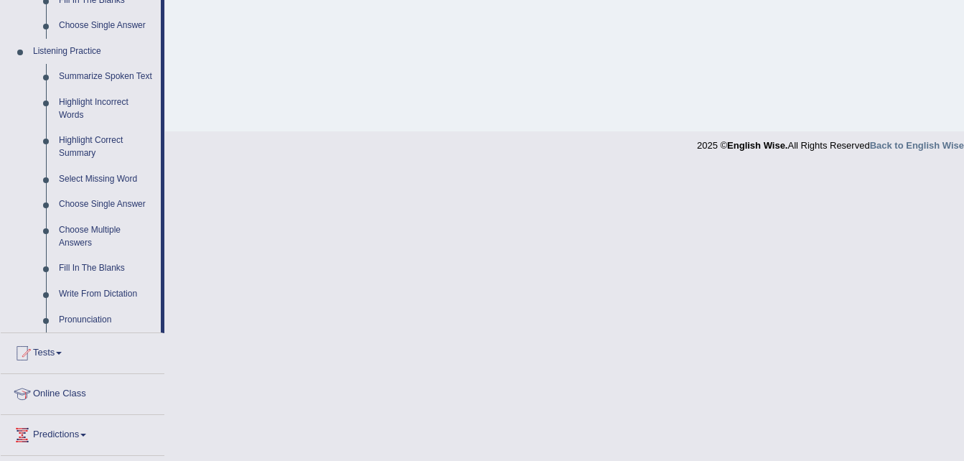
scroll to position [588, 0]
click at [84, 100] on link "Highlight Incorrect Words" at bounding box center [106, 107] width 108 height 38
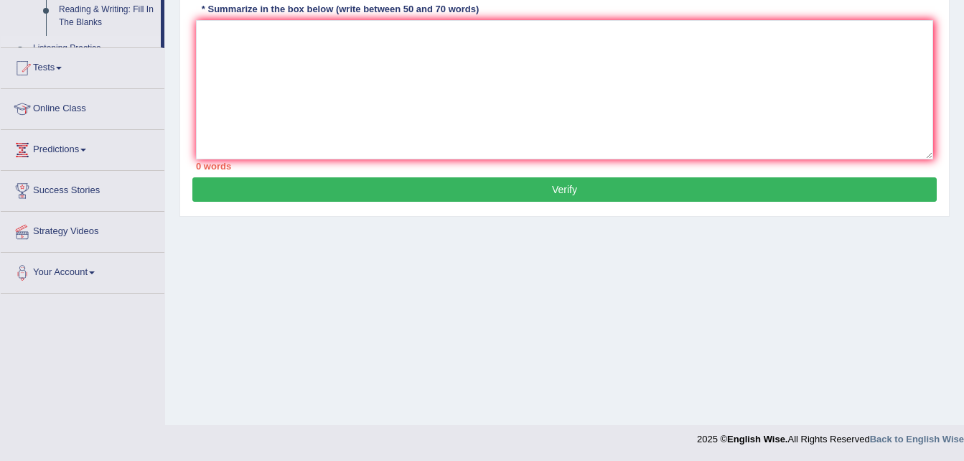
scroll to position [176, 0]
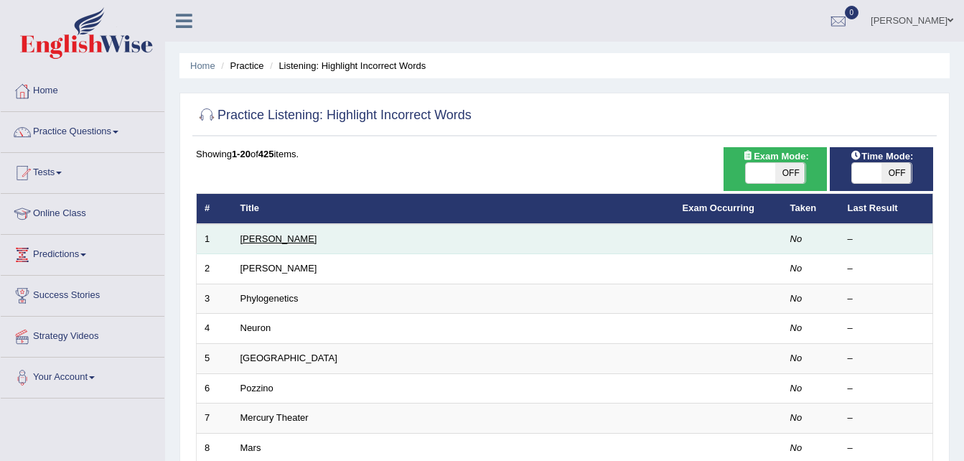
click at [258, 238] on link "[PERSON_NAME]" at bounding box center [278, 238] width 77 height 11
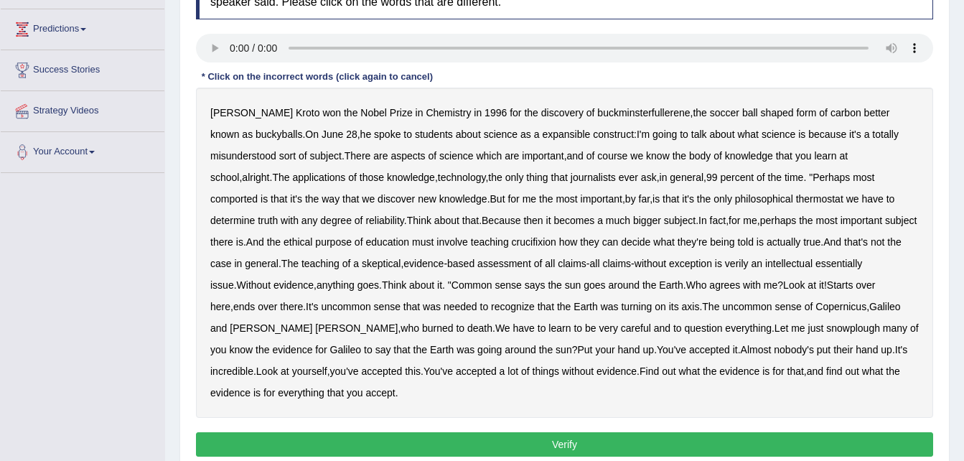
scroll to position [226, 0]
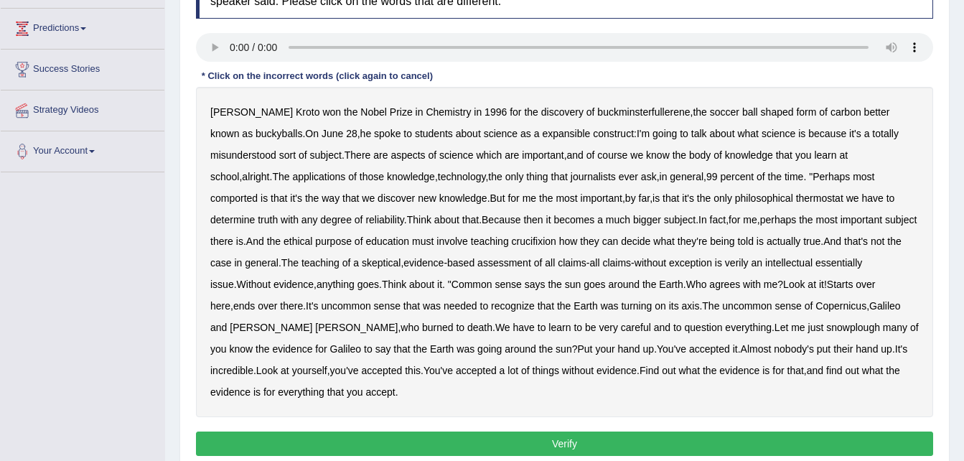
click at [426, 111] on b "Chemistry" at bounding box center [448, 111] width 45 height 11
click at [429, 112] on div "Harold Kroto won the Nobel Prize in Chemistry in 1996 for the discovery of buck…" at bounding box center [564, 252] width 737 height 330
click at [415, 134] on b "students" at bounding box center [434, 133] width 38 height 11
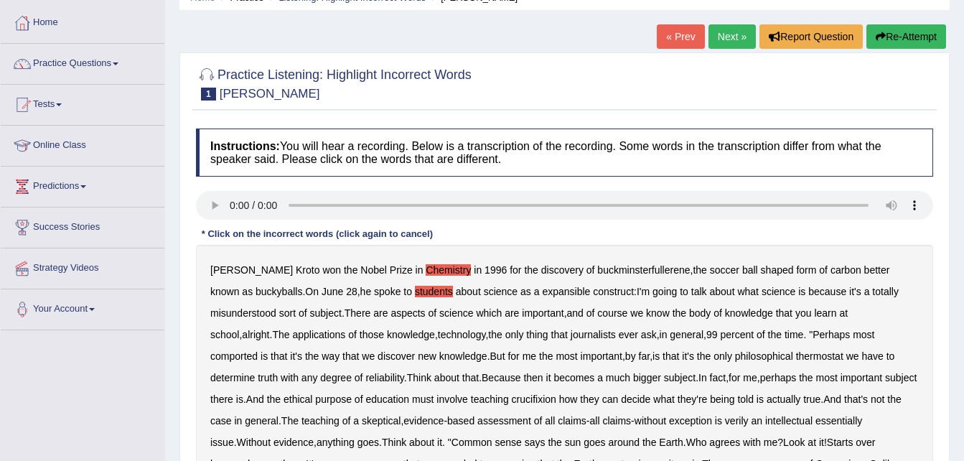
scroll to position [67, 0]
click at [888, 42] on button "Re-Attempt" at bounding box center [906, 37] width 80 height 24
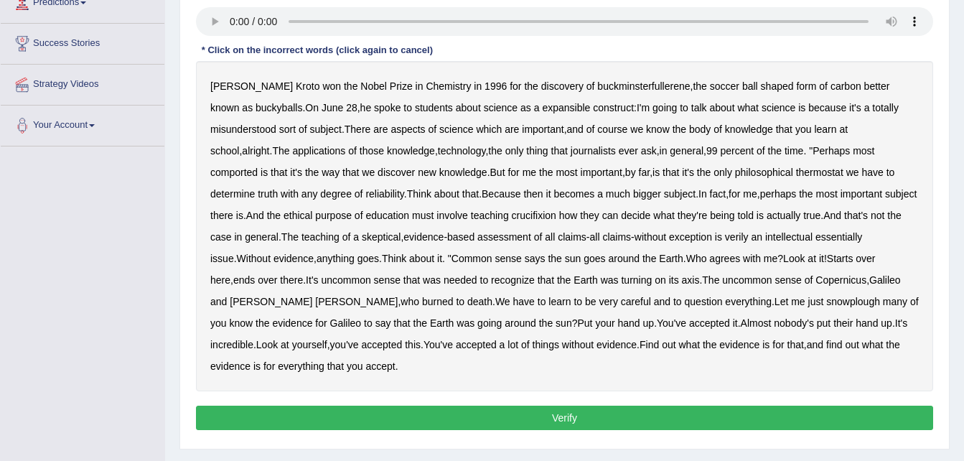
scroll to position [253, 0]
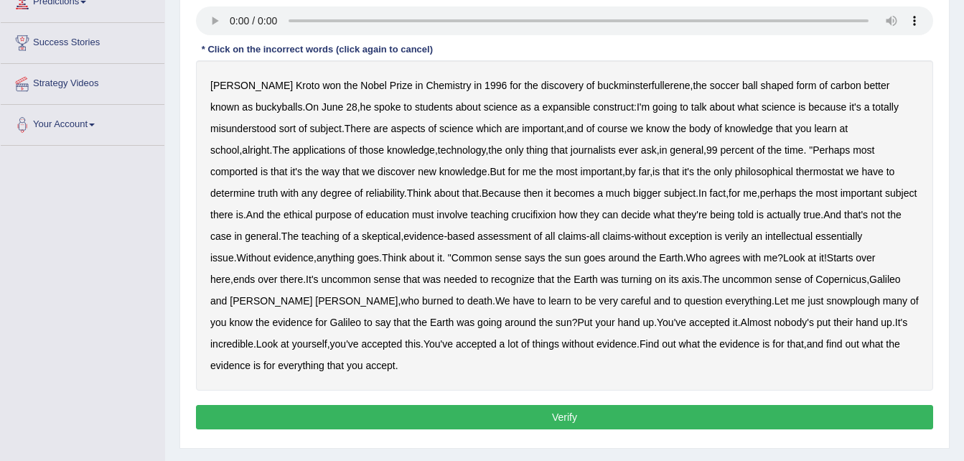
click at [542, 106] on b "expansible" at bounding box center [566, 106] width 48 height 11
click at [258, 166] on b "comported" at bounding box center [233, 171] width 47 height 11
click at [796, 169] on b "thermostat" at bounding box center [819, 171] width 47 height 11
click at [512, 215] on b "crucifixion" at bounding box center [534, 214] width 45 height 11
click at [725, 238] on b "verily" at bounding box center [737, 235] width 24 height 11
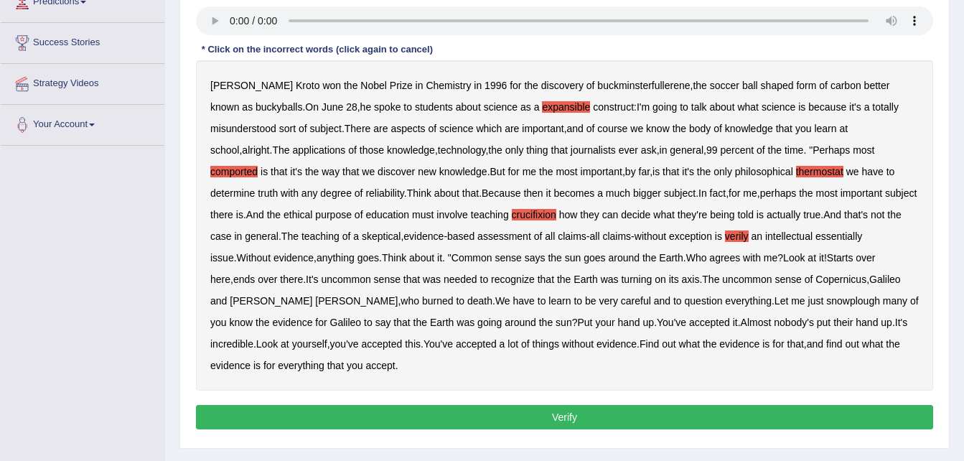
click at [826, 303] on b "snowplough" at bounding box center [853, 300] width 54 height 11
click at [588, 408] on button "Verify" at bounding box center [564, 417] width 737 height 24
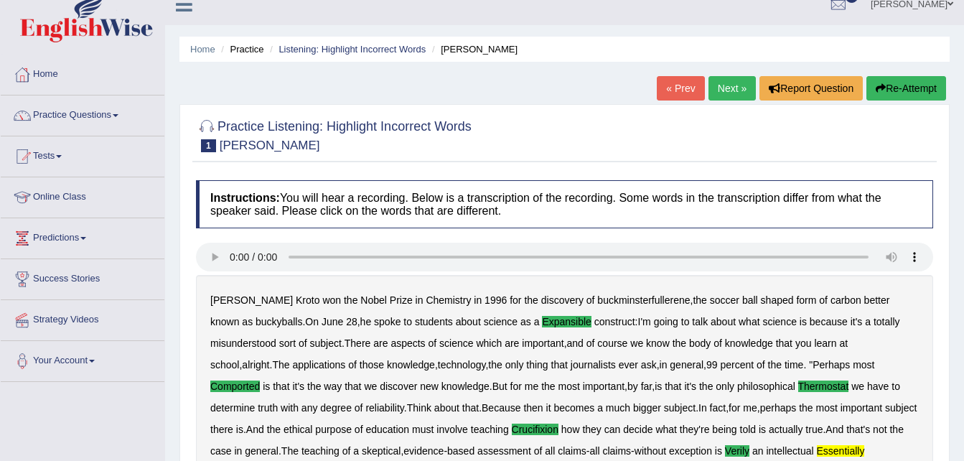
scroll to position [0, 0]
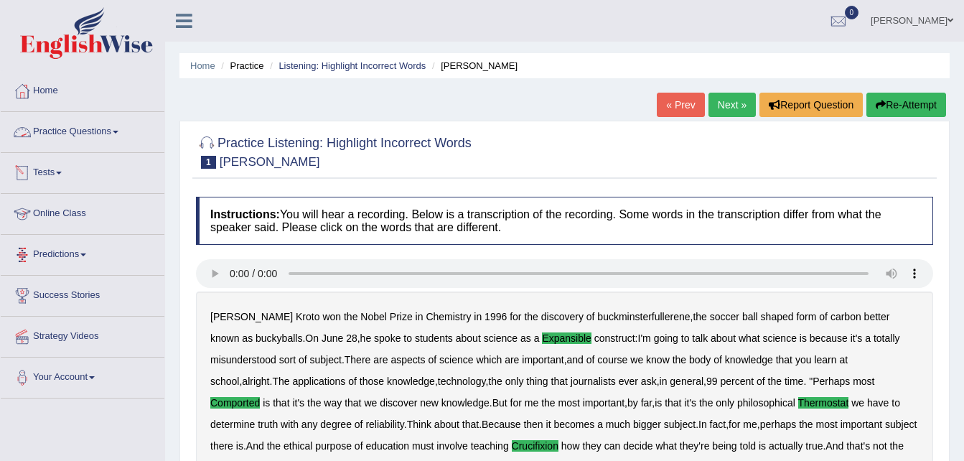
click at [98, 132] on link "Practice Questions" at bounding box center [83, 130] width 164 height 36
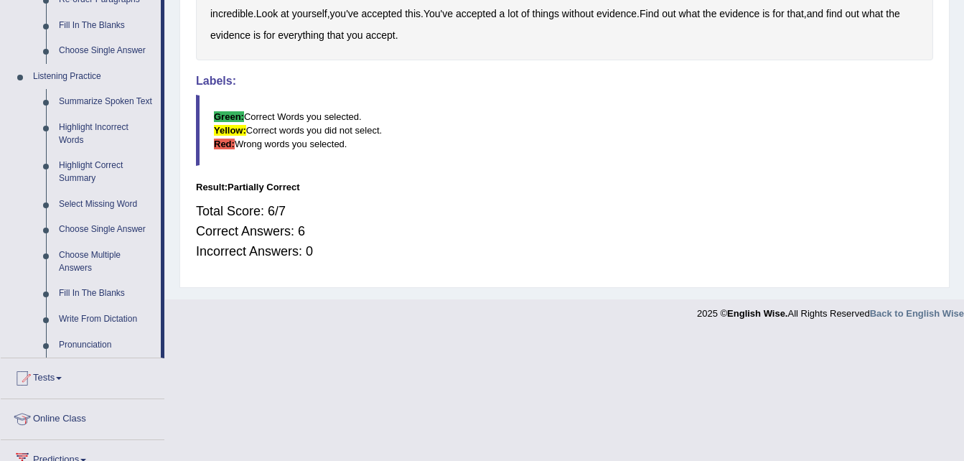
scroll to position [559, 0]
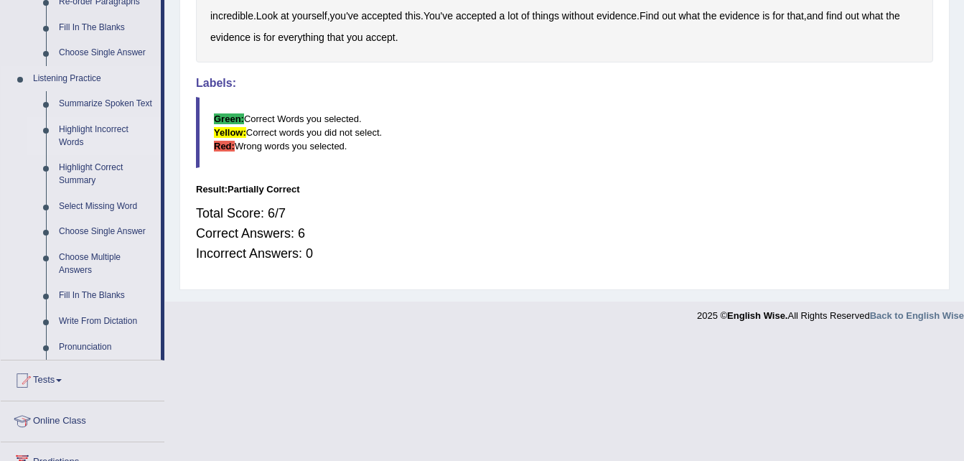
click at [100, 133] on link "Highlight Incorrect Words" at bounding box center [106, 136] width 108 height 38
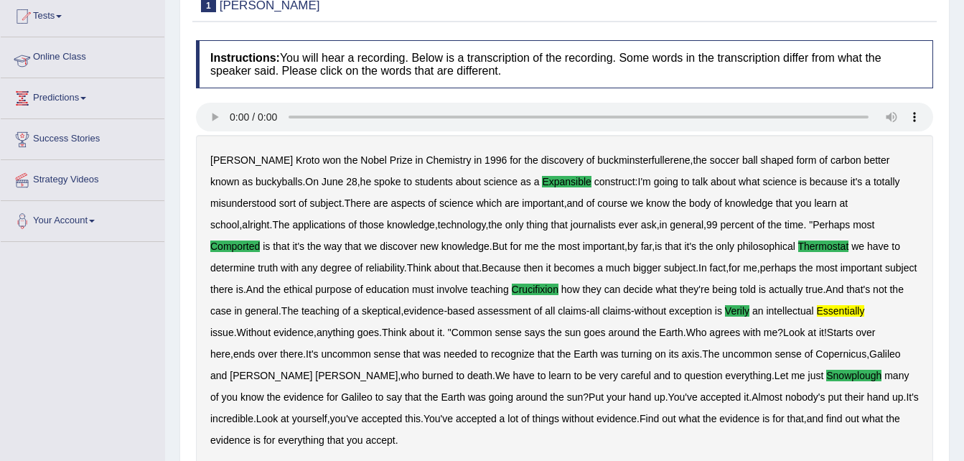
scroll to position [162, 0]
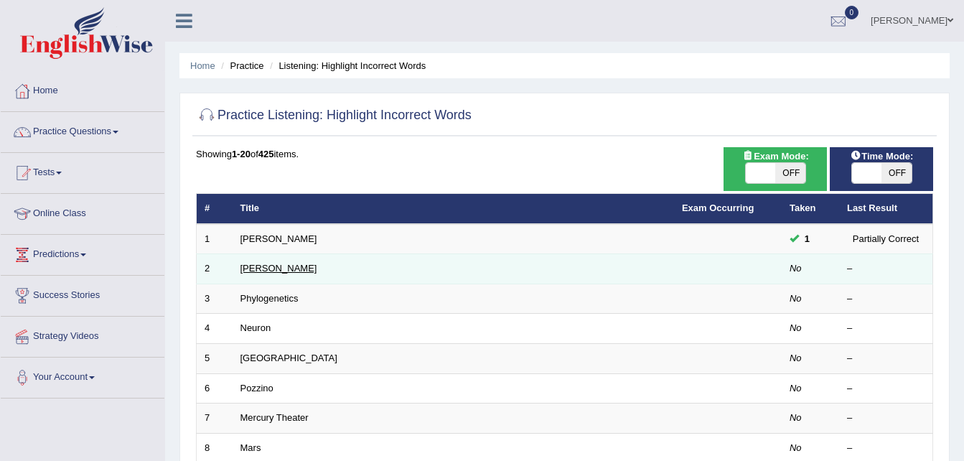
click at [253, 269] on link "Kathleen" at bounding box center [278, 268] width 77 height 11
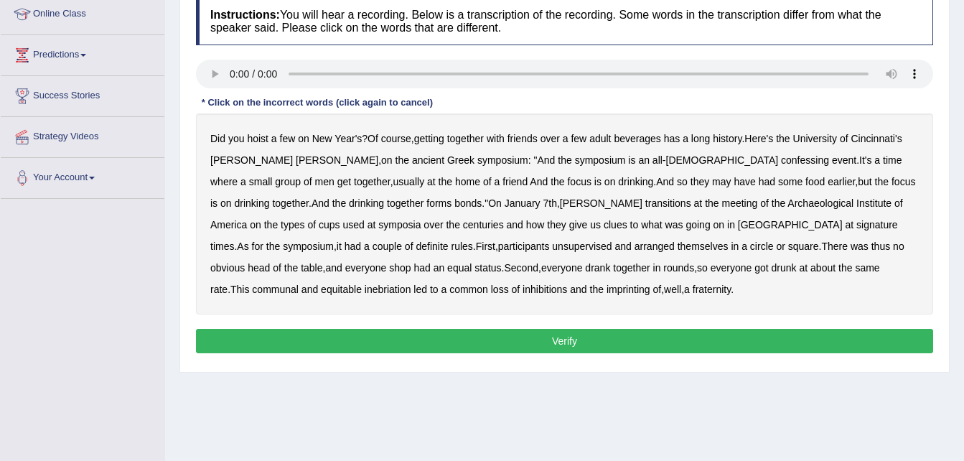
click at [781, 163] on b "confessing" at bounding box center [805, 159] width 48 height 11
click at [856, 224] on b "signature" at bounding box center [877, 224] width 42 height 11
click at [552, 243] on b "unsupervised" at bounding box center [582, 245] width 60 height 11
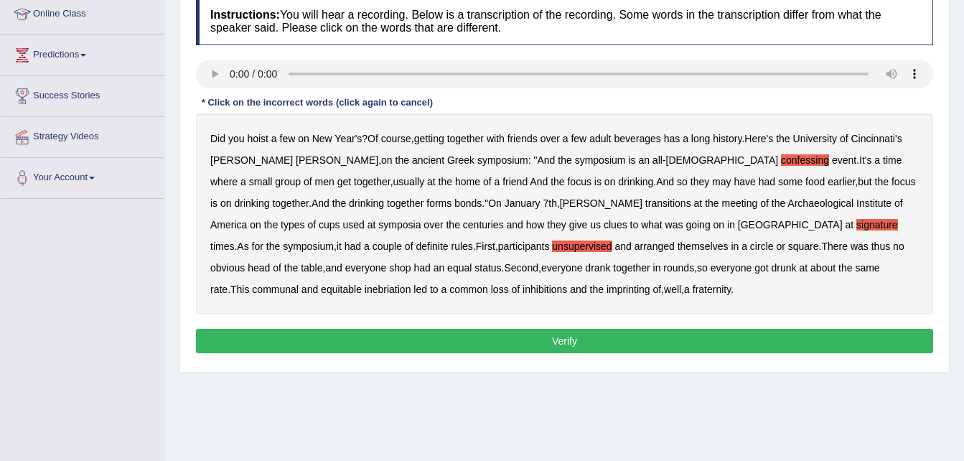
click at [411, 262] on b "shop" at bounding box center [400, 267] width 22 height 11
click at [607, 287] on b "imprinting" at bounding box center [629, 289] width 44 height 11
click at [311, 333] on button "Verify" at bounding box center [564, 341] width 737 height 24
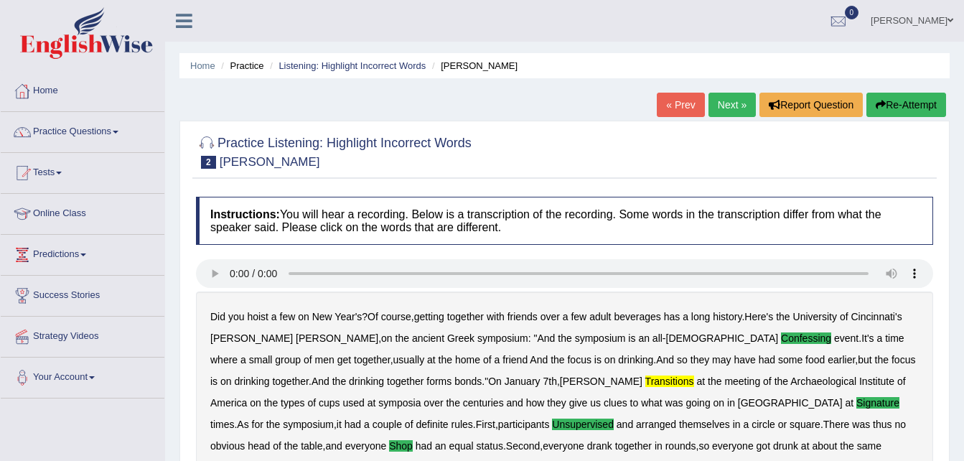
click at [77, 133] on link "Practice Questions" at bounding box center [83, 130] width 164 height 36
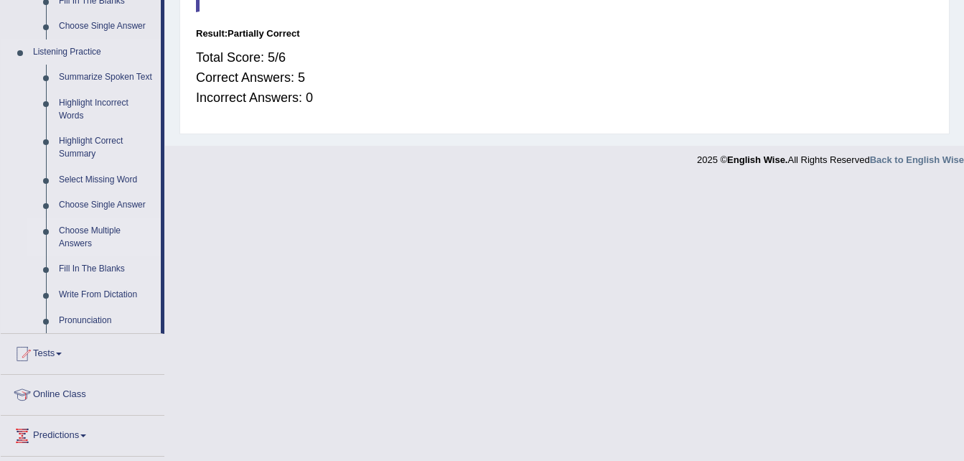
scroll to position [584, 0]
click at [71, 142] on link "Highlight Correct Summary" at bounding box center [106, 149] width 108 height 38
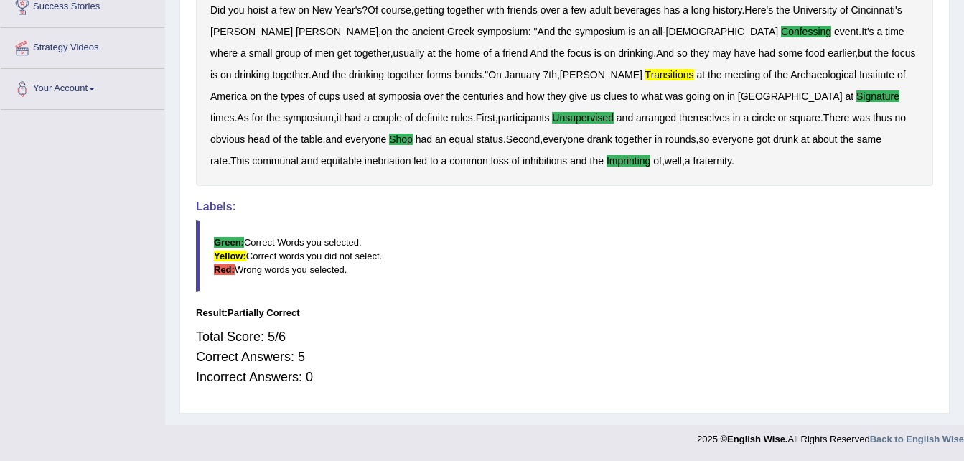
scroll to position [286, 0]
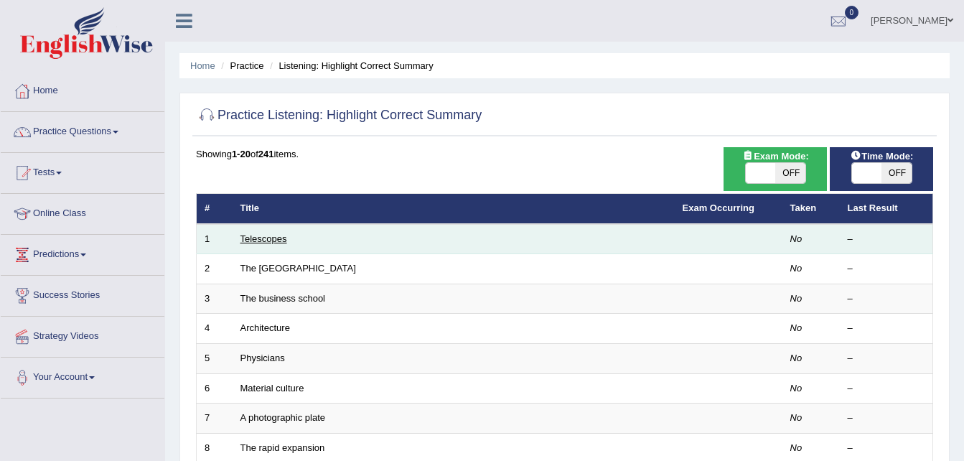
click at [277, 241] on link "Telescopes" at bounding box center [263, 238] width 47 height 11
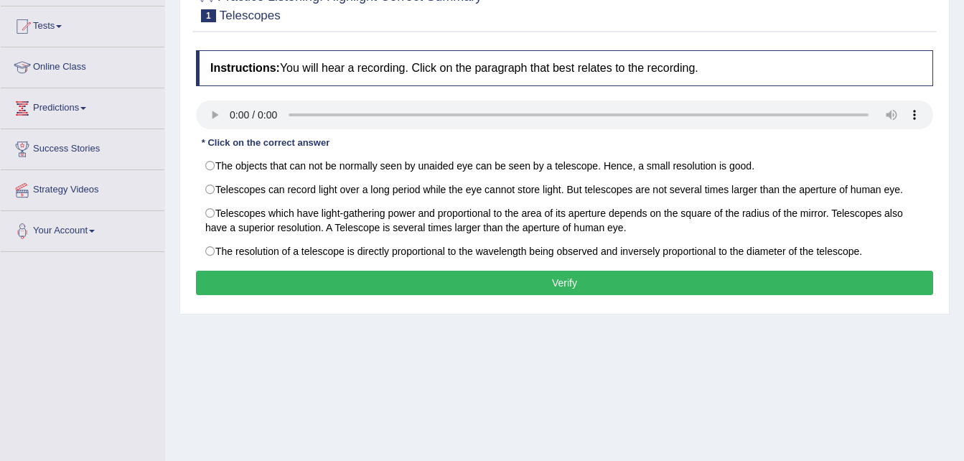
scroll to position [147, 0]
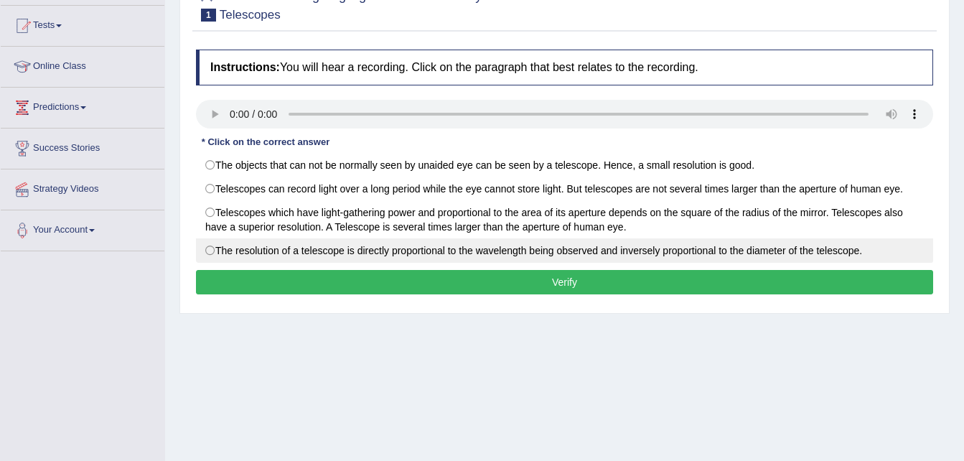
click at [208, 253] on label "The resolution of a telescope is directly proportional to the wavelength being …" at bounding box center [564, 250] width 737 height 24
radio input "true"
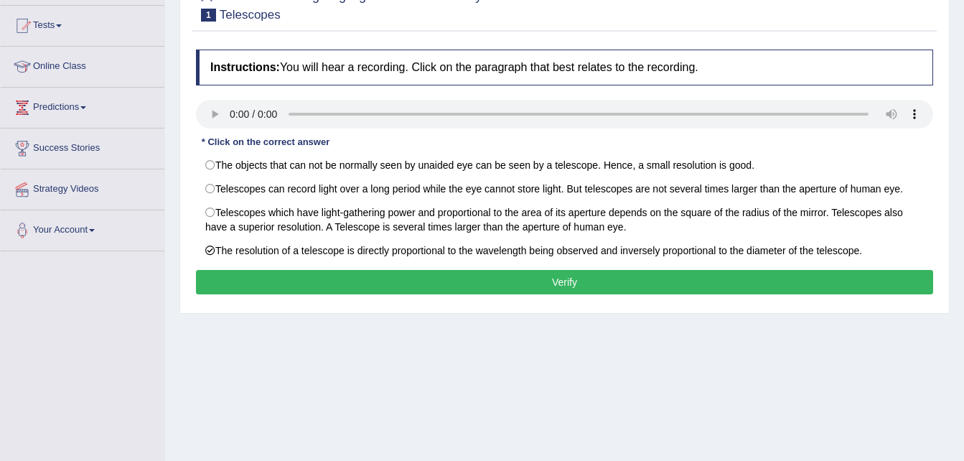
click at [255, 287] on button "Verify" at bounding box center [564, 282] width 737 height 24
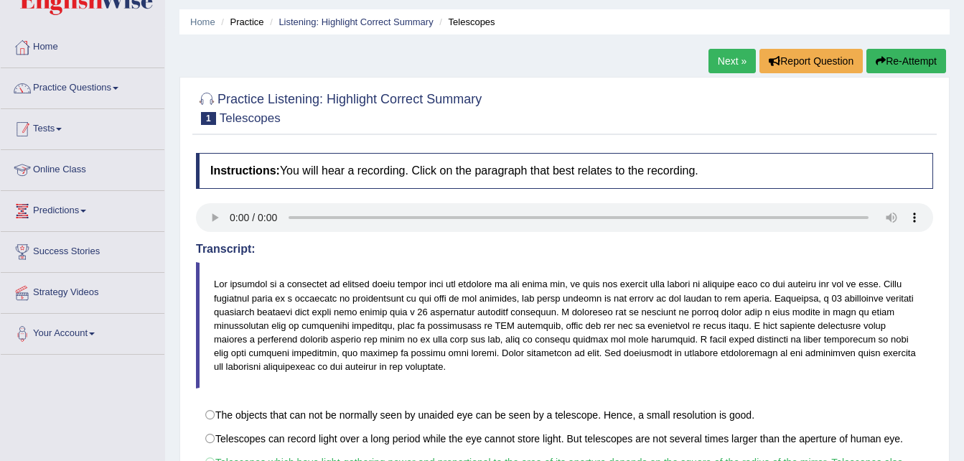
scroll to position [42, 0]
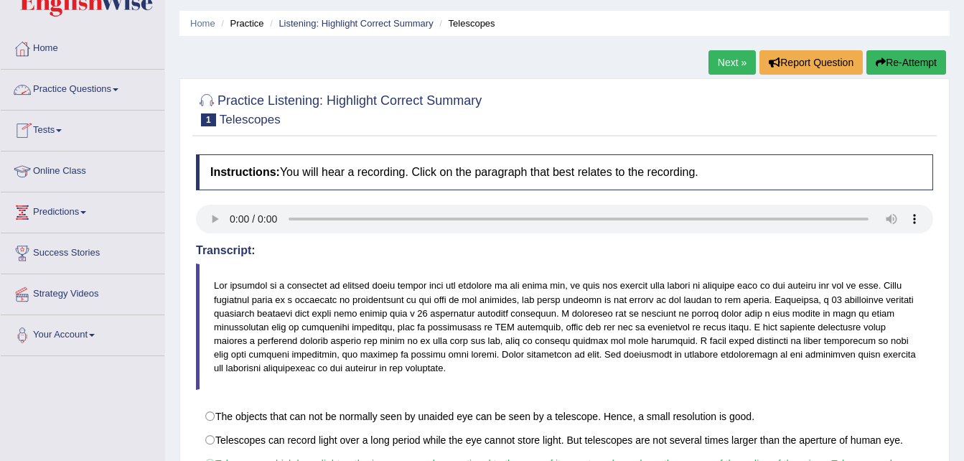
click at [77, 94] on link "Practice Questions" at bounding box center [83, 88] width 164 height 36
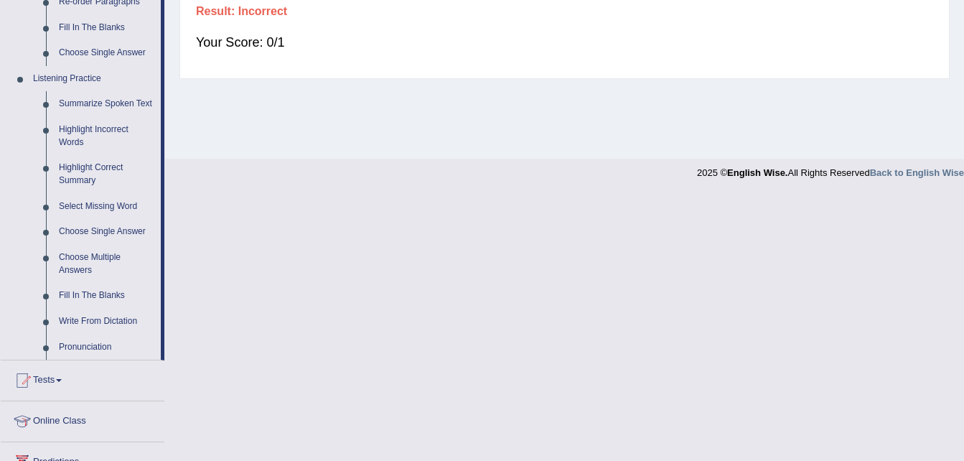
scroll to position [560, 0]
click at [88, 262] on link "Choose Multiple Answers" at bounding box center [106, 263] width 108 height 38
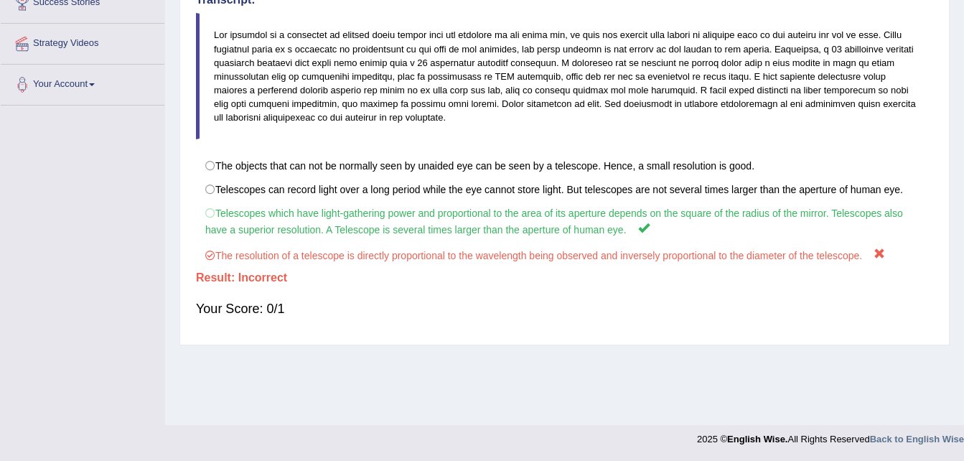
scroll to position [168, 0]
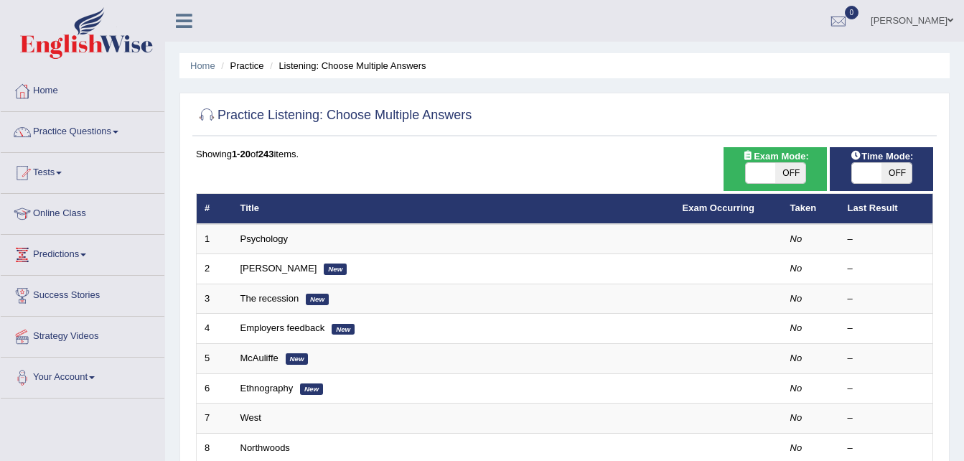
click at [248, 238] on link "Psychology" at bounding box center [263, 238] width 47 height 11
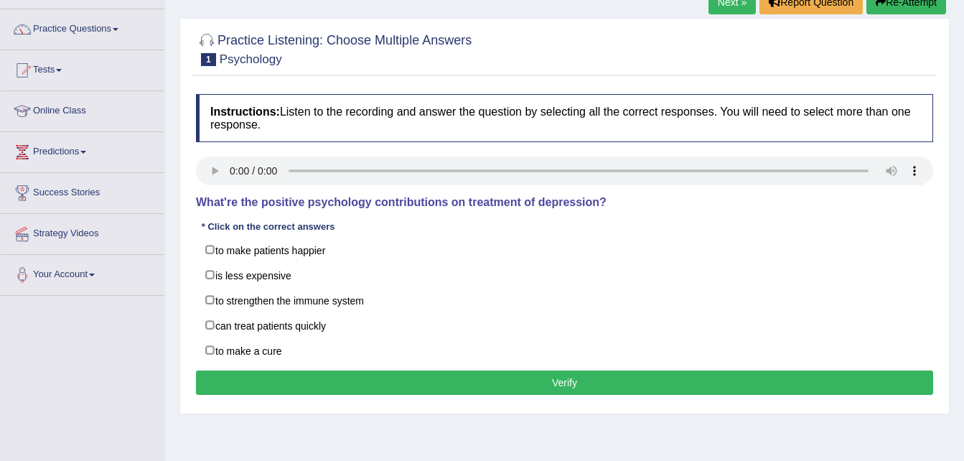
scroll to position [103, 0]
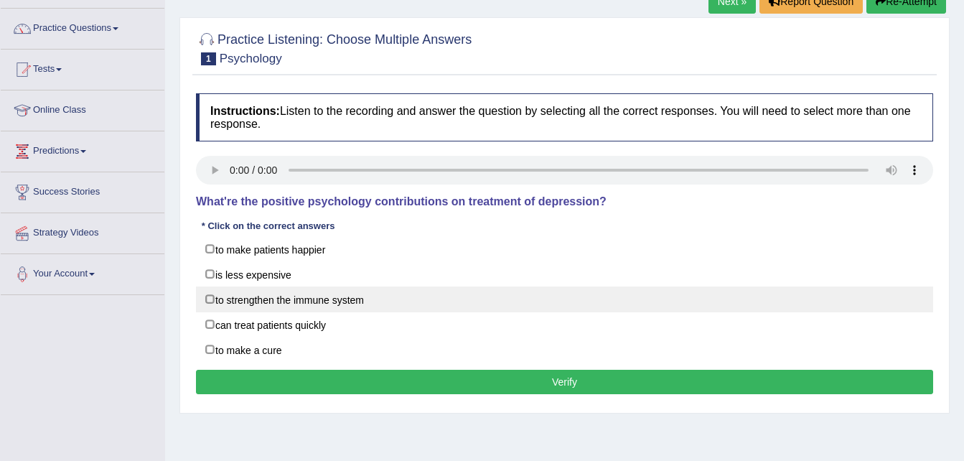
click at [208, 300] on label "to strengthen the immune system" at bounding box center [564, 299] width 737 height 26
checkbox input "true"
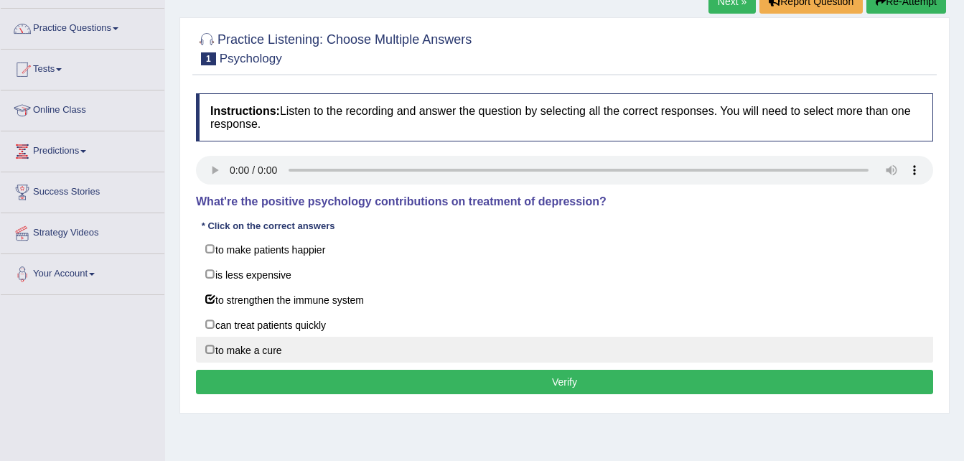
click at [210, 352] on label "to make a cure" at bounding box center [564, 350] width 737 height 26
checkbox input "true"
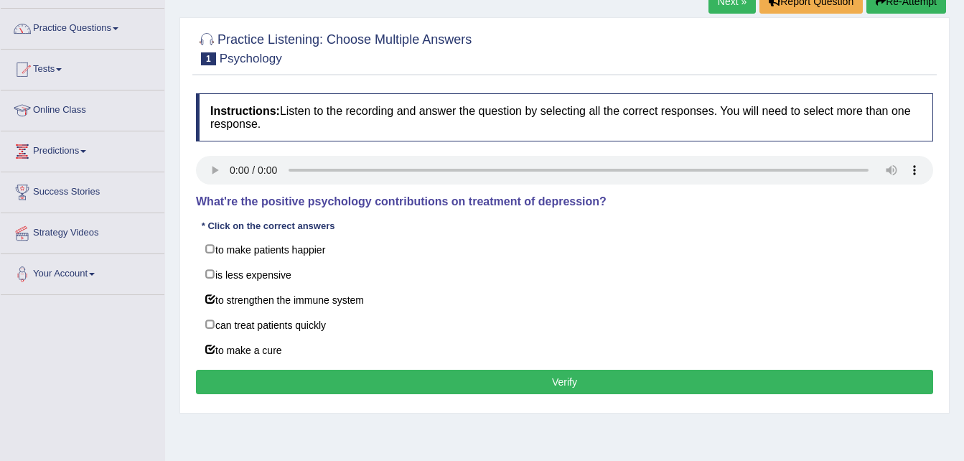
click at [231, 385] on button "Verify" at bounding box center [564, 382] width 737 height 24
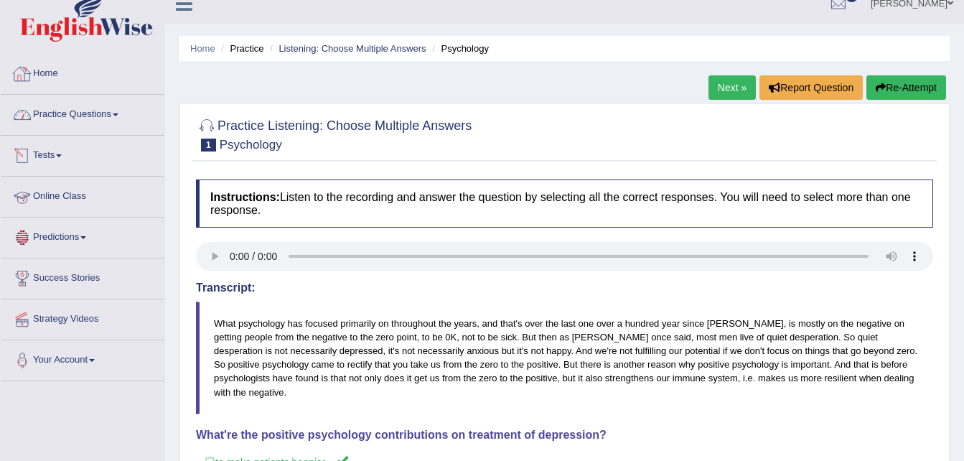
scroll to position [17, 0]
click at [104, 113] on link "Practice Questions" at bounding box center [83, 113] width 164 height 36
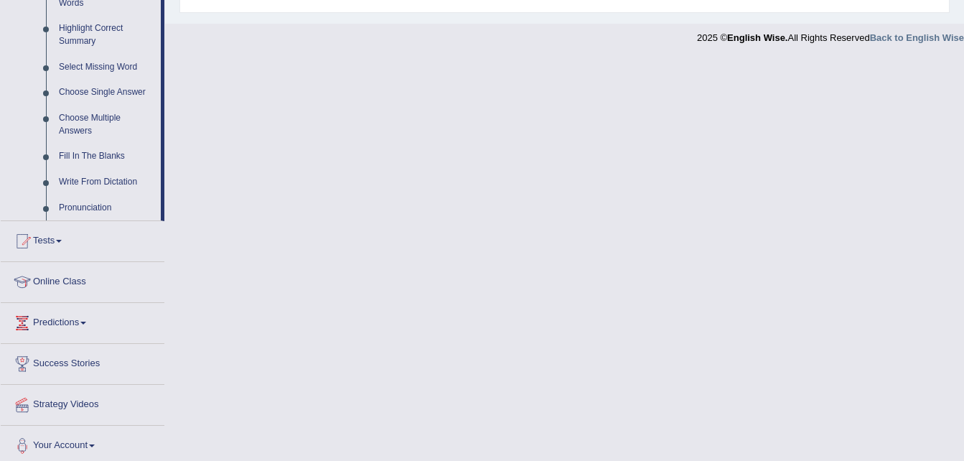
scroll to position [705, 0]
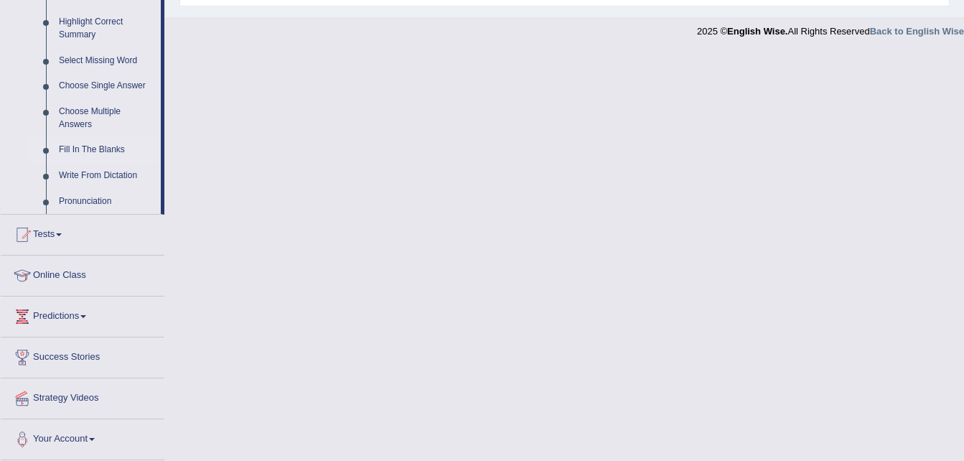
click at [92, 149] on link "Fill In The Blanks" at bounding box center [106, 150] width 108 height 26
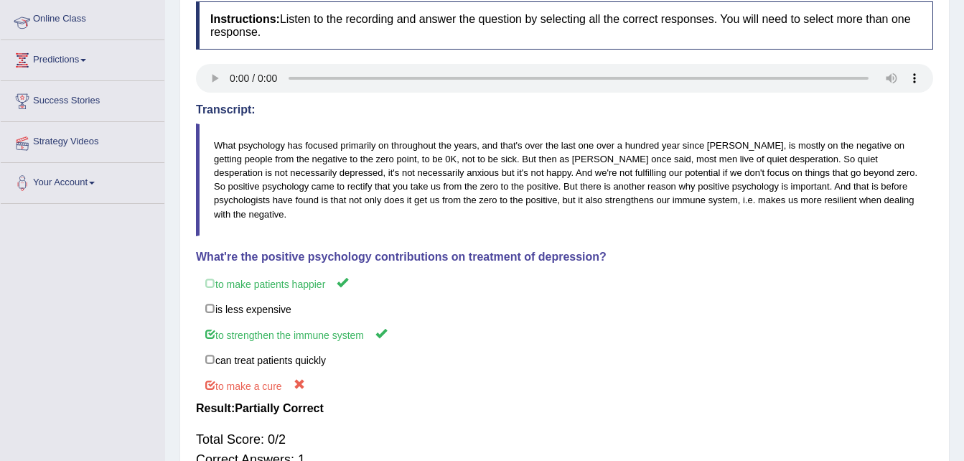
scroll to position [301, 0]
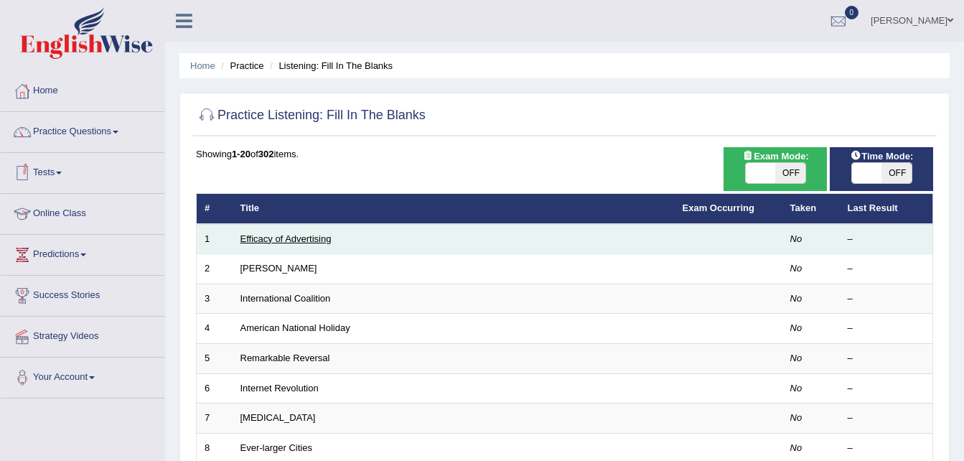
click at [266, 233] on link "Efficacy of Advertising" at bounding box center [285, 238] width 91 height 11
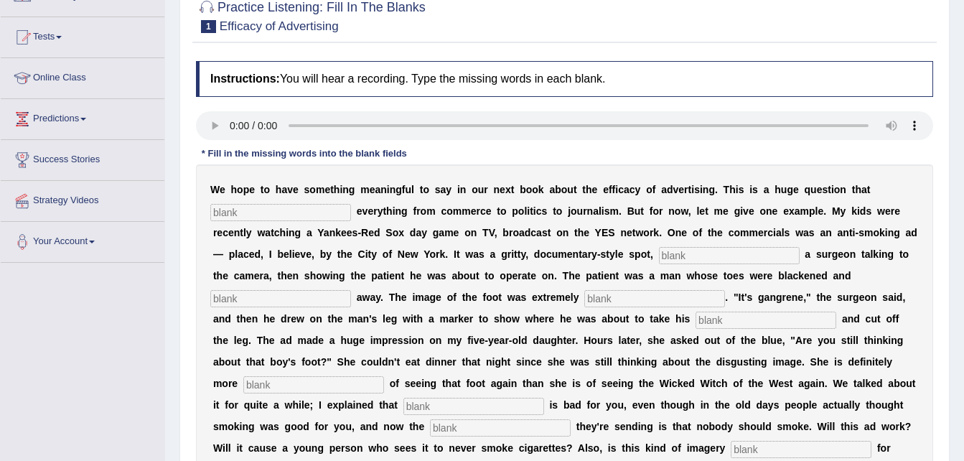
scroll to position [144, 0]
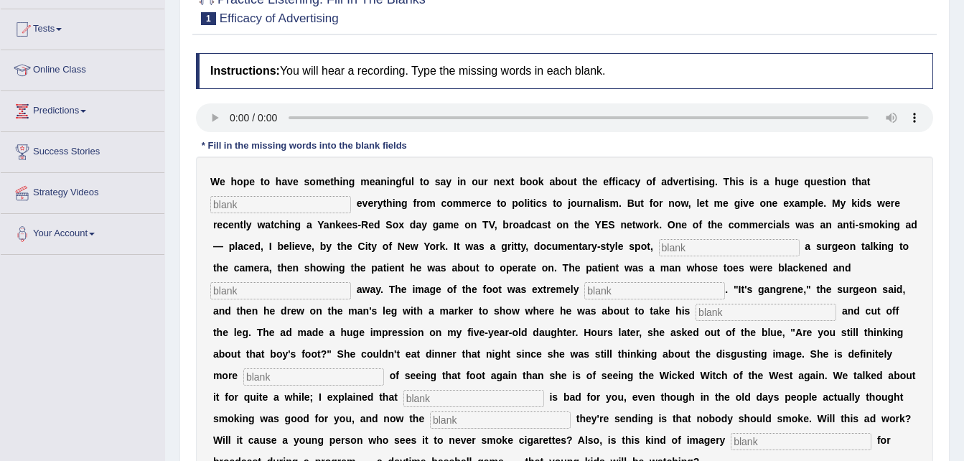
click at [279, 205] on input "text" at bounding box center [280, 204] width 141 height 17
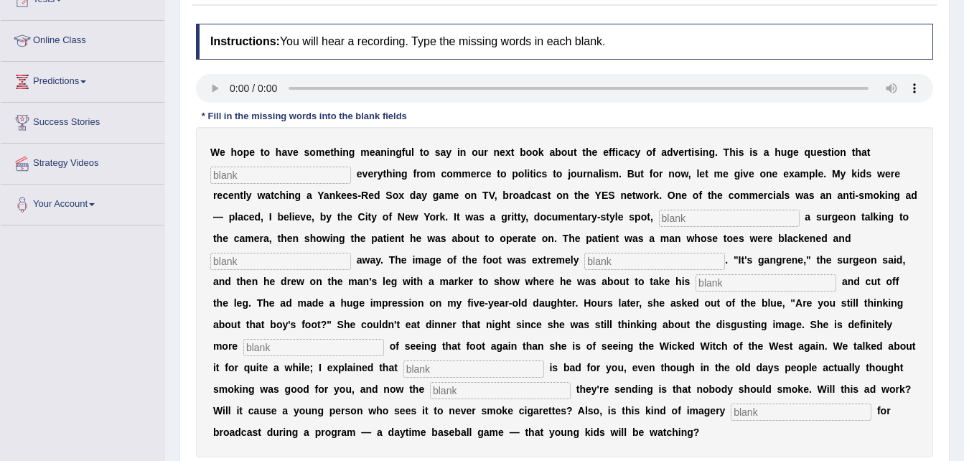
scroll to position [197, 0]
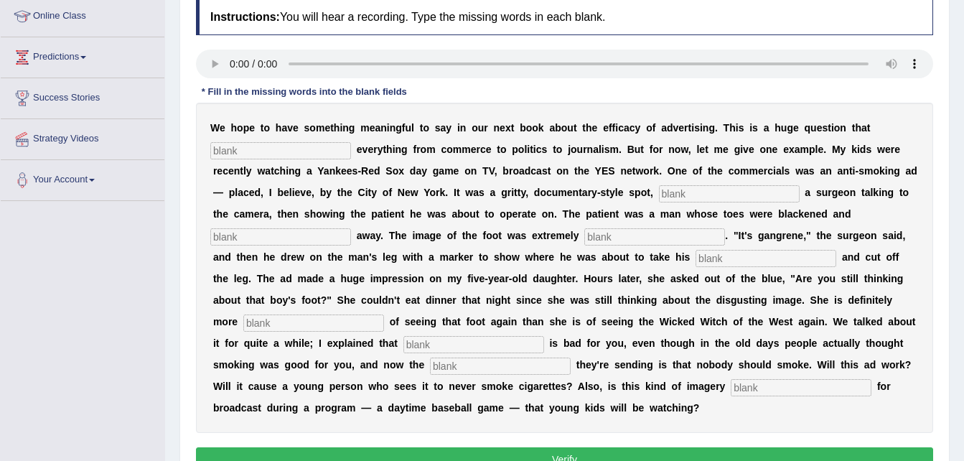
click at [238, 149] on input "text" at bounding box center [280, 150] width 141 height 17
type input "imp"
click at [659, 192] on input "text" at bounding box center [729, 193] width 141 height 17
type input "fetu"
click at [351, 228] on input "text" at bounding box center [280, 236] width 141 height 17
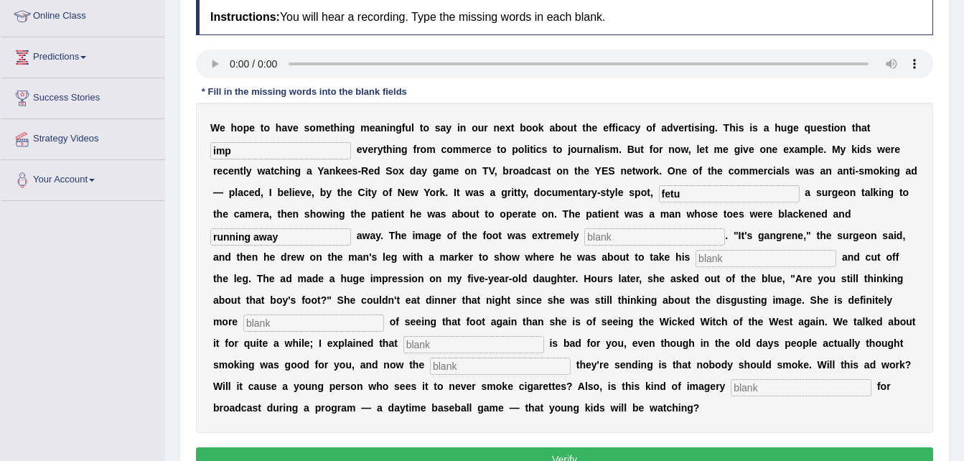
type input "running away"
click at [584, 238] on input "text" at bounding box center [654, 236] width 141 height 17
click at [584, 236] on input "text" at bounding box center [654, 236] width 141 height 17
type input "disg"
click at [696, 259] on input "text" at bounding box center [766, 258] width 141 height 17
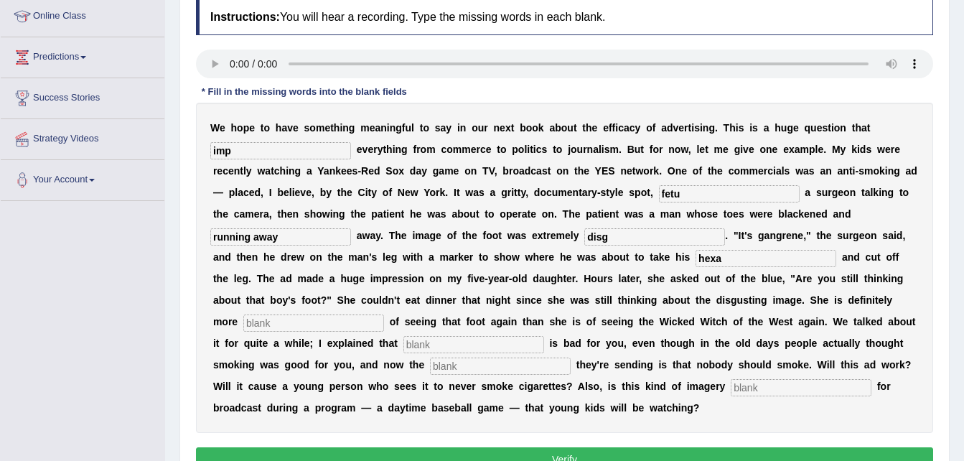
type input "hexa"
click at [384, 314] on input "text" at bounding box center [313, 322] width 141 height 17
type input "scared"
click at [544, 336] on input "text" at bounding box center [473, 344] width 141 height 17
type input "smooking"
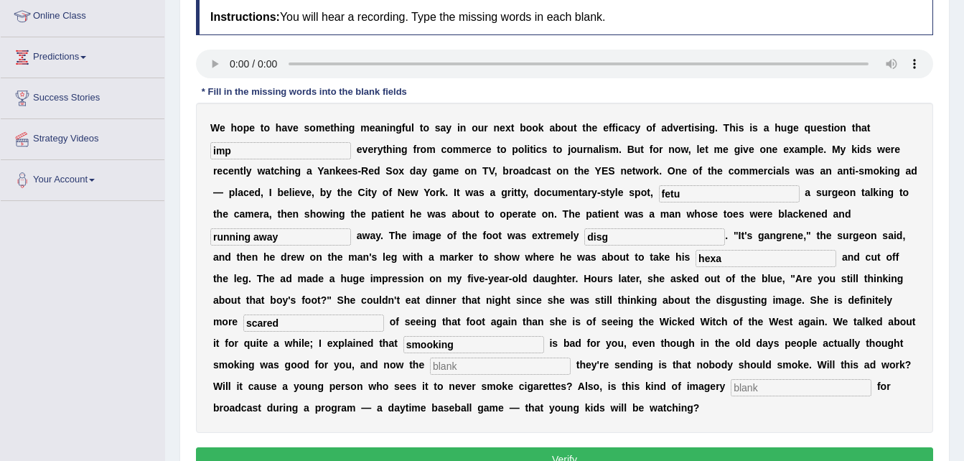
click at [571, 358] on input "text" at bounding box center [500, 366] width 141 height 17
type input "message"
click at [731, 388] on input "text" at bounding box center [801, 387] width 141 height 17
type input "appropraite"
click at [259, 404] on div "W e h o p e t o h a v e s o m e t h i n g m e a n i n g f u l t o s a y i n o u…" at bounding box center [564, 268] width 737 height 330
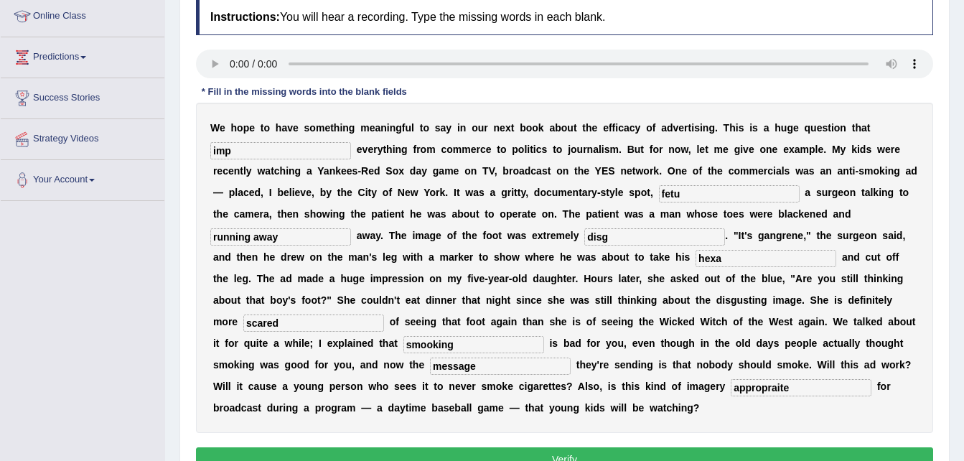
click at [584, 234] on input "disg" at bounding box center [654, 236] width 141 height 17
type input "disgusting"
click at [234, 148] on input "imp" at bounding box center [280, 150] width 141 height 17
type input "impact"
click at [659, 191] on input "fetu" at bounding box center [729, 193] width 141 height 17
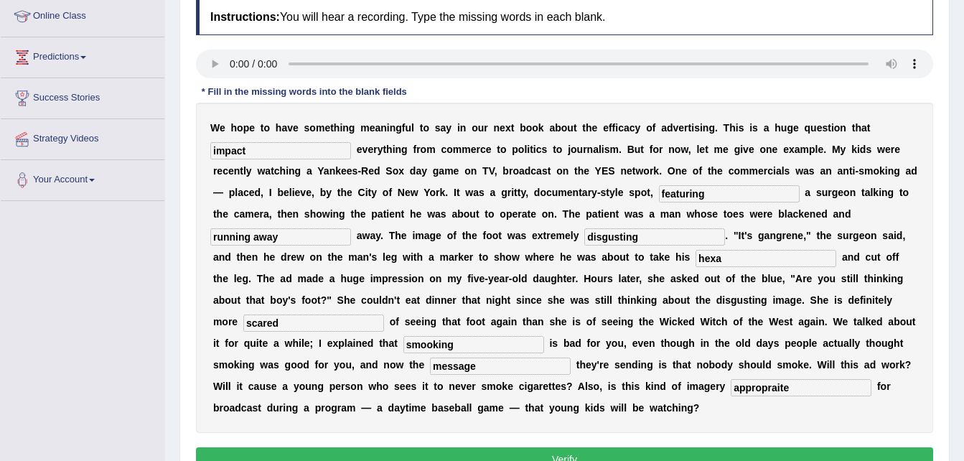
type input "featuring"
click at [539, 447] on button "Verify" at bounding box center [564, 459] width 737 height 24
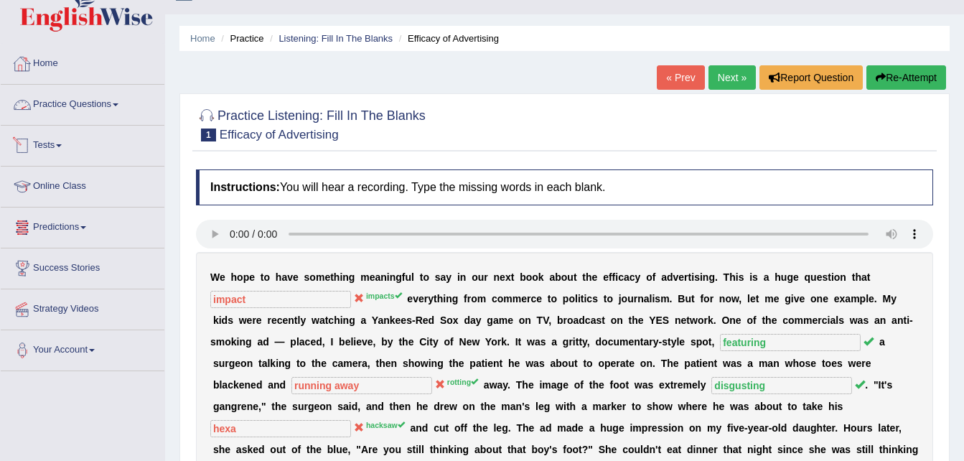
scroll to position [27, 0]
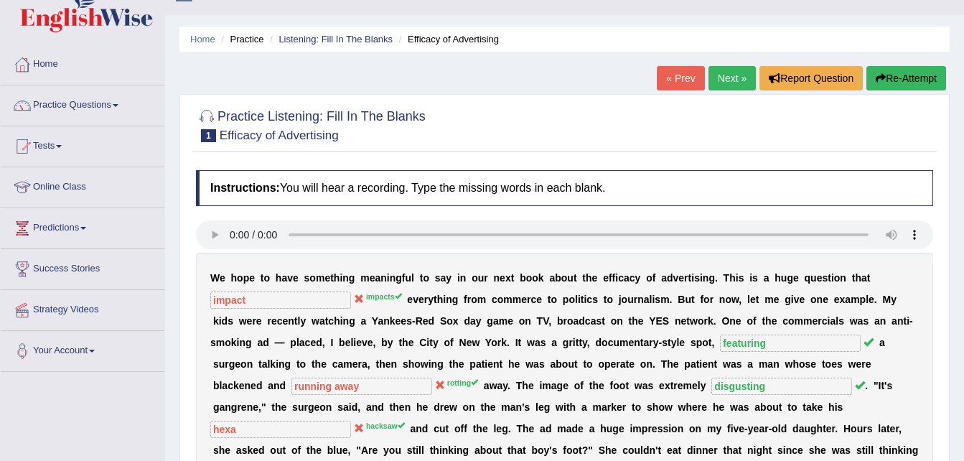
click at [100, 103] on link "Practice Questions" at bounding box center [83, 103] width 164 height 36
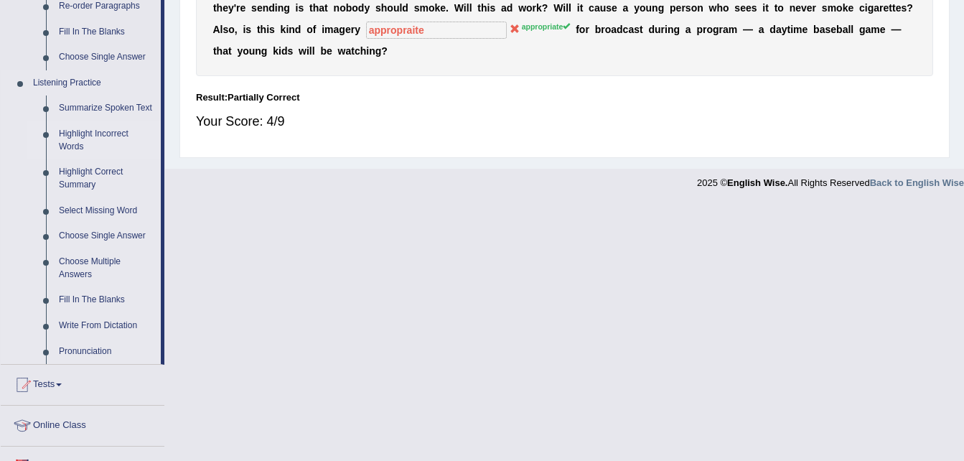
scroll to position [557, 0]
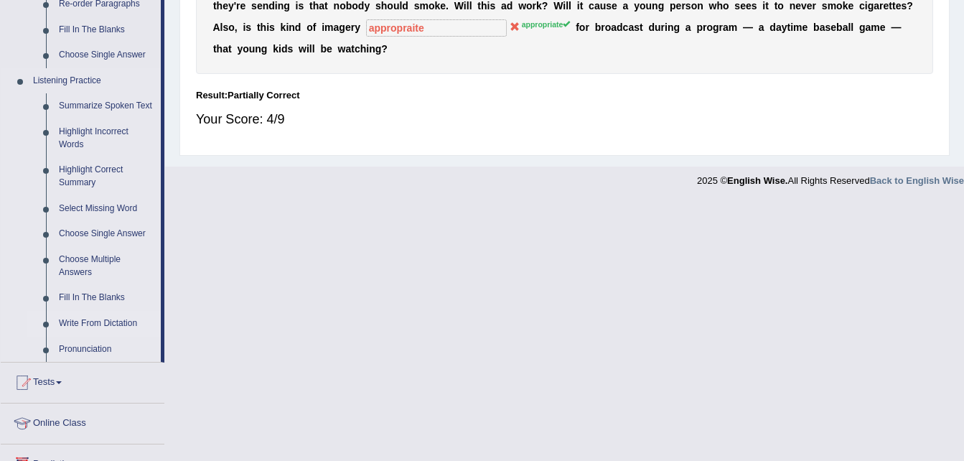
click at [109, 319] on link "Write From Dictation" at bounding box center [106, 324] width 108 height 26
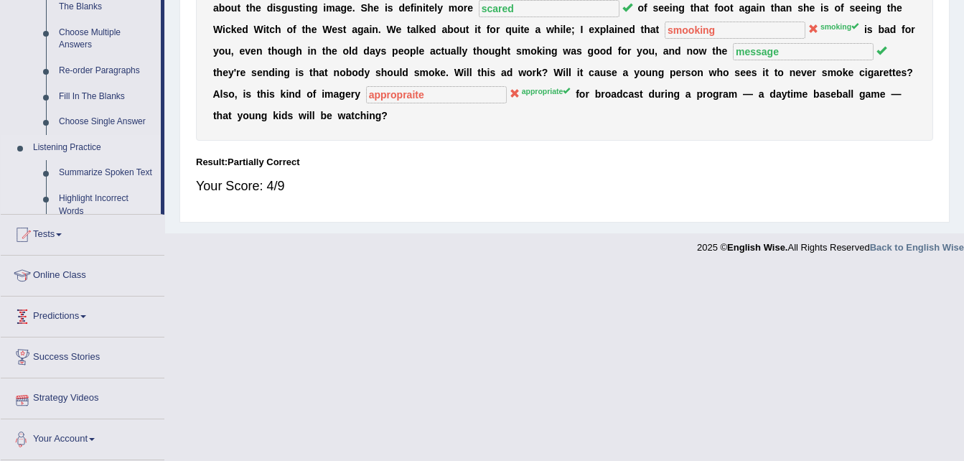
scroll to position [470, 0]
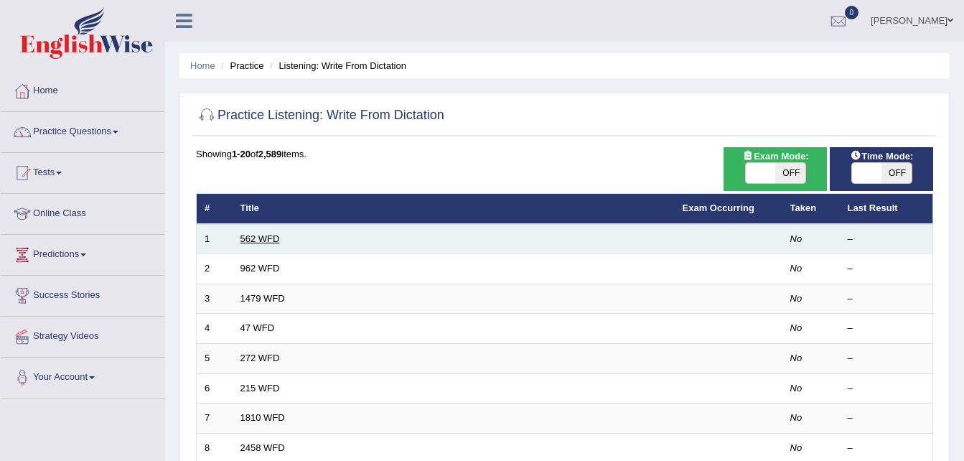
click at [256, 238] on link "562 WFD" at bounding box center [259, 238] width 39 height 11
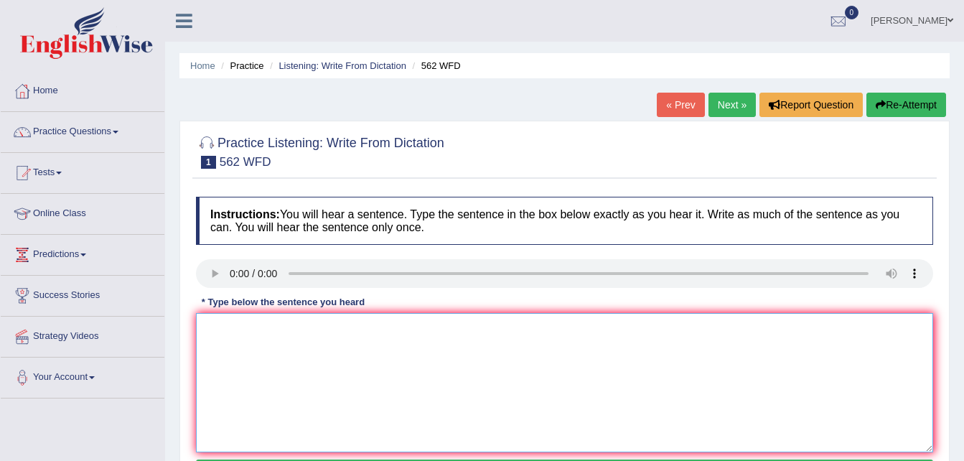
click at [263, 355] on textarea at bounding box center [564, 382] width 737 height 139
click at [235, 345] on textarea at bounding box center [564, 382] width 737 height 139
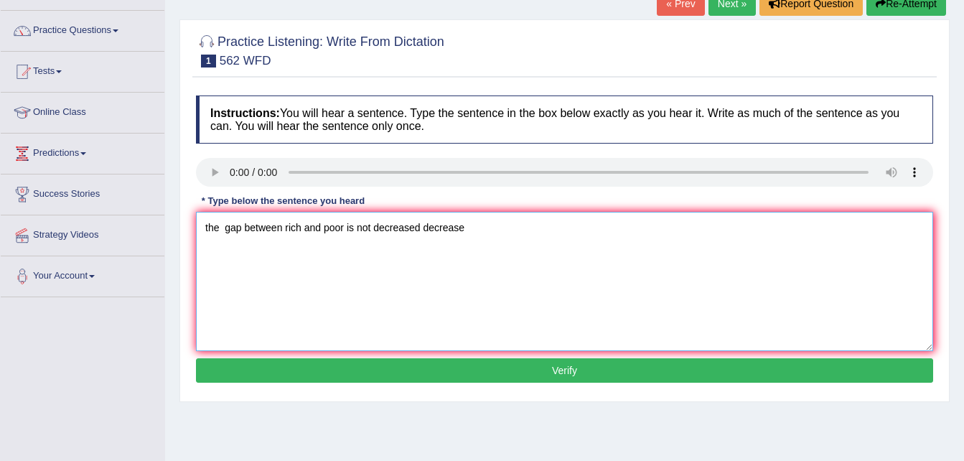
scroll to position [102, 0]
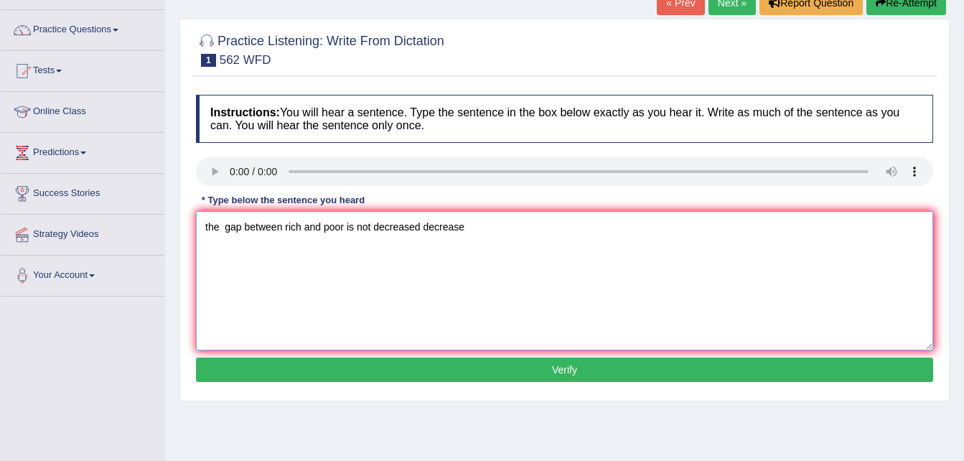
type textarea "the gap between rich and poor is not decreased decrease"
click at [653, 375] on button "Verify" at bounding box center [564, 370] width 737 height 24
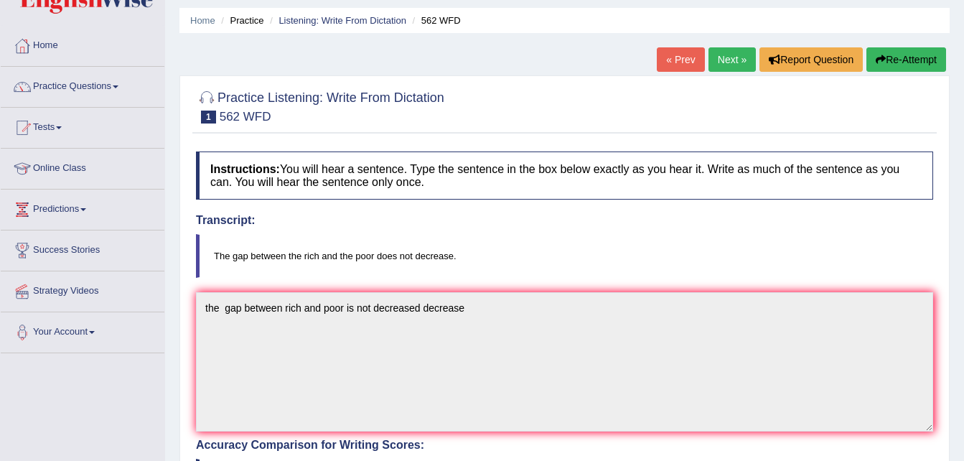
scroll to position [39, 0]
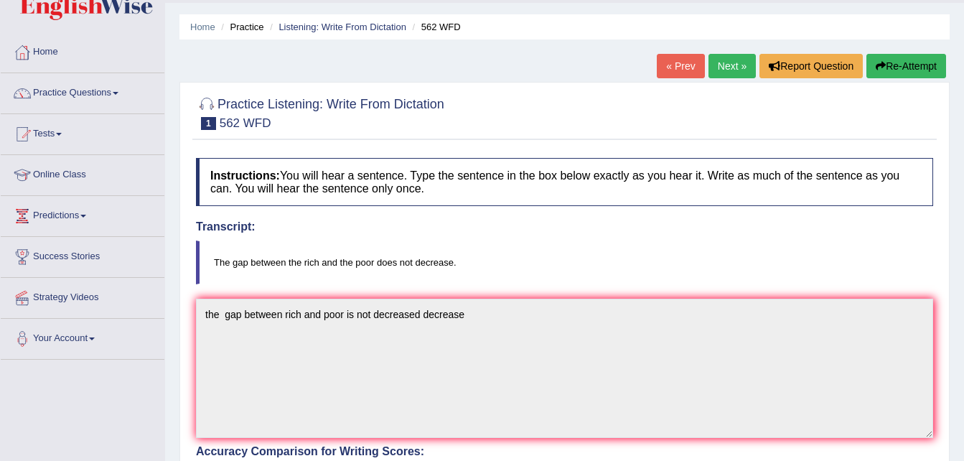
click at [894, 74] on button "Re-Attempt" at bounding box center [906, 66] width 80 height 24
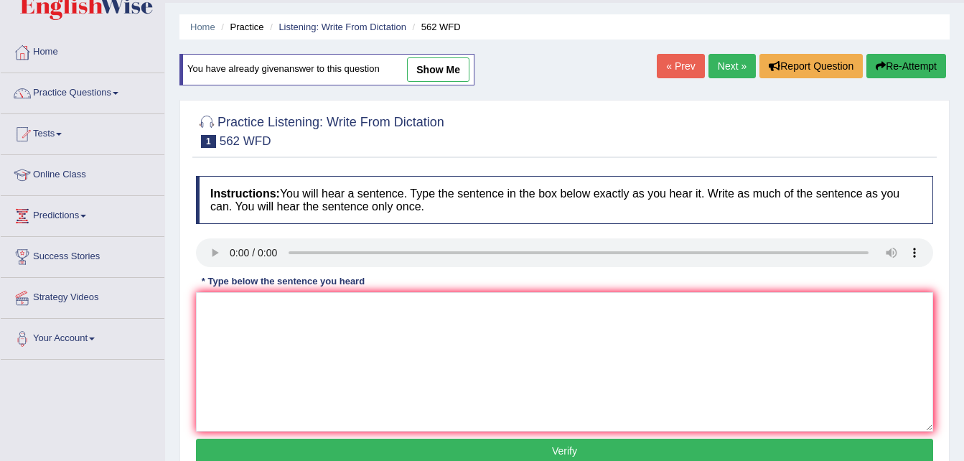
scroll to position [39, 0]
click at [230, 324] on textarea at bounding box center [564, 361] width 737 height 139
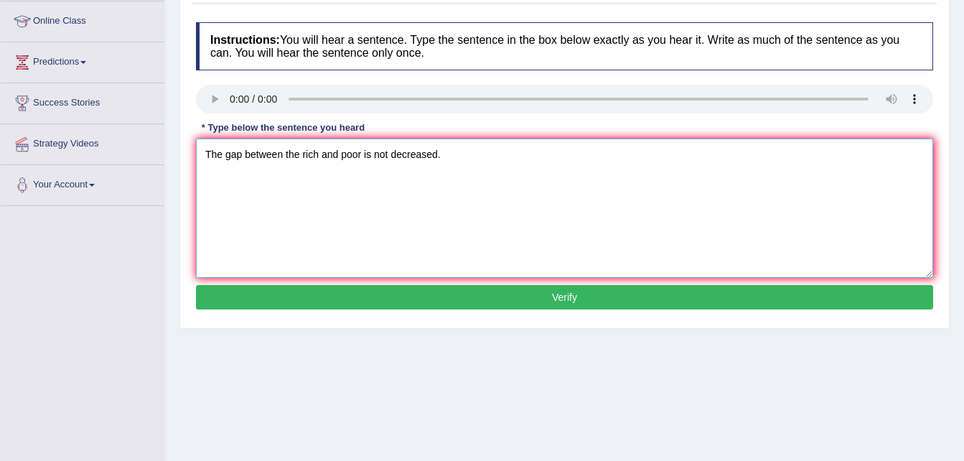
scroll to position [193, 0]
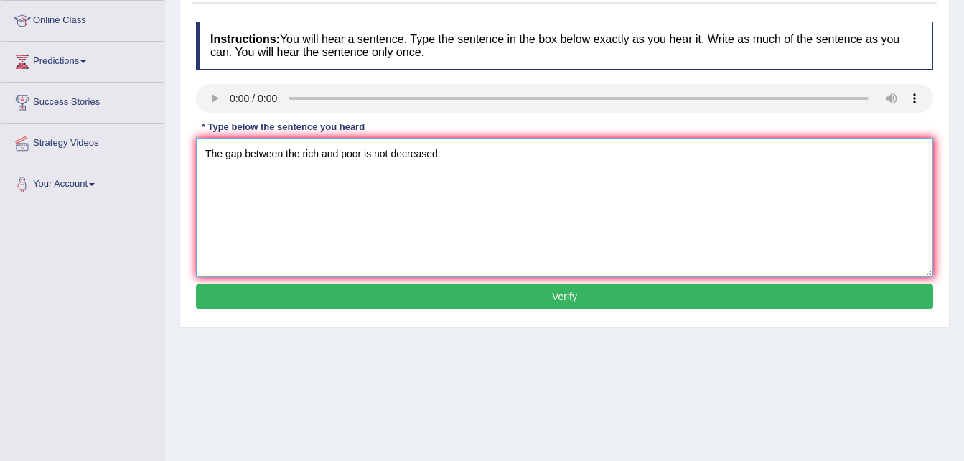
type textarea "The gap between the rich and poor is not decreased."
click at [375, 301] on button "Verify" at bounding box center [564, 296] width 737 height 24
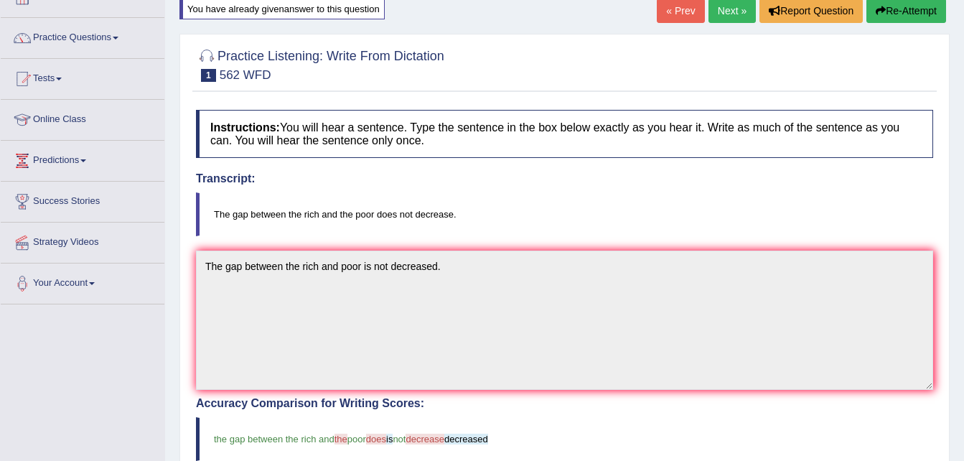
scroll to position [0, 0]
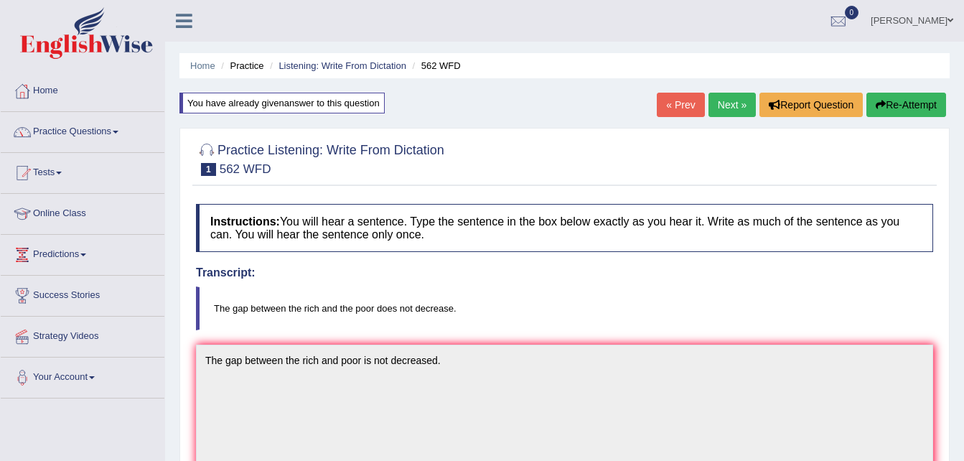
click at [83, 132] on link "Practice Questions" at bounding box center [83, 130] width 164 height 36
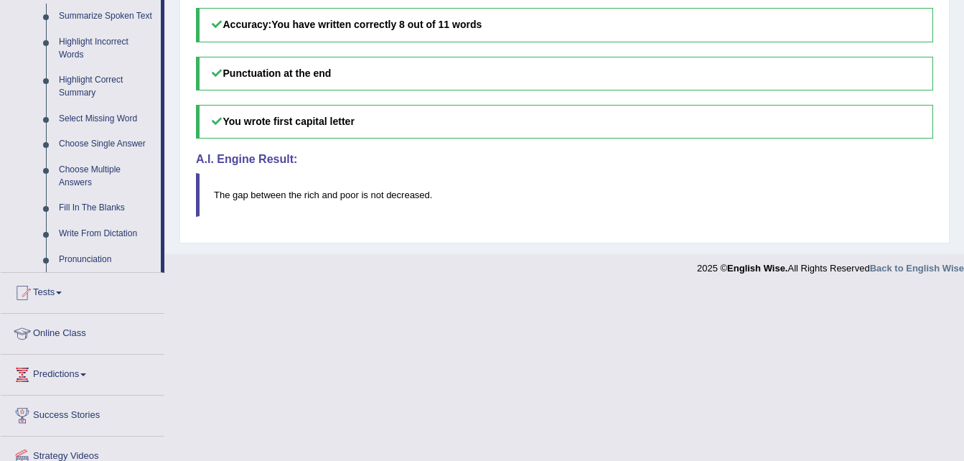
scroll to position [648, 0]
click at [102, 225] on link "Write From Dictation" at bounding box center [106, 233] width 108 height 26
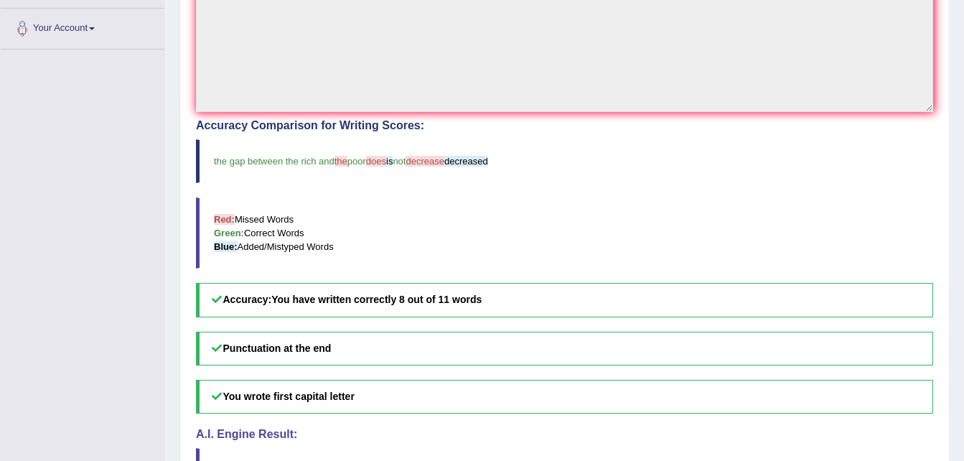
scroll to position [311, 0]
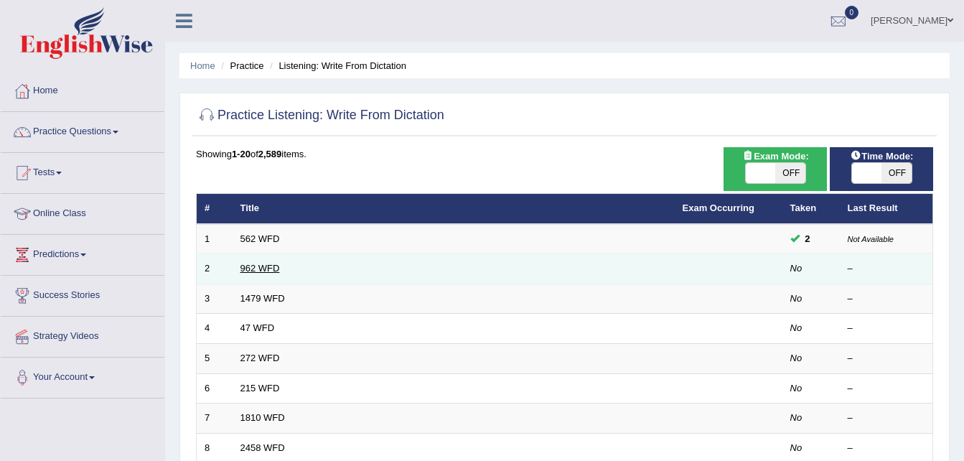
click at [258, 272] on link "962 WFD" at bounding box center [259, 268] width 39 height 11
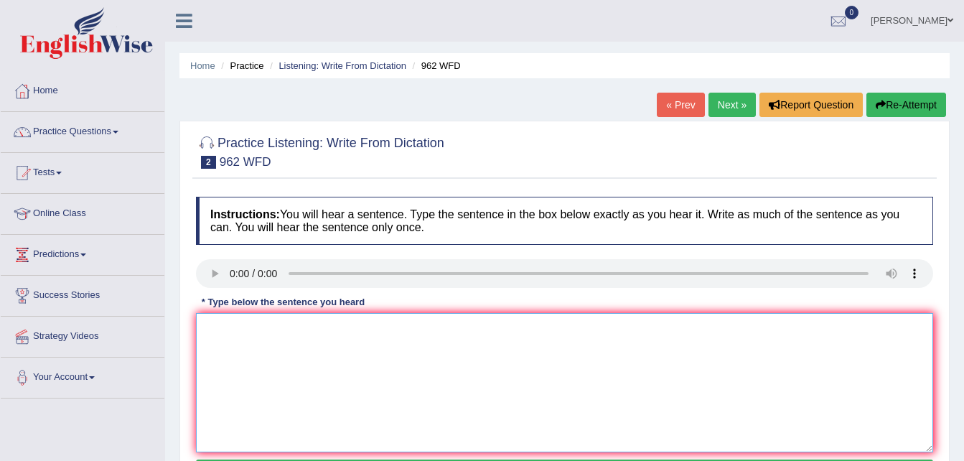
click at [218, 330] on textarea at bounding box center [564, 382] width 737 height 139
click at [220, 345] on textarea "iyhaqaepryh" at bounding box center [564, 382] width 737 height 139
click at [291, 351] on textarea "iyhaqaepryh" at bounding box center [564, 382] width 737 height 139
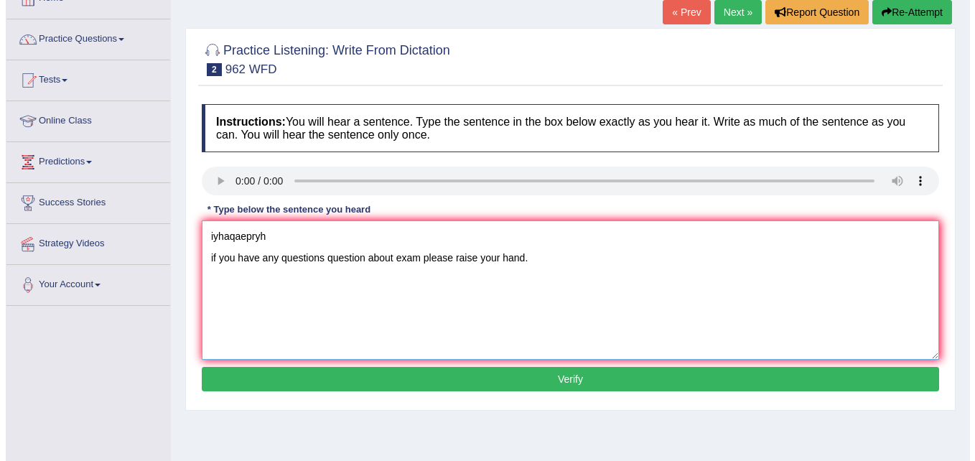
scroll to position [103, 0]
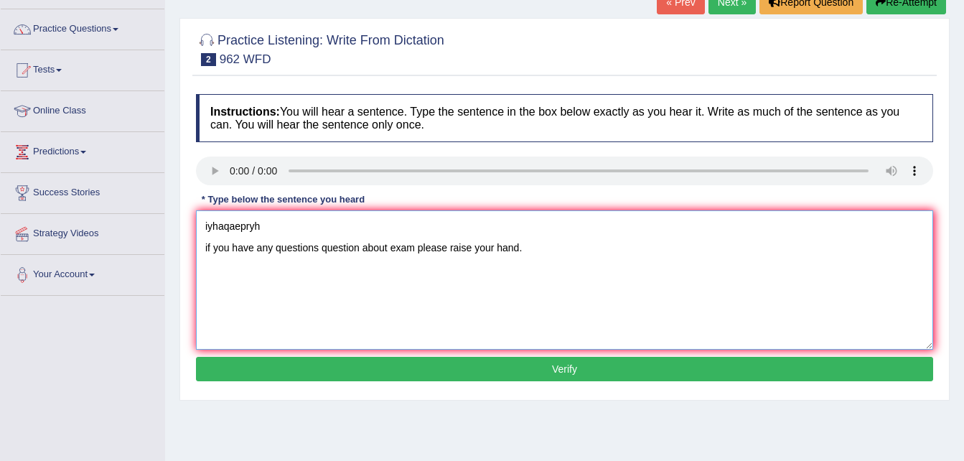
type textarea "iyhaqaepryh if you have any questions question about exam please raise your han…"
click at [325, 365] on button "Verify" at bounding box center [564, 369] width 737 height 24
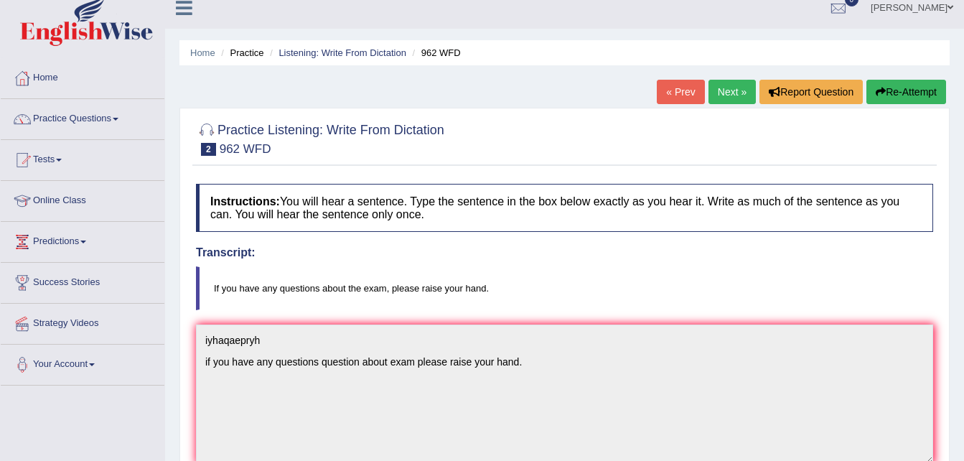
scroll to position [0, 0]
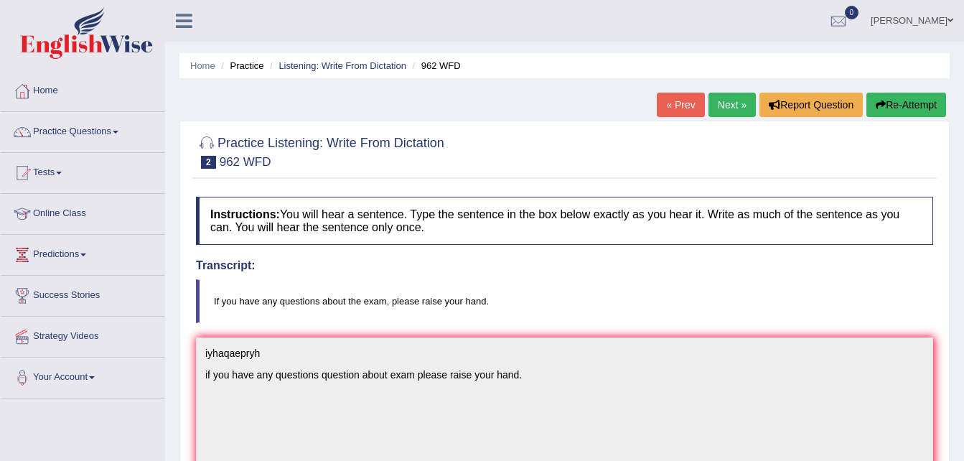
click at [897, 110] on button "Re-Attempt" at bounding box center [906, 105] width 80 height 24
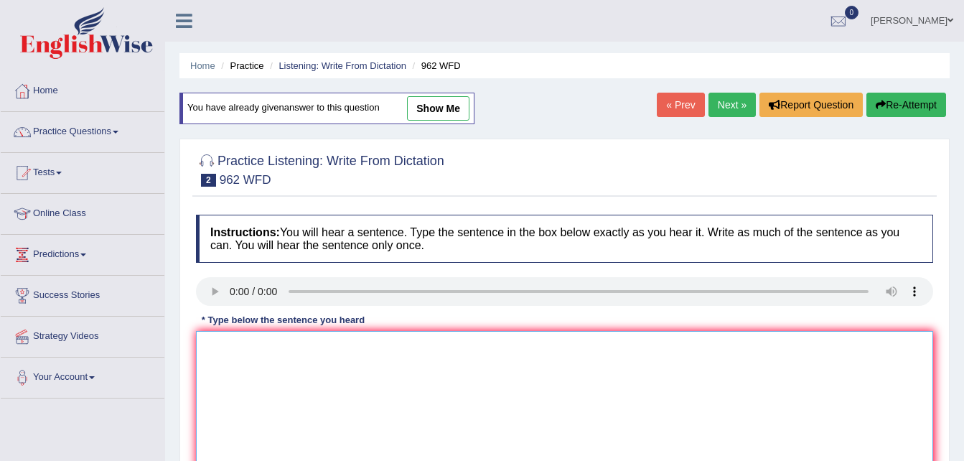
click at [286, 376] on textarea at bounding box center [564, 400] width 737 height 139
click at [213, 340] on textarea at bounding box center [564, 400] width 737 height 139
type textarea "i"
type textarea "F"
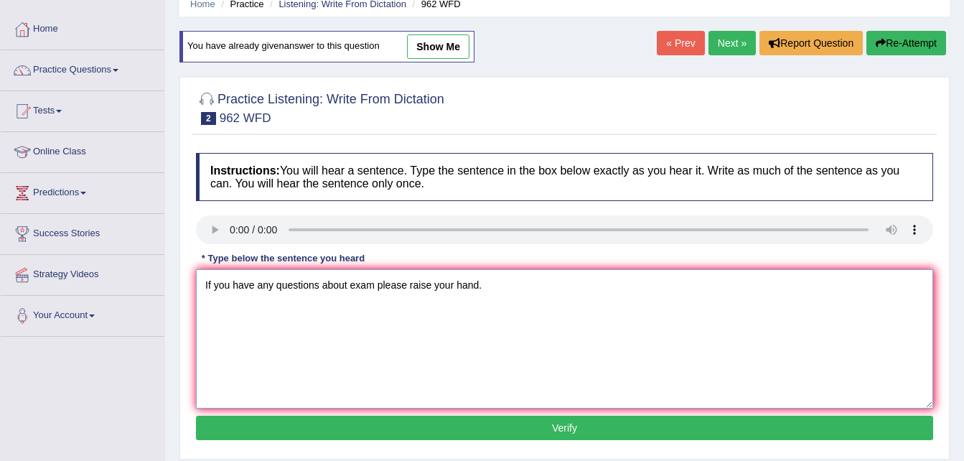
scroll to position [64, 0]
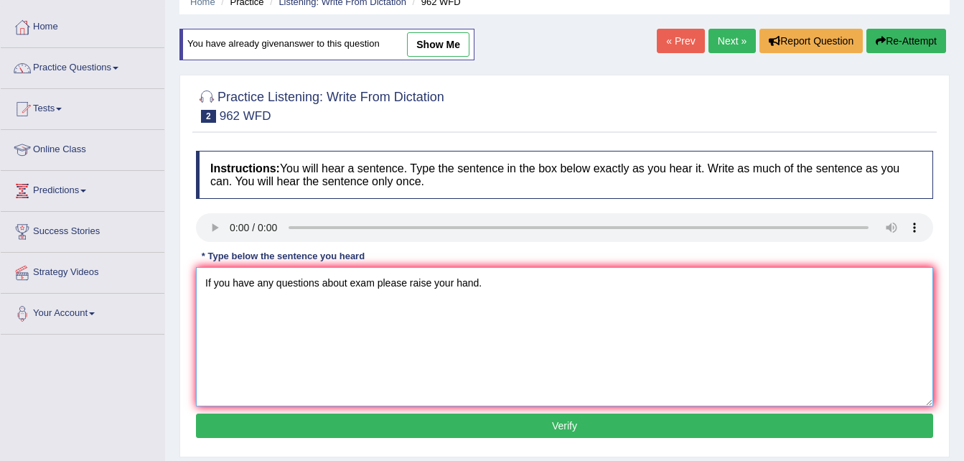
type textarea "If you have any questions about exam please raise your hand."
click at [294, 422] on button "Verify" at bounding box center [564, 425] width 737 height 24
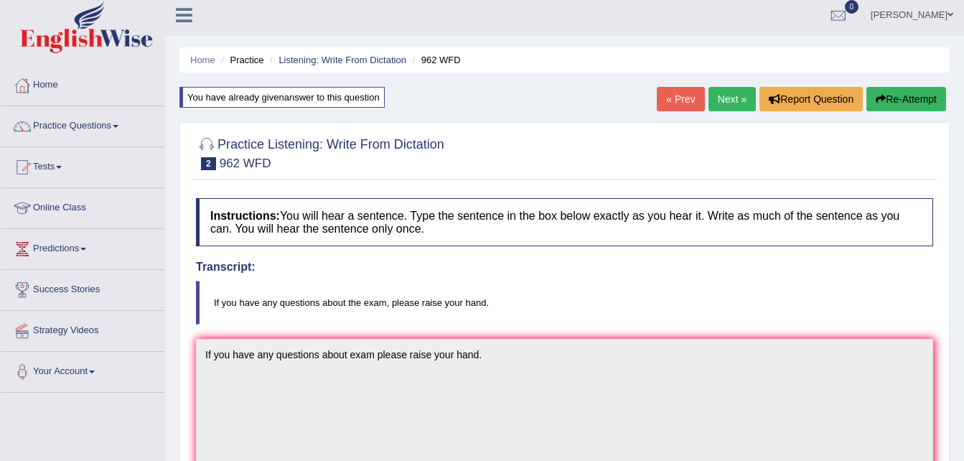
scroll to position [0, 0]
